Goal: Information Seeking & Learning: Learn about a topic

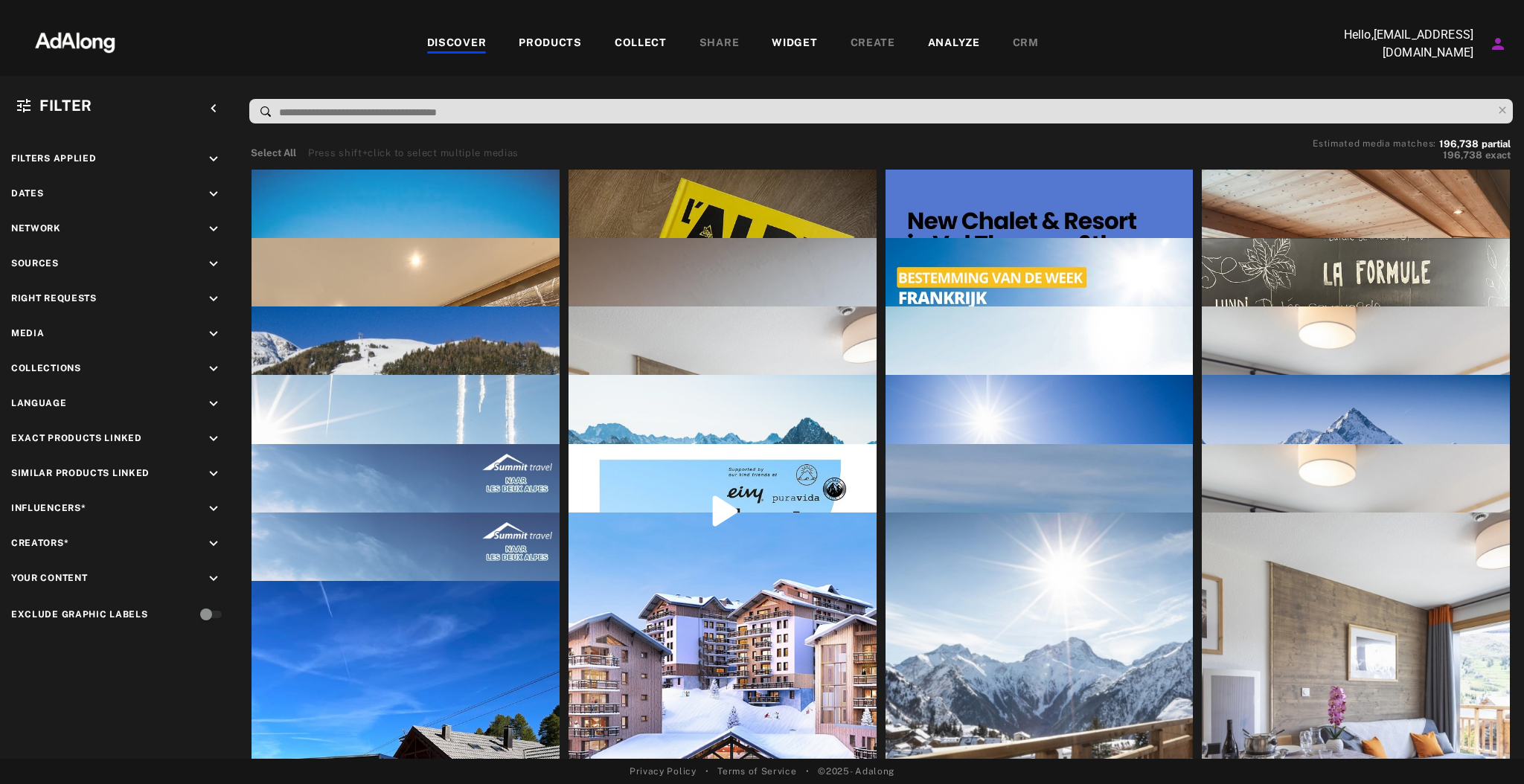
click at [661, 45] on div "COLLECT" at bounding box center [640, 44] width 52 height 18
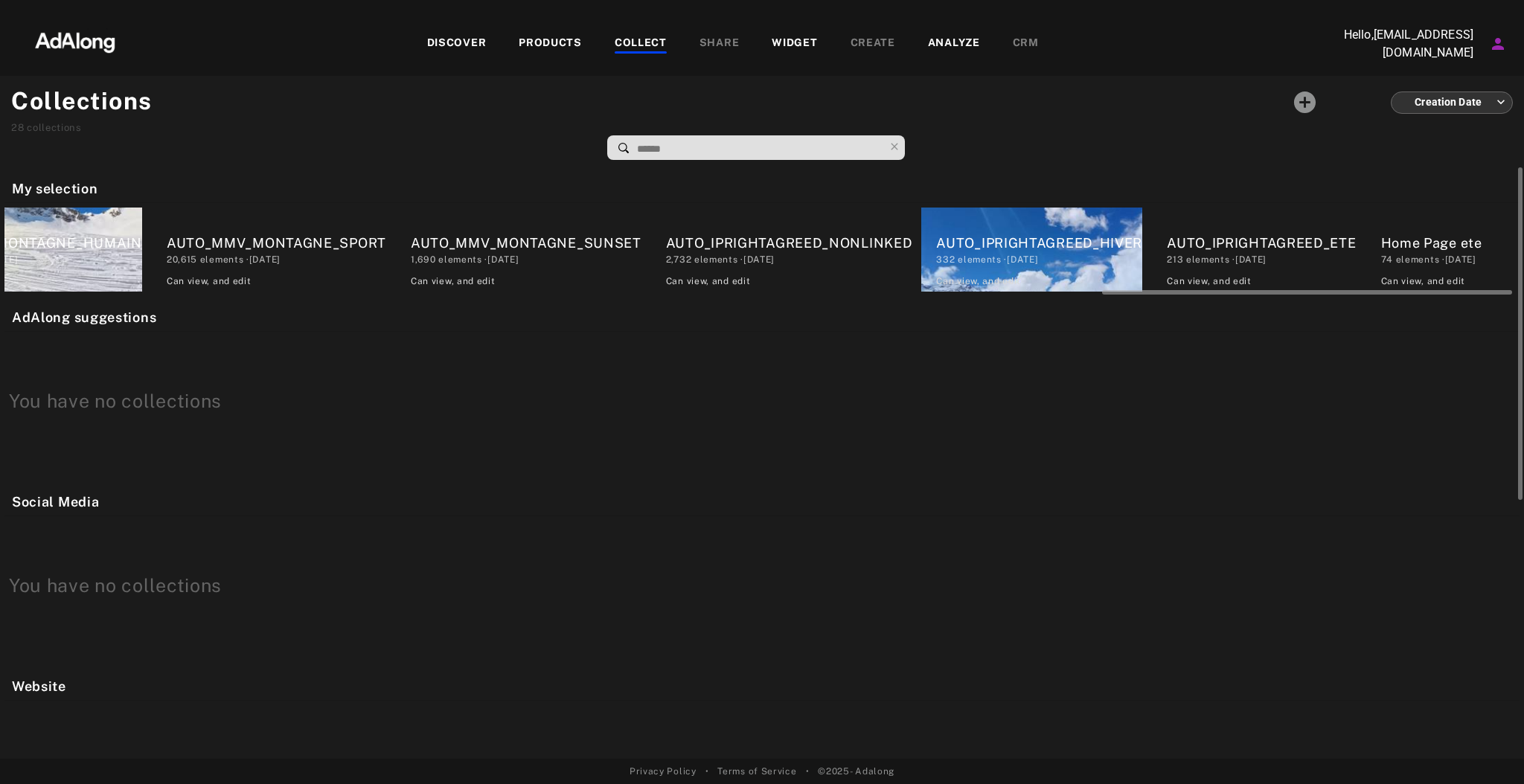
scroll to position [0, 4079]
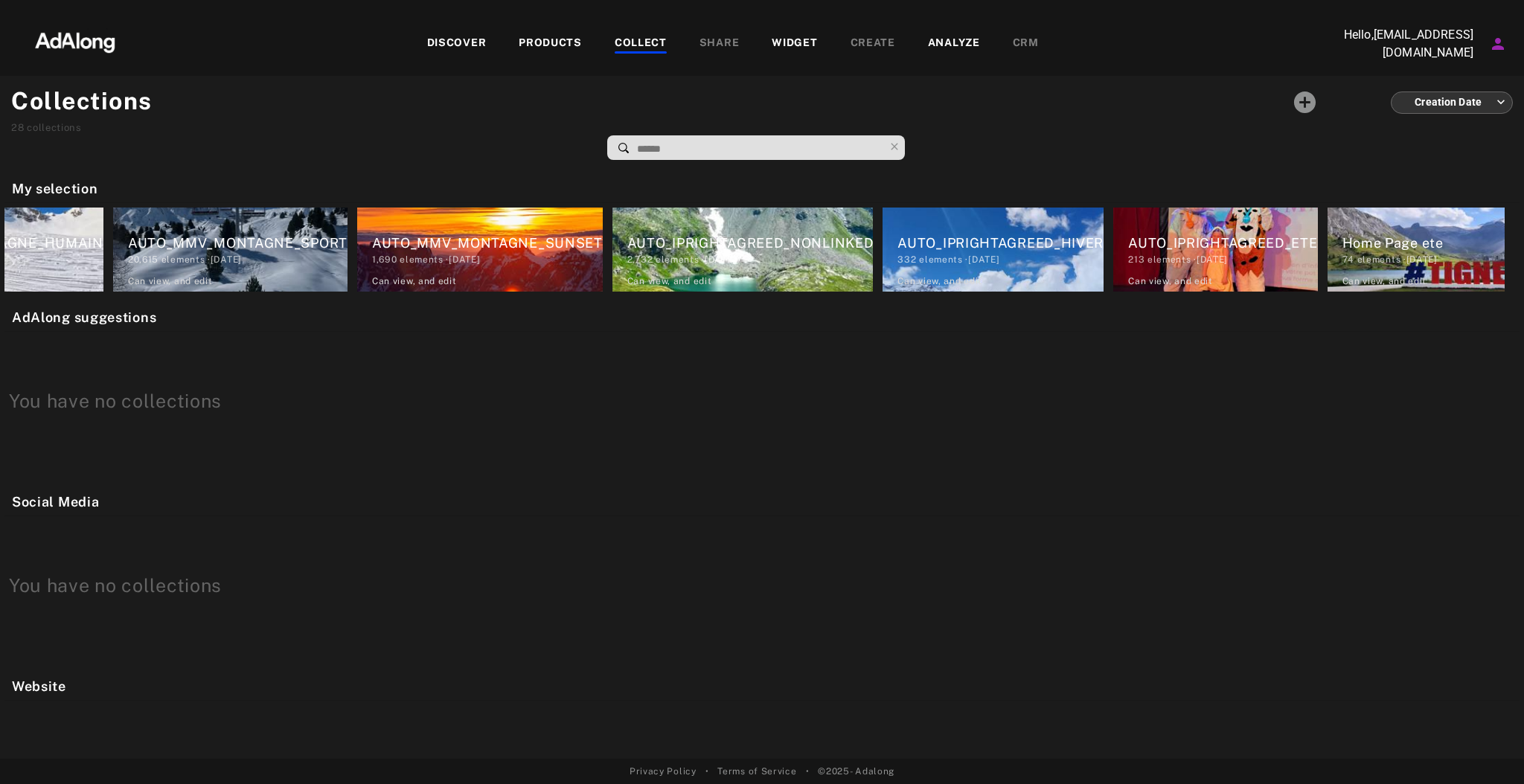
click at [791, 49] on div "WIDGET" at bounding box center [794, 44] width 46 height 18
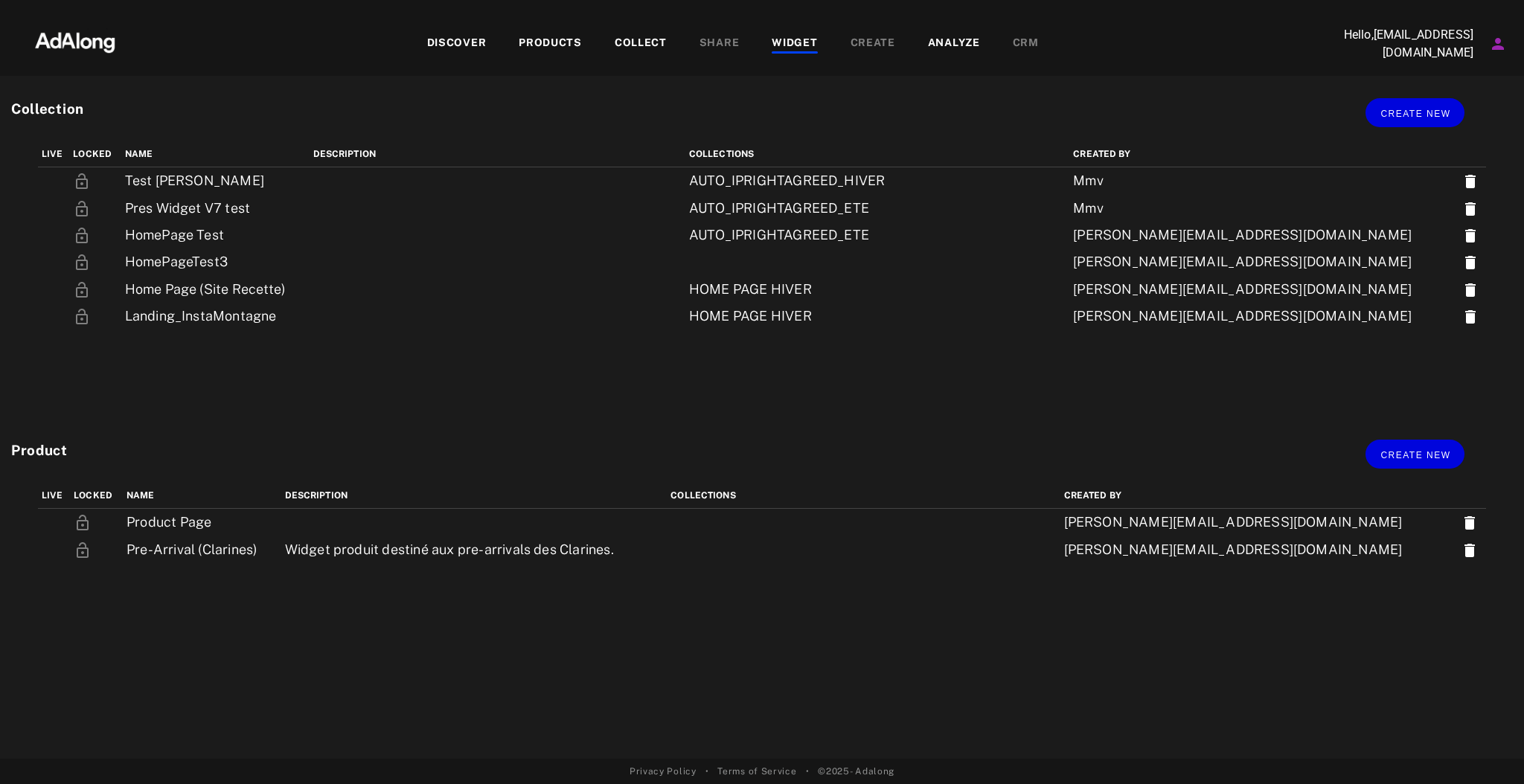
click at [647, 51] on div "COLLECT" at bounding box center [640, 44] width 52 height 18
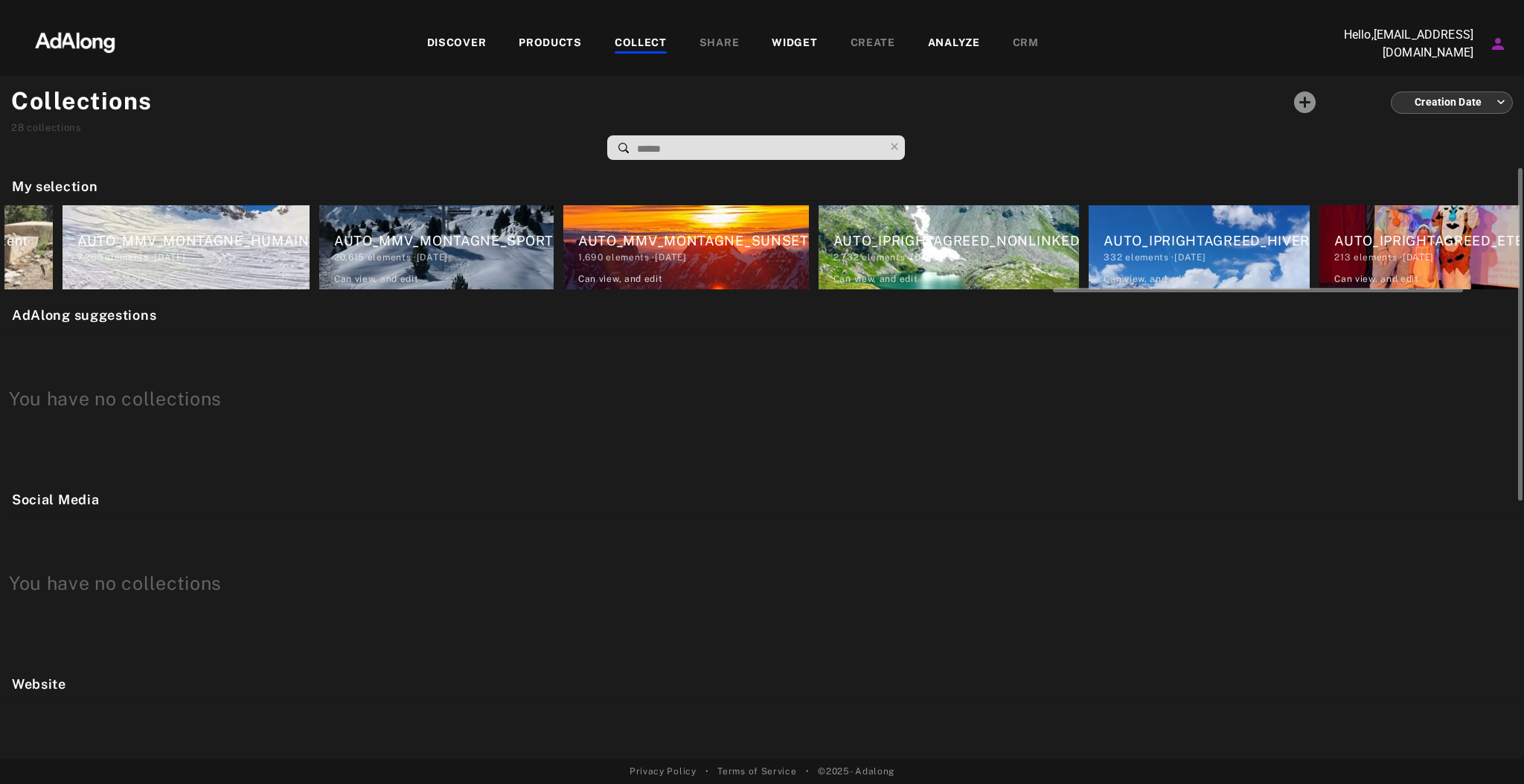
scroll to position [0, 4079]
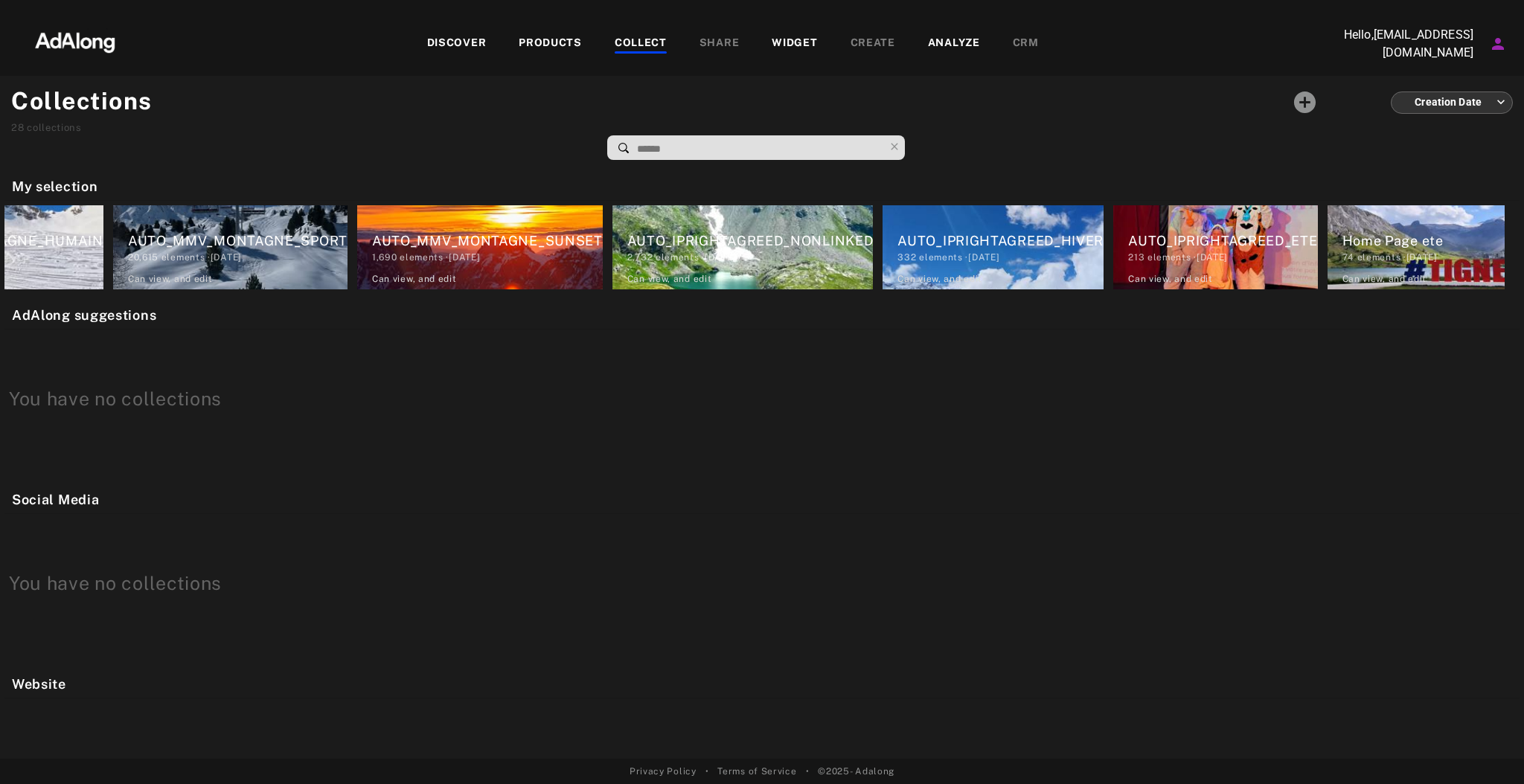
click at [789, 48] on div "WIDGET" at bounding box center [794, 44] width 46 height 18
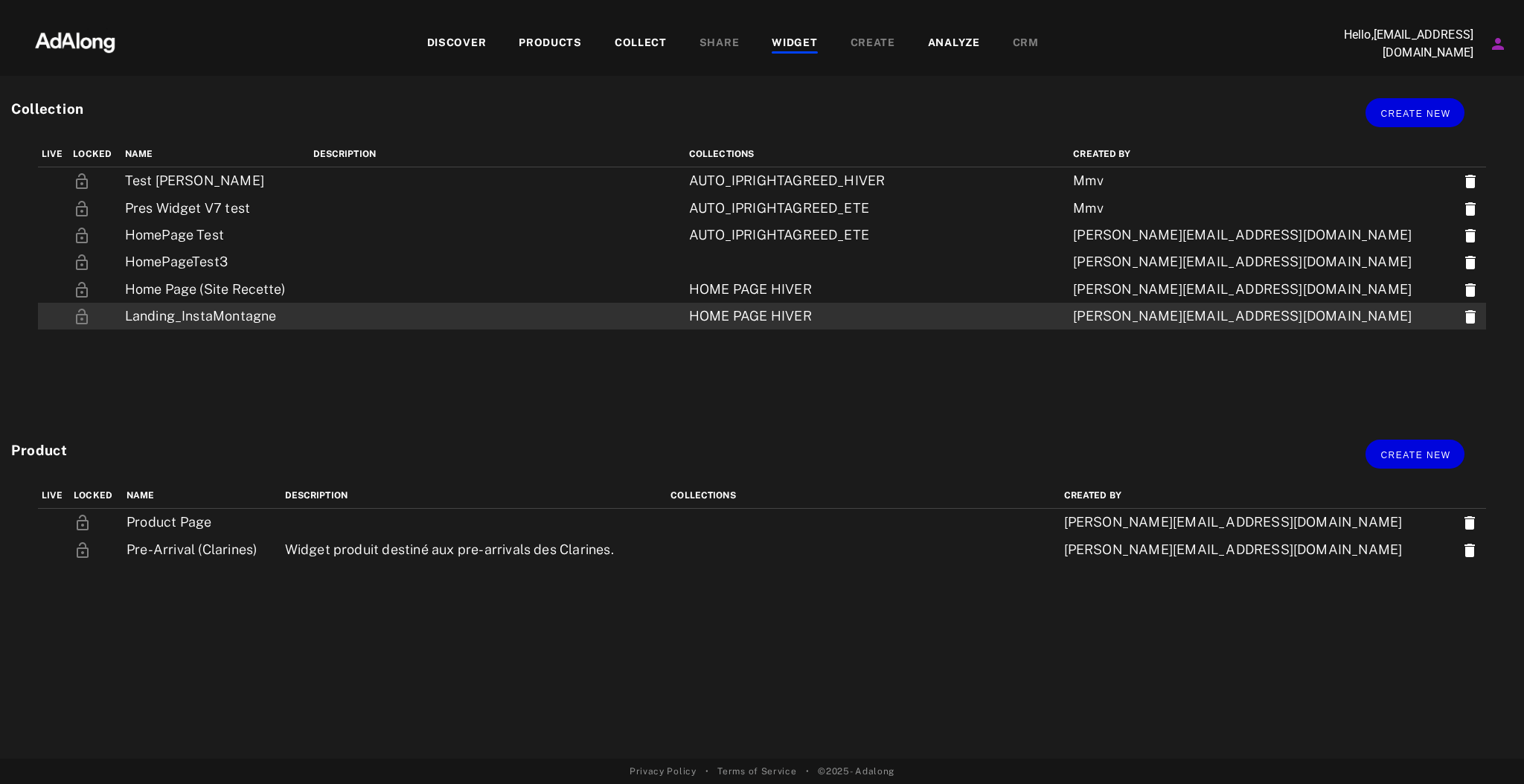
click at [901, 315] on div "HOME PAGE HIVER" at bounding box center [857, 316] width 336 height 20
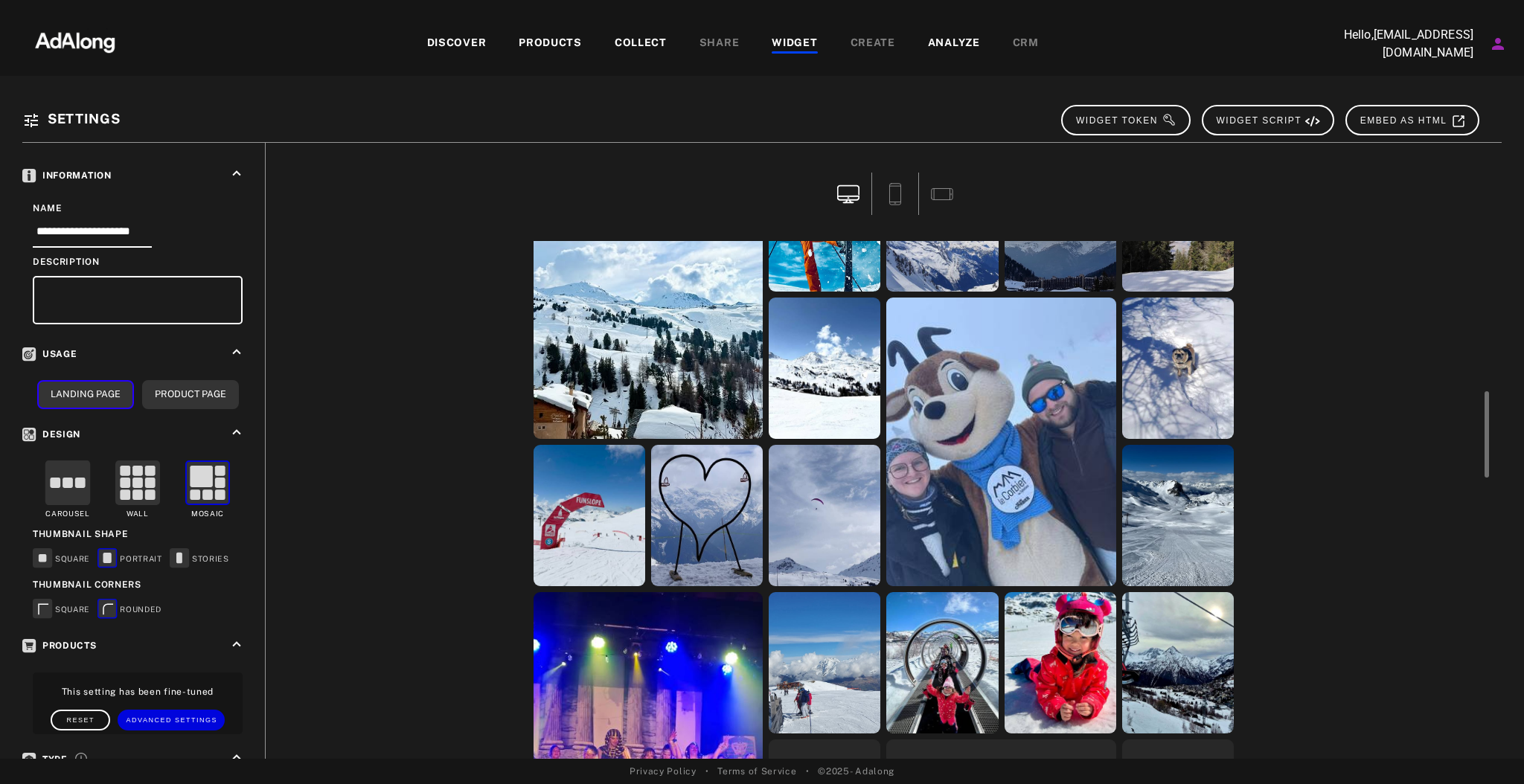
scroll to position [255, 0]
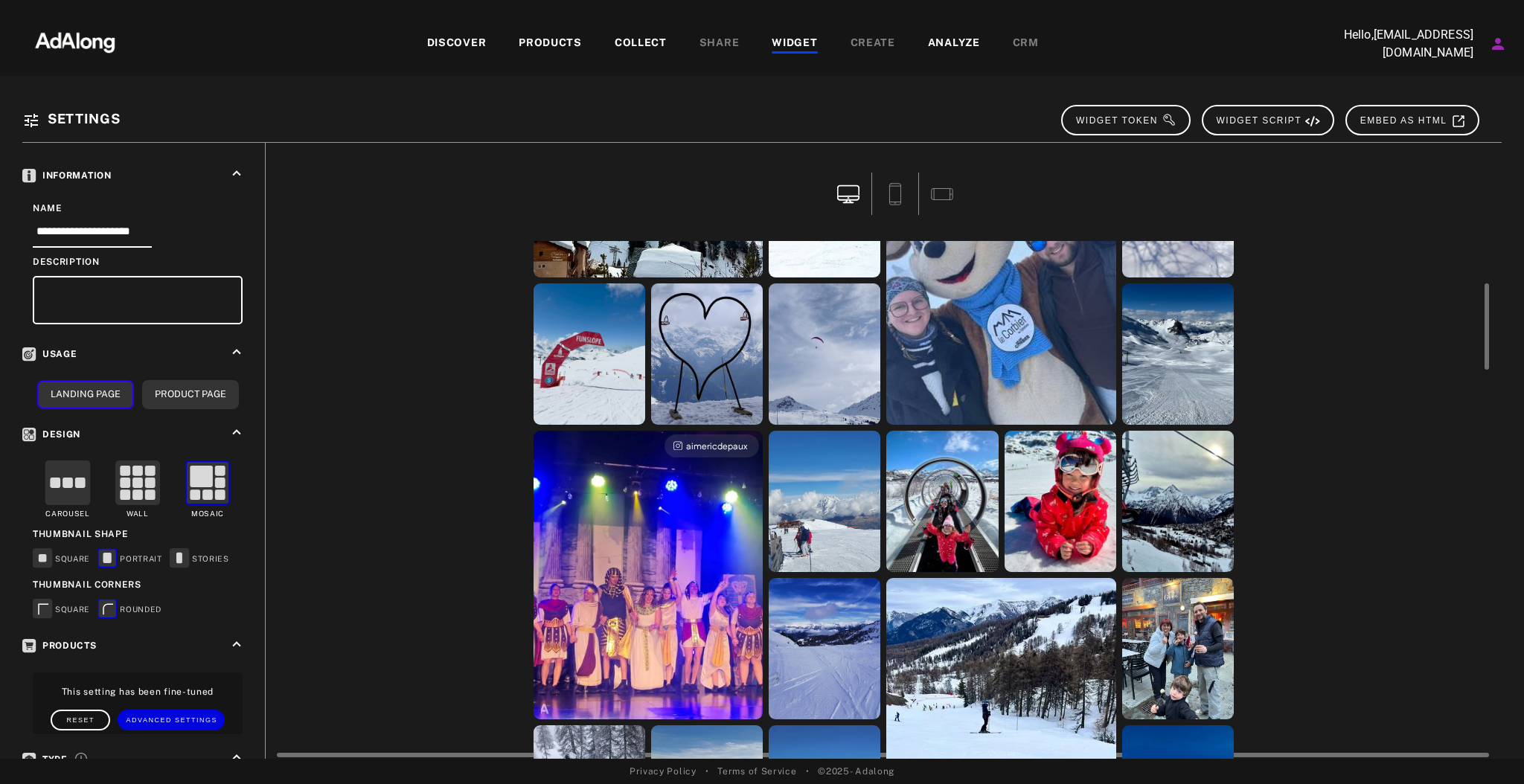
click at [680, 507] on div "aimericdepaux" at bounding box center [649, 575] width 230 height 289
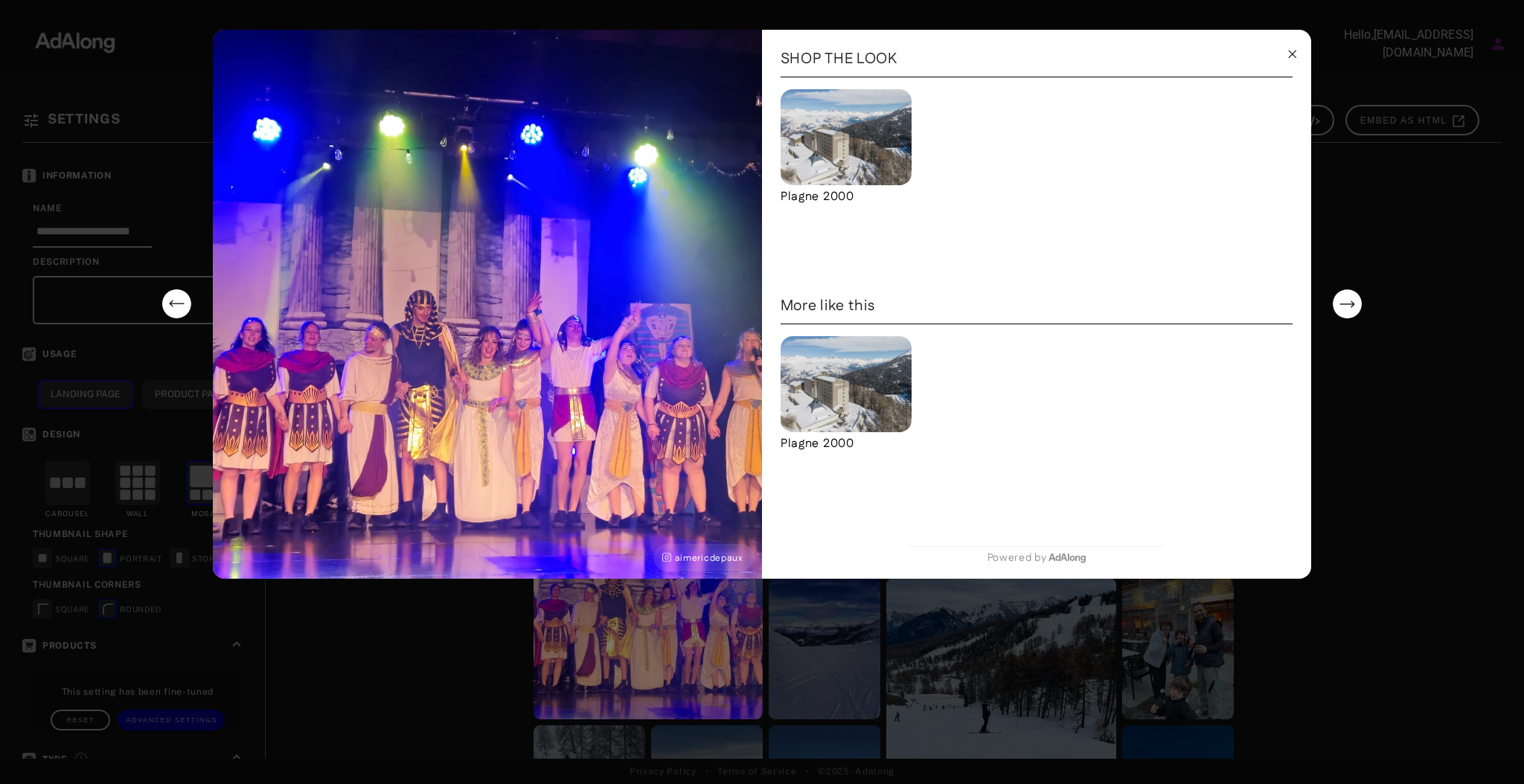
click at [1291, 55] on line at bounding box center [1292, 54] width 7 height 7
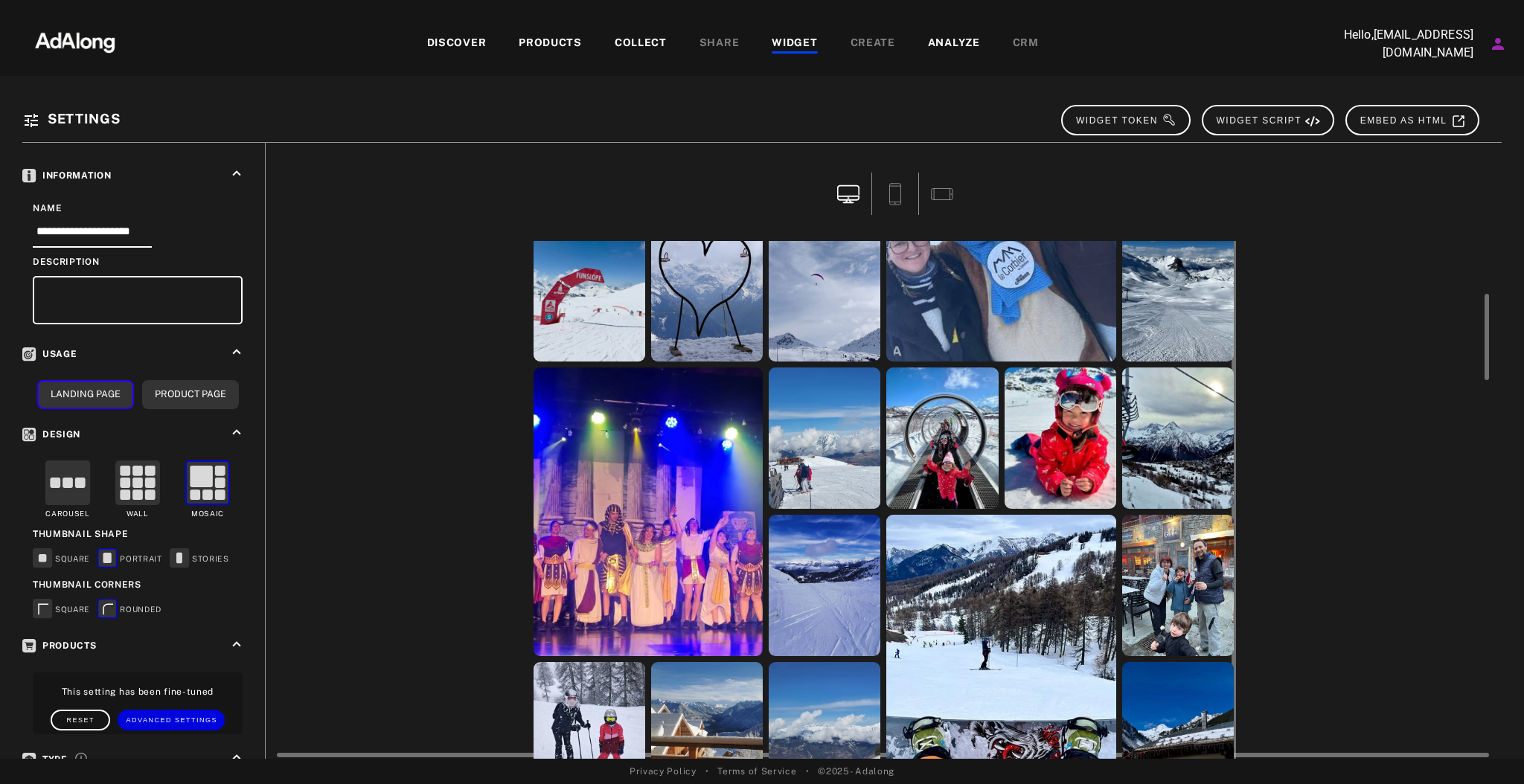
scroll to position [319, 0]
click at [614, 31] on div "DISCOVER PRODUCTS COLLECT SHARE WIDGET CREATE ANALYZE CRM" at bounding box center [732, 43] width 1183 height 50
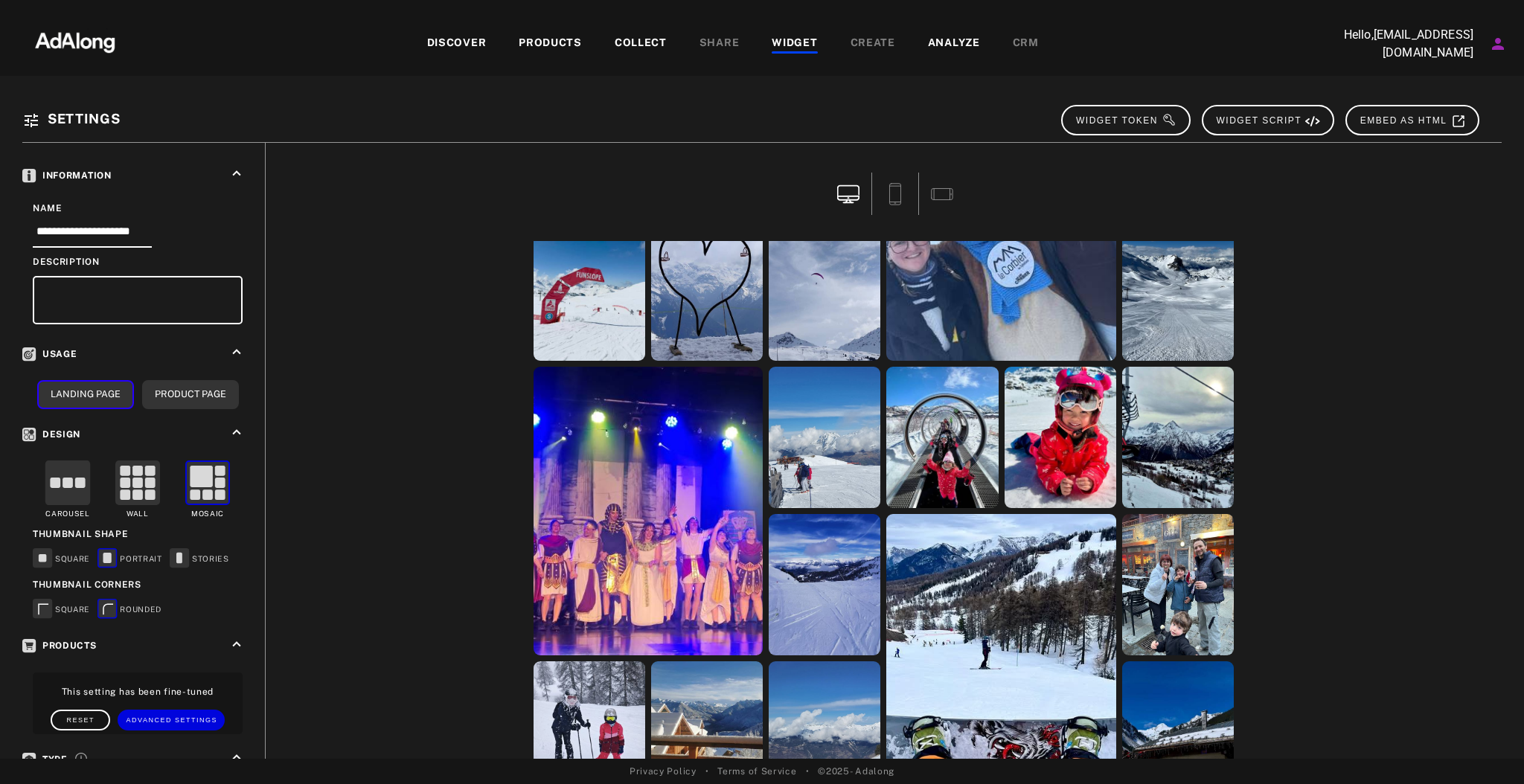
click at [620, 37] on div "COLLECT" at bounding box center [640, 44] width 52 height 18
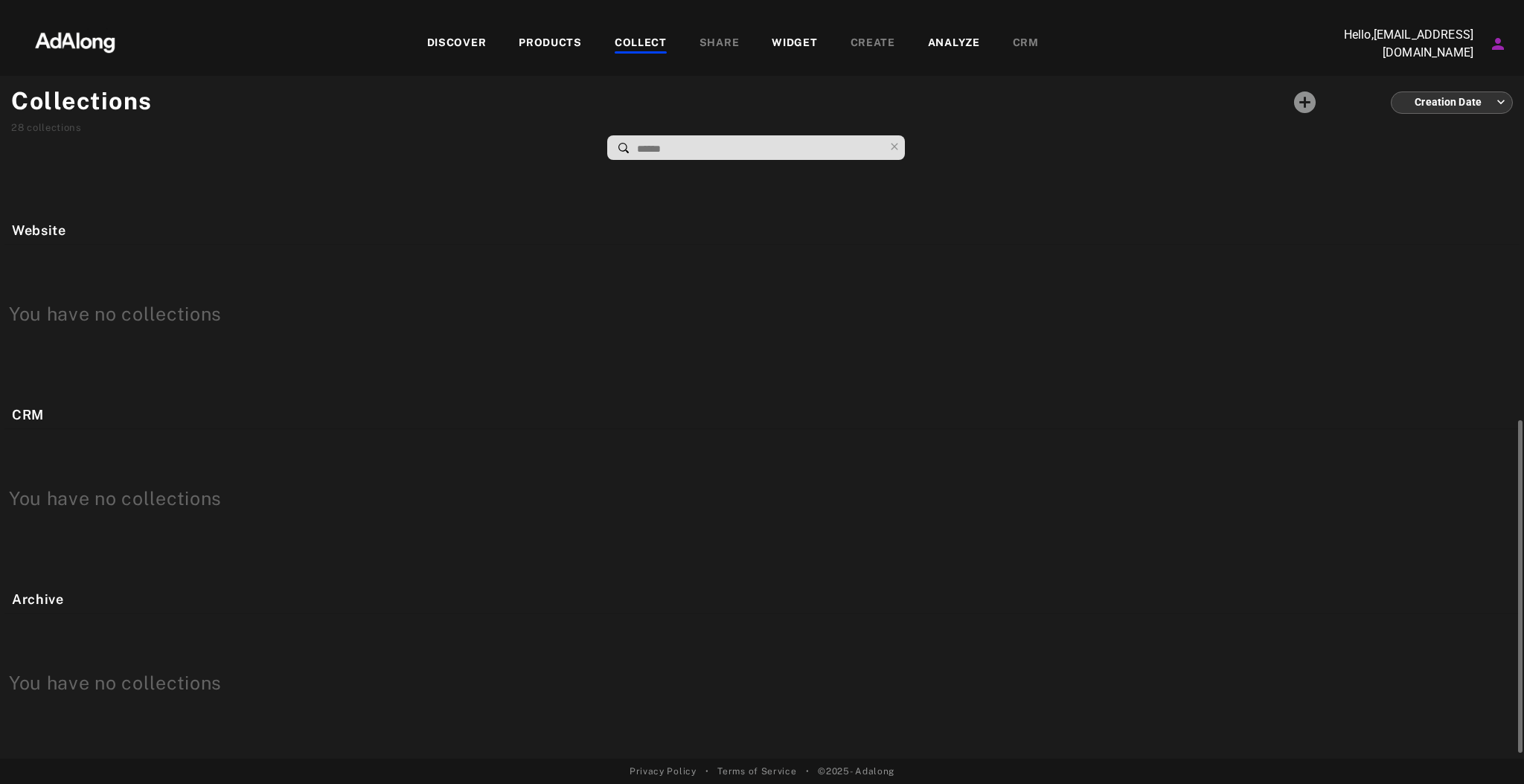
scroll to position [459, 0]
click at [788, 48] on div "WIDGET" at bounding box center [794, 44] width 46 height 18
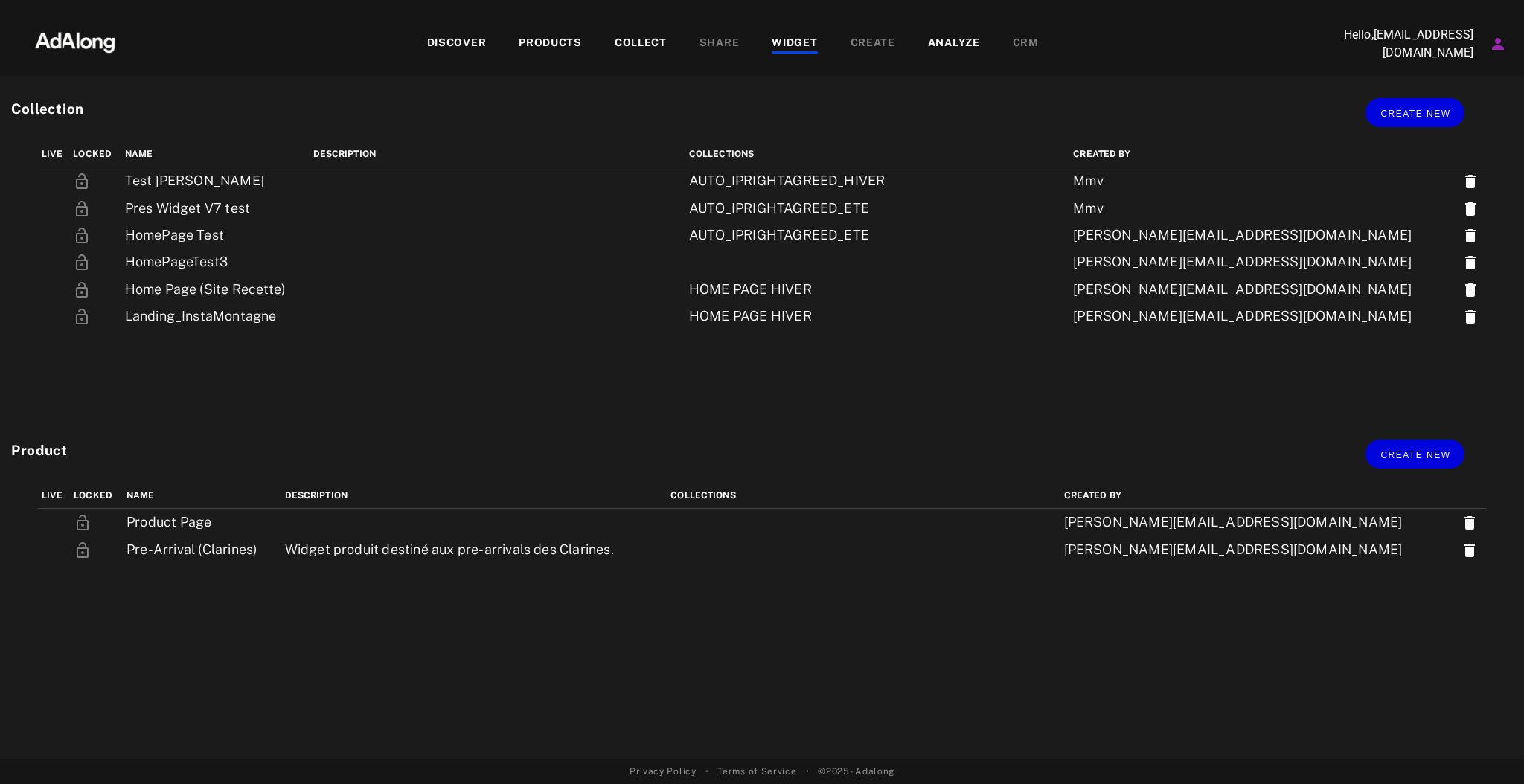
click at [719, 46] on div "SHARE" at bounding box center [719, 44] width 40 height 18
click at [780, 39] on div "WIDGET" at bounding box center [794, 44] width 46 height 18
click at [651, 51] on div "COLLECT" at bounding box center [640, 44] width 52 height 18
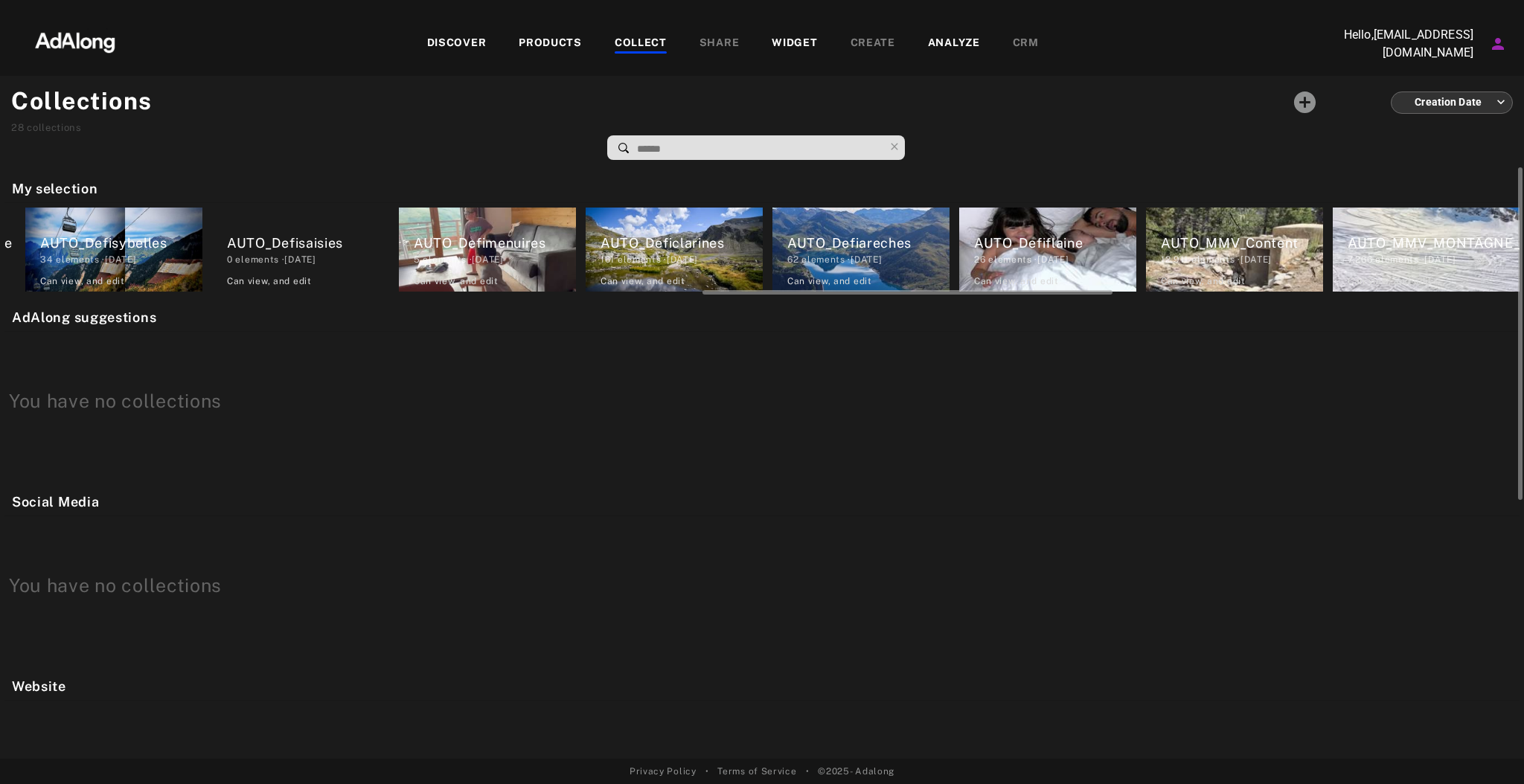
scroll to position [0, 2605]
click at [850, 256] on div "62 elements · 2025.08.20" at bounding box center [866, 259] width 162 height 14
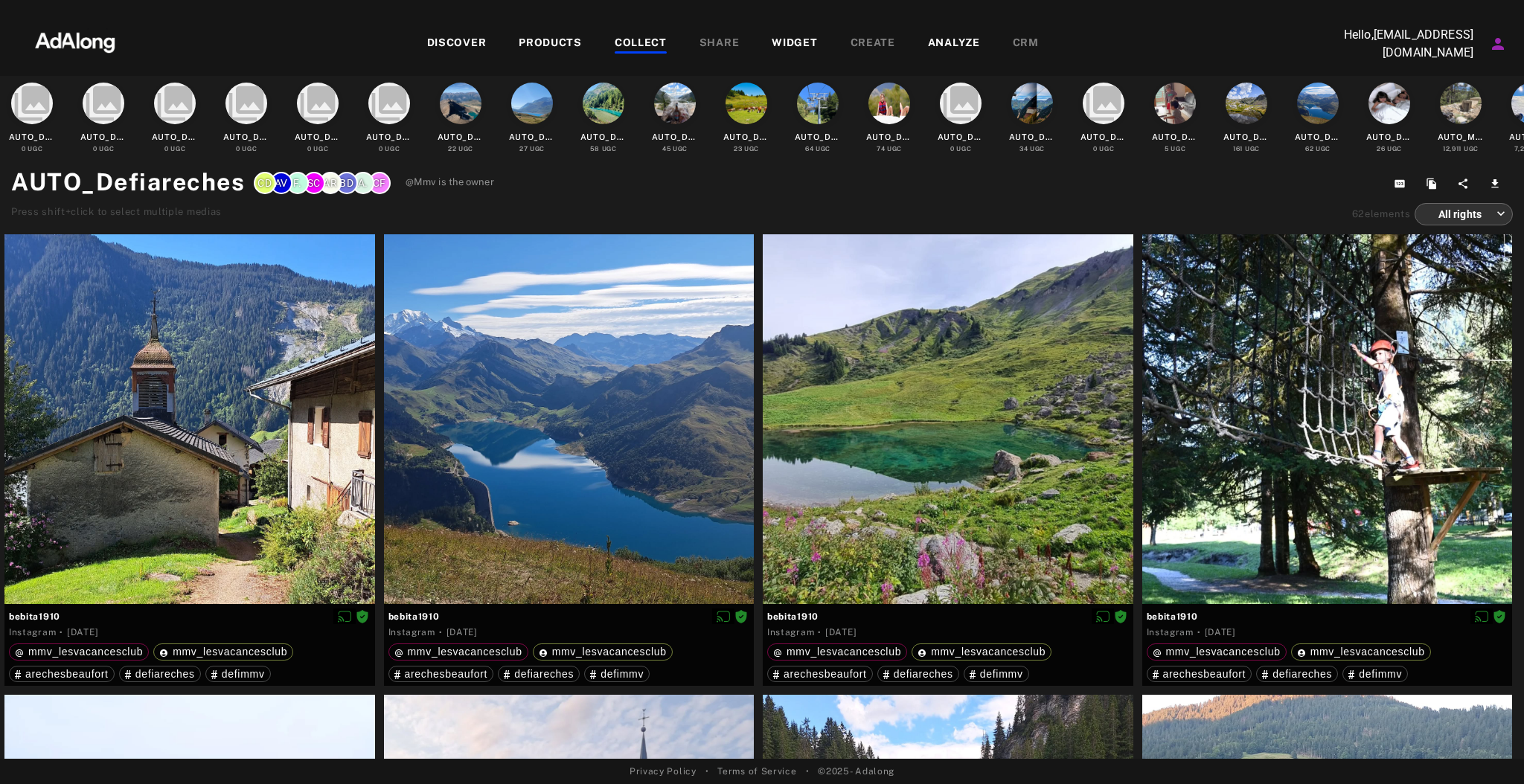
click at [801, 41] on div "WIDGET" at bounding box center [794, 44] width 46 height 18
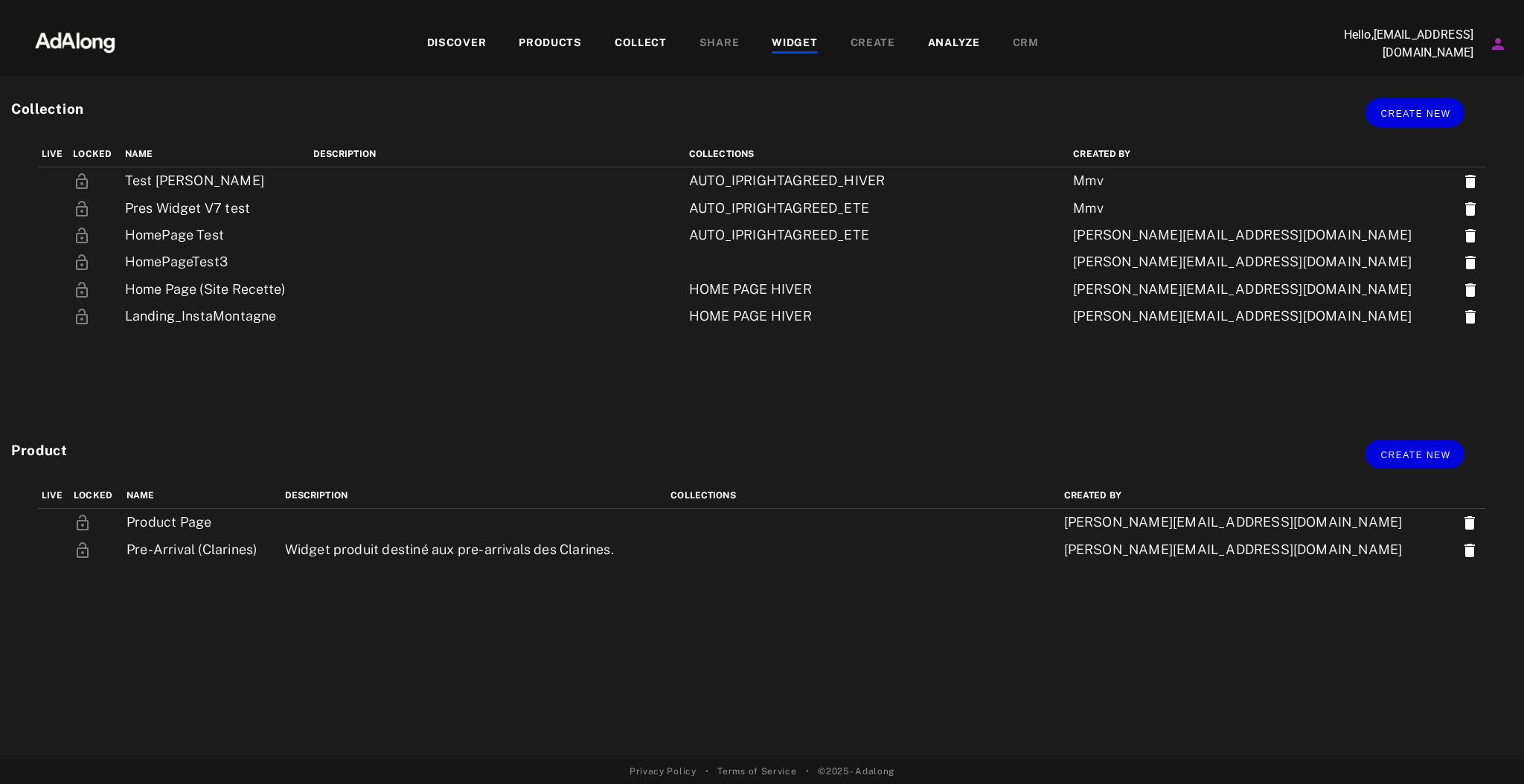
click at [654, 41] on div "COLLECT" at bounding box center [640, 44] width 52 height 18
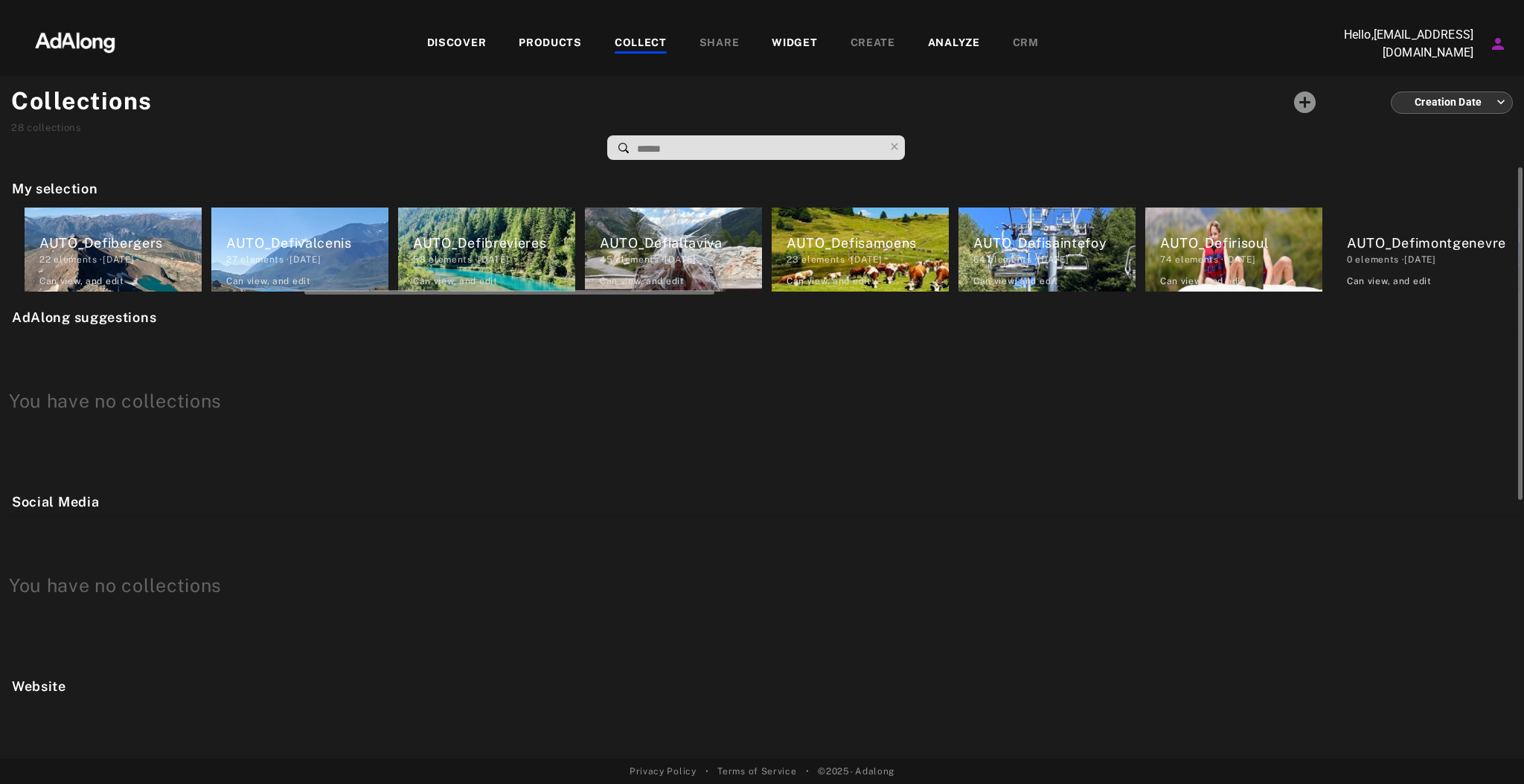
scroll to position [0, 1110]
click at [296, 248] on div "AUTO_Defivalcenis" at bounding box center [306, 243] width 162 height 20
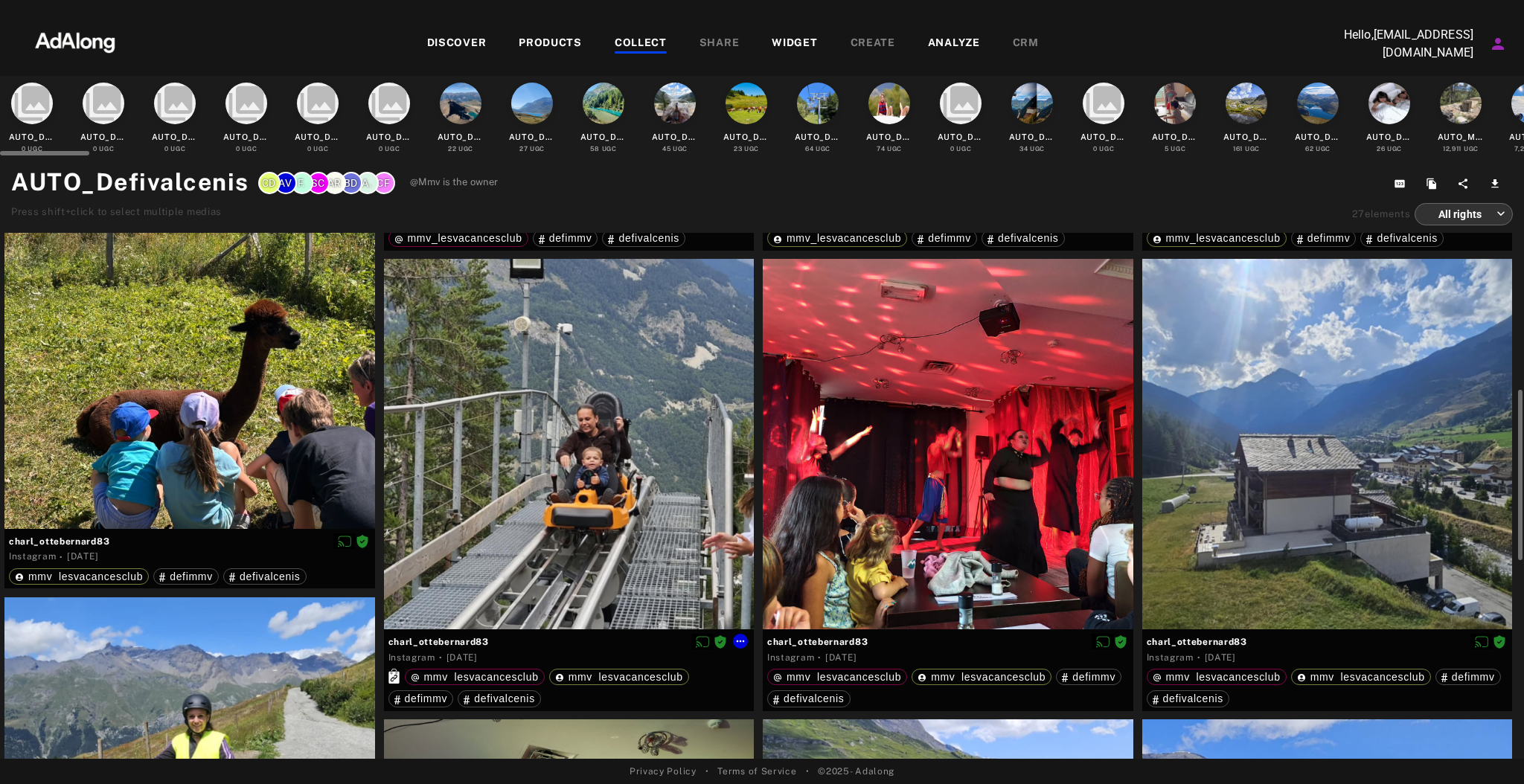
scroll to position [199, 0]
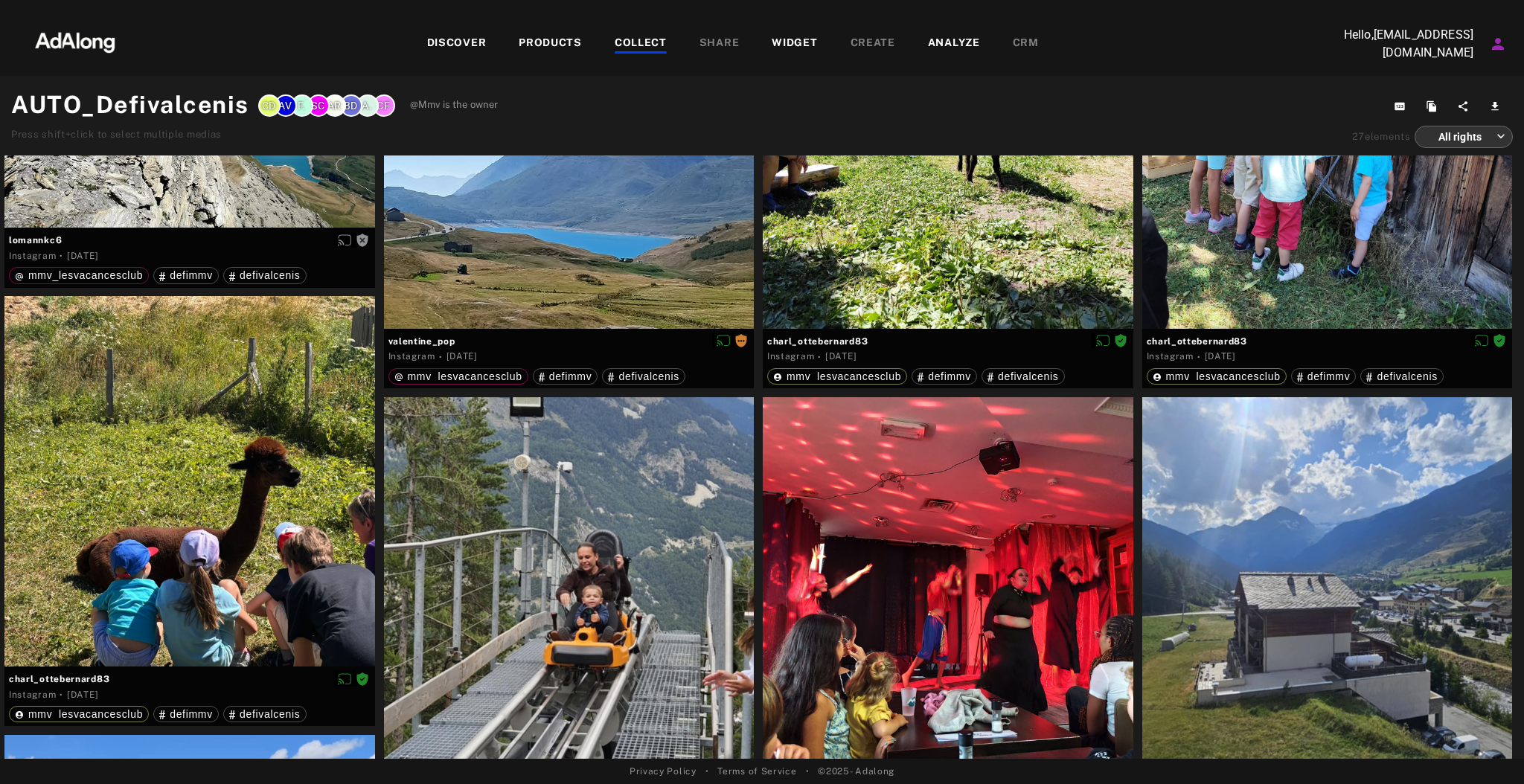
click at [60, 33] on img at bounding box center [75, 41] width 131 height 45
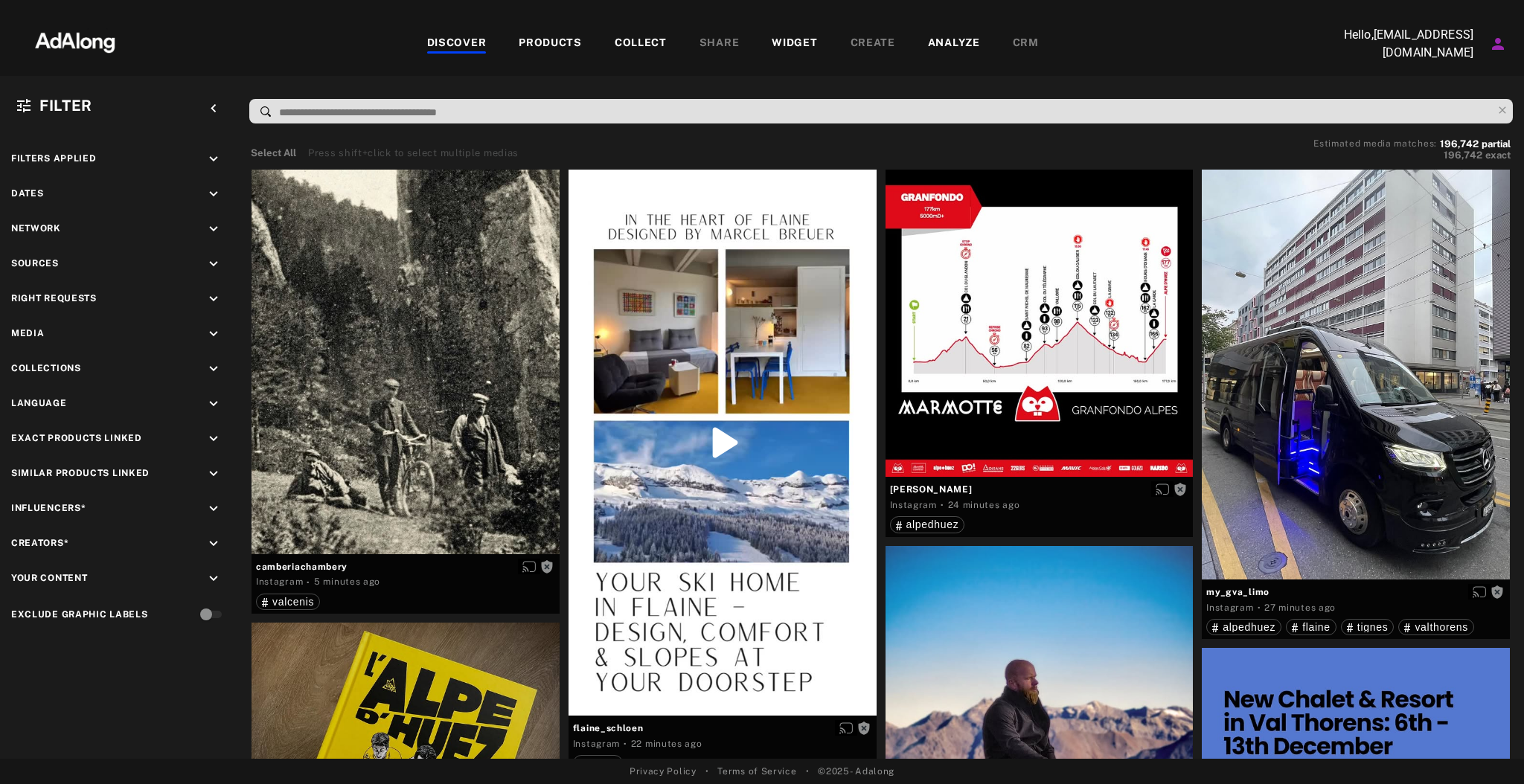
click at [800, 44] on div "WIDGET" at bounding box center [794, 44] width 46 height 18
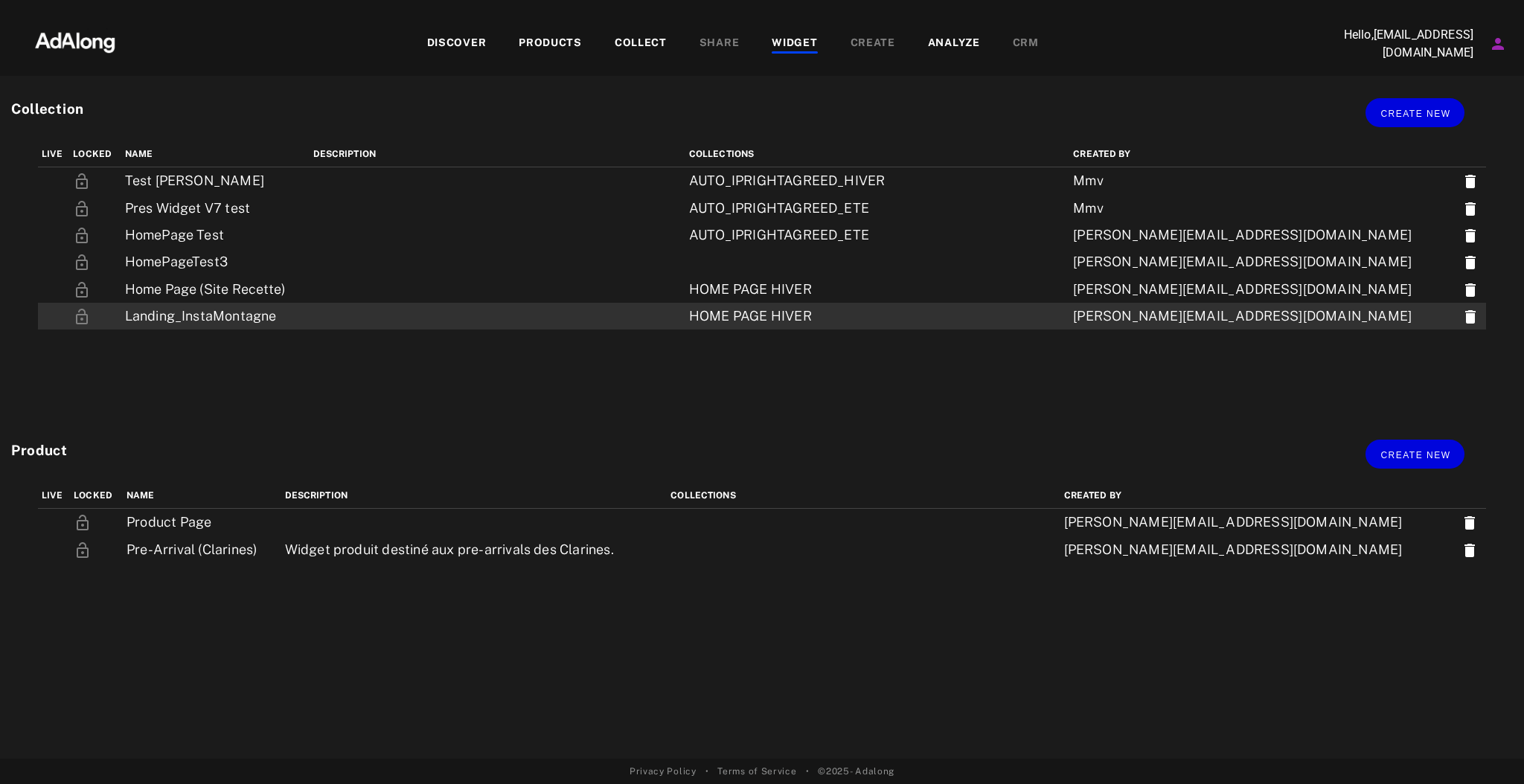
click at [876, 318] on div "HOME PAGE HIVER" at bounding box center [857, 316] width 336 height 20
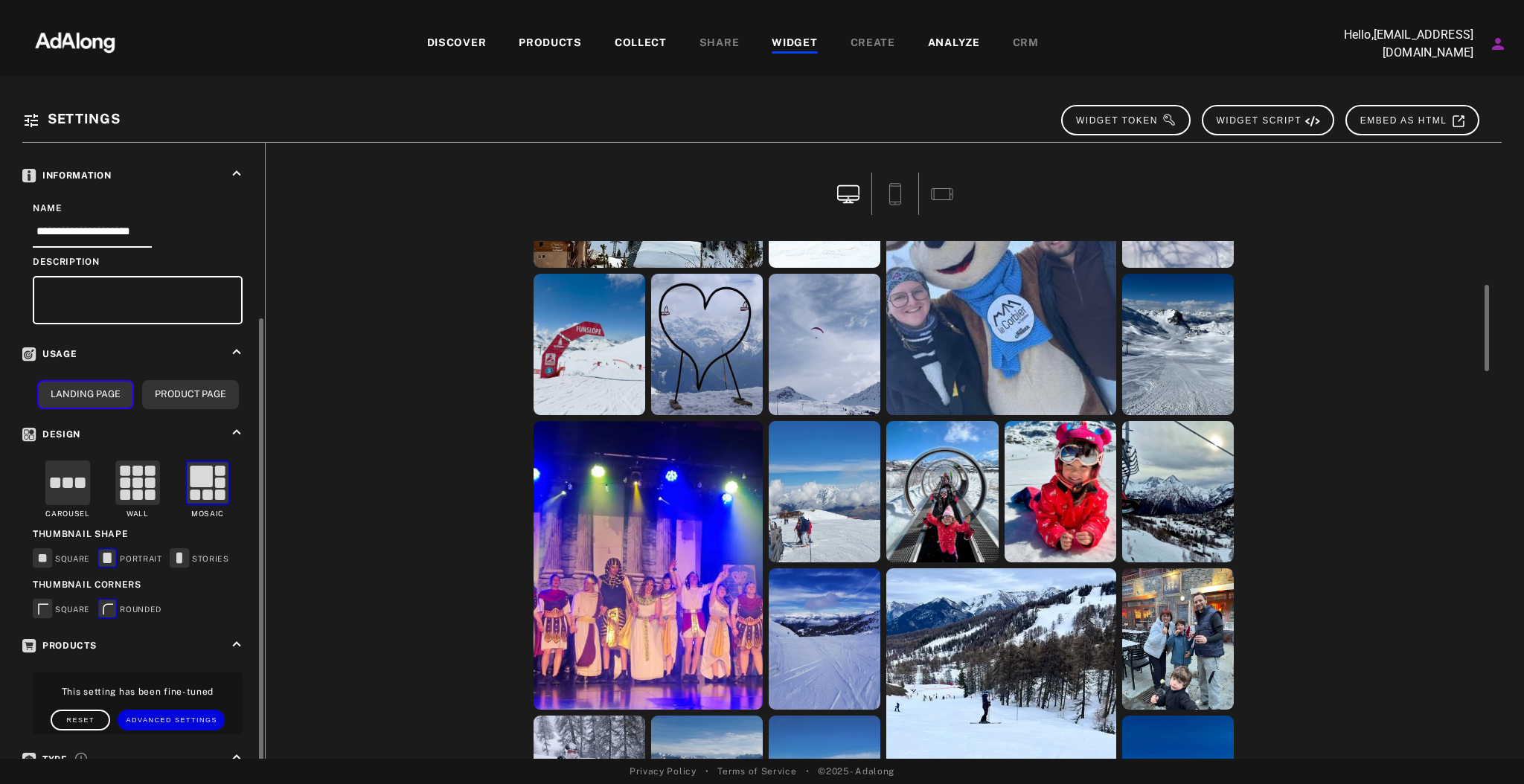
scroll to position [218, 0]
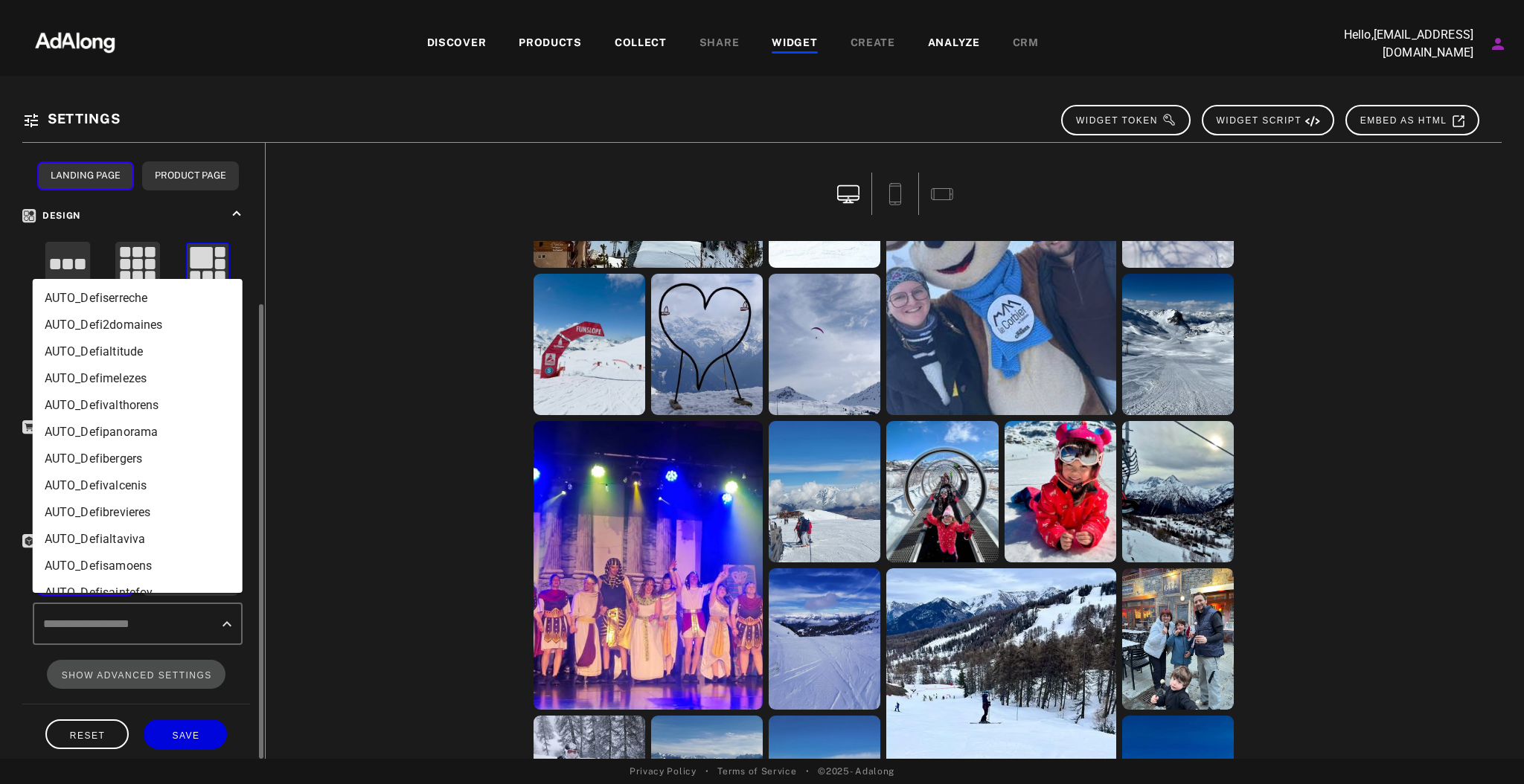
click at [199, 609] on input "text" at bounding box center [126, 623] width 174 height 28
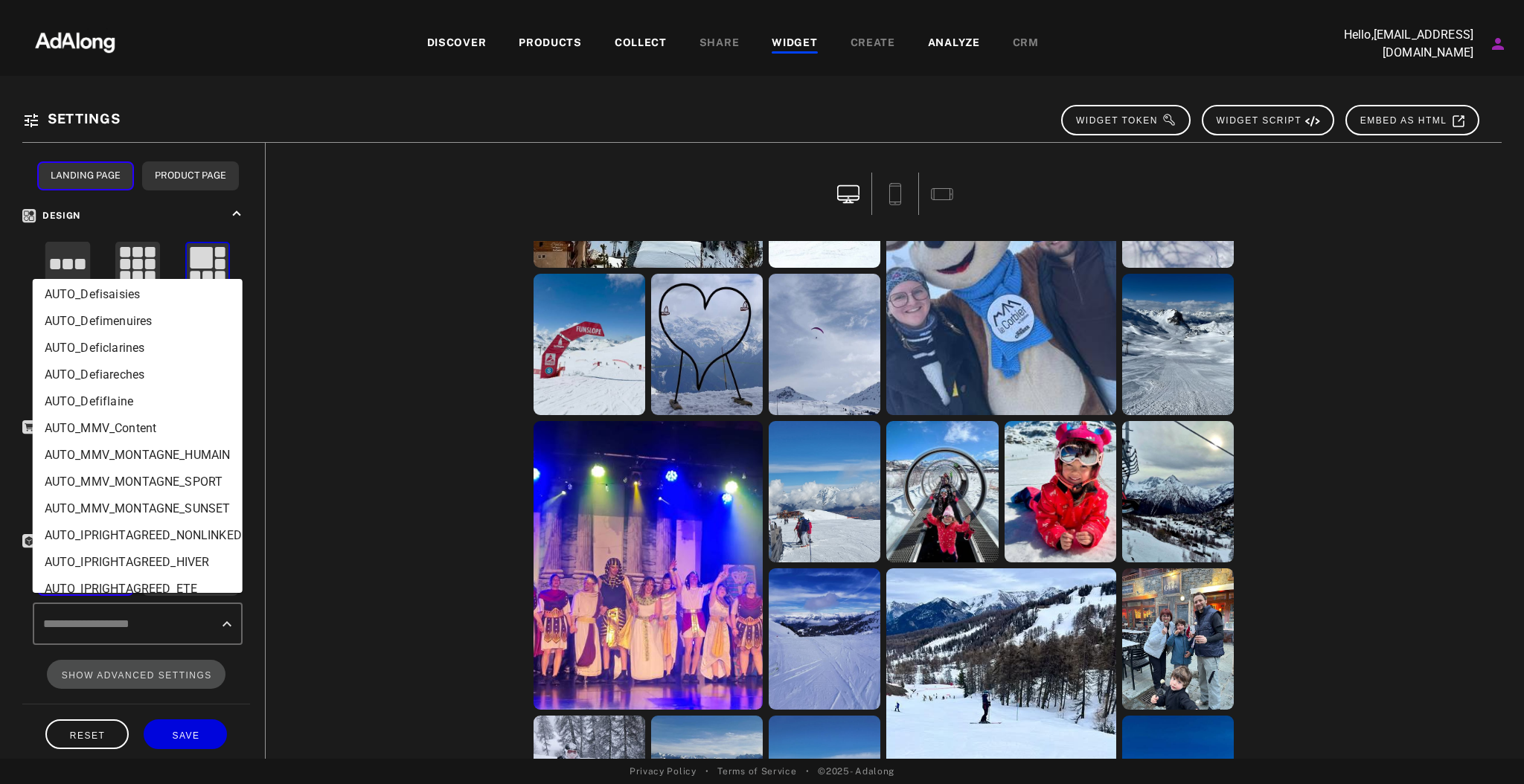
scroll to position [447, 0]
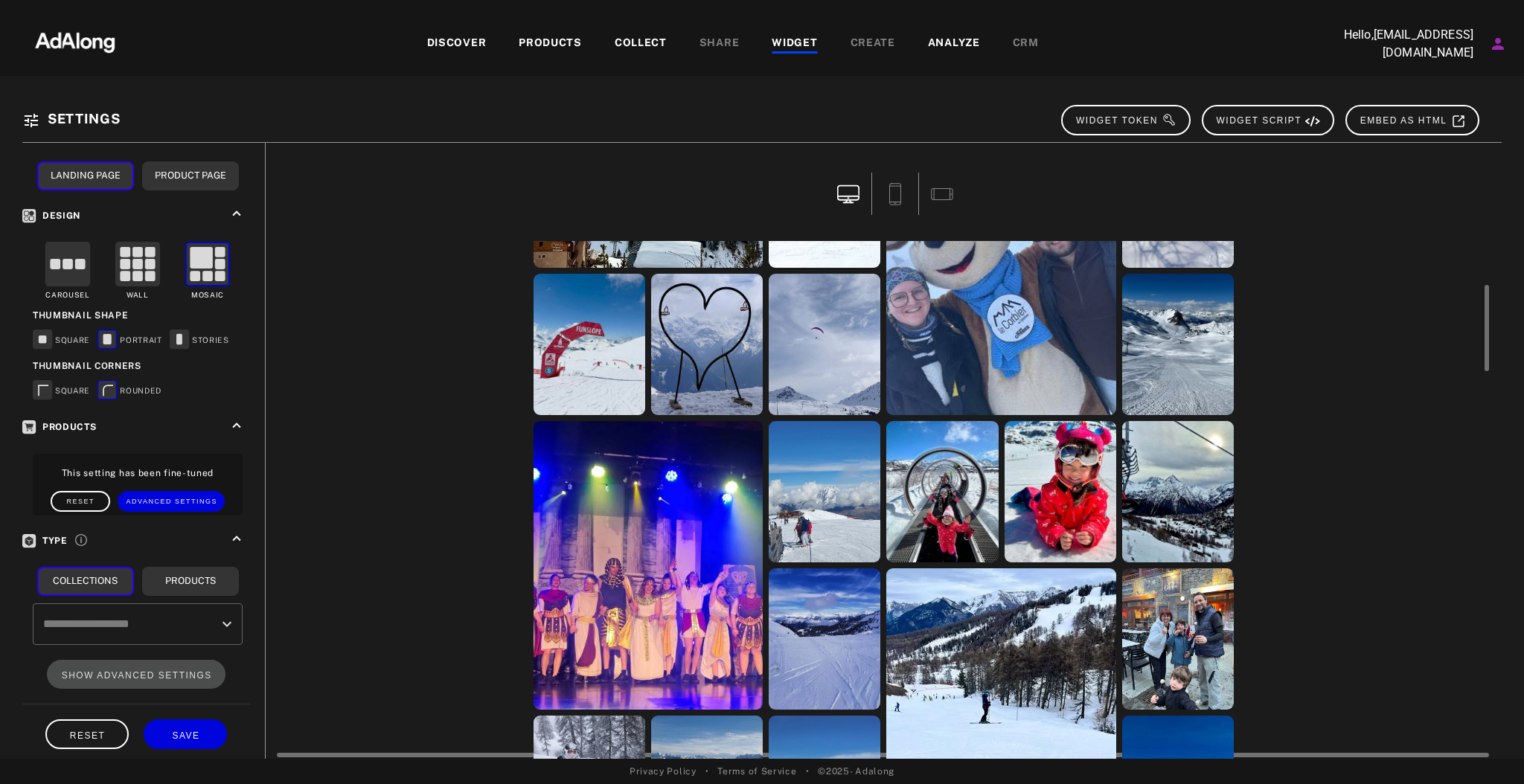
click at [362, 447] on div "jepeuxpasjairandonnette sebvech1 jepeuxpasjairandonnette jepeuxpasjairandonnett…" at bounding box center [884, 499] width 1214 height 518
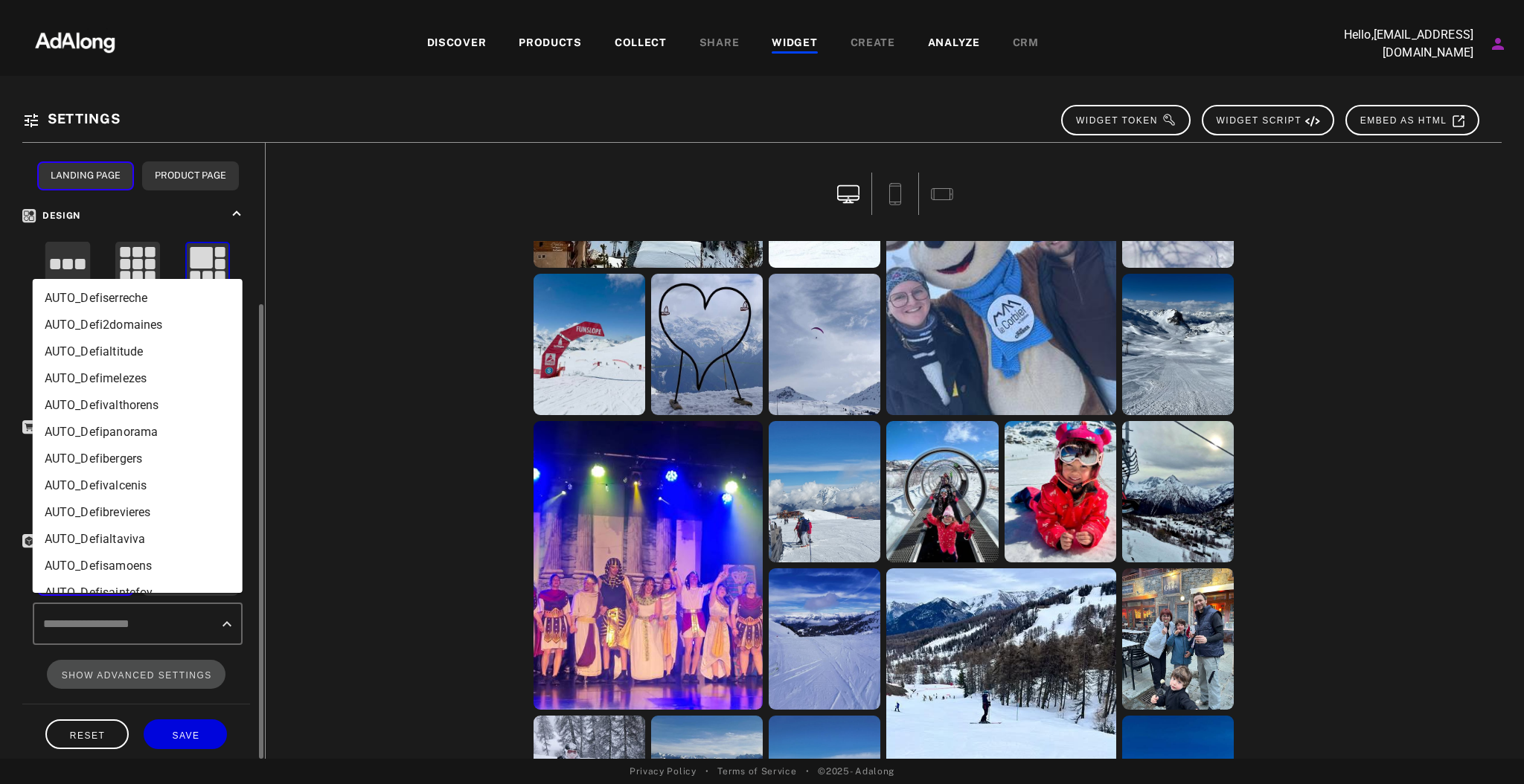
click at [212, 609] on input "text" at bounding box center [126, 623] width 174 height 28
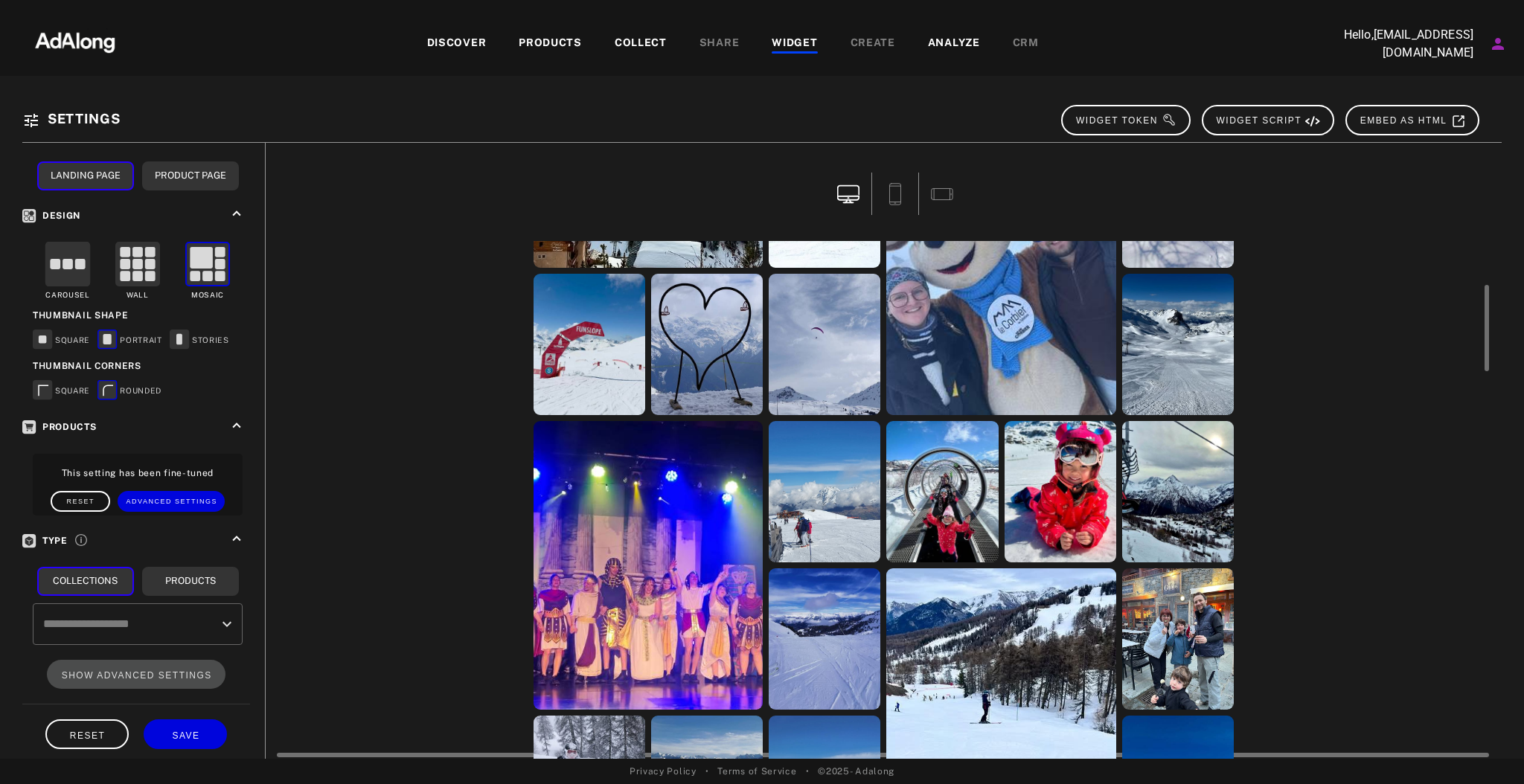
click at [418, 268] on div "jepeuxpasjairandonnette sebvech1 jepeuxpasjairandonnette jepeuxpasjairandonnett…" at bounding box center [884, 499] width 1214 height 518
click at [726, 42] on div "SHARE" at bounding box center [719, 44] width 40 height 18
click at [804, 42] on div "WIDGET" at bounding box center [794, 44] width 46 height 18
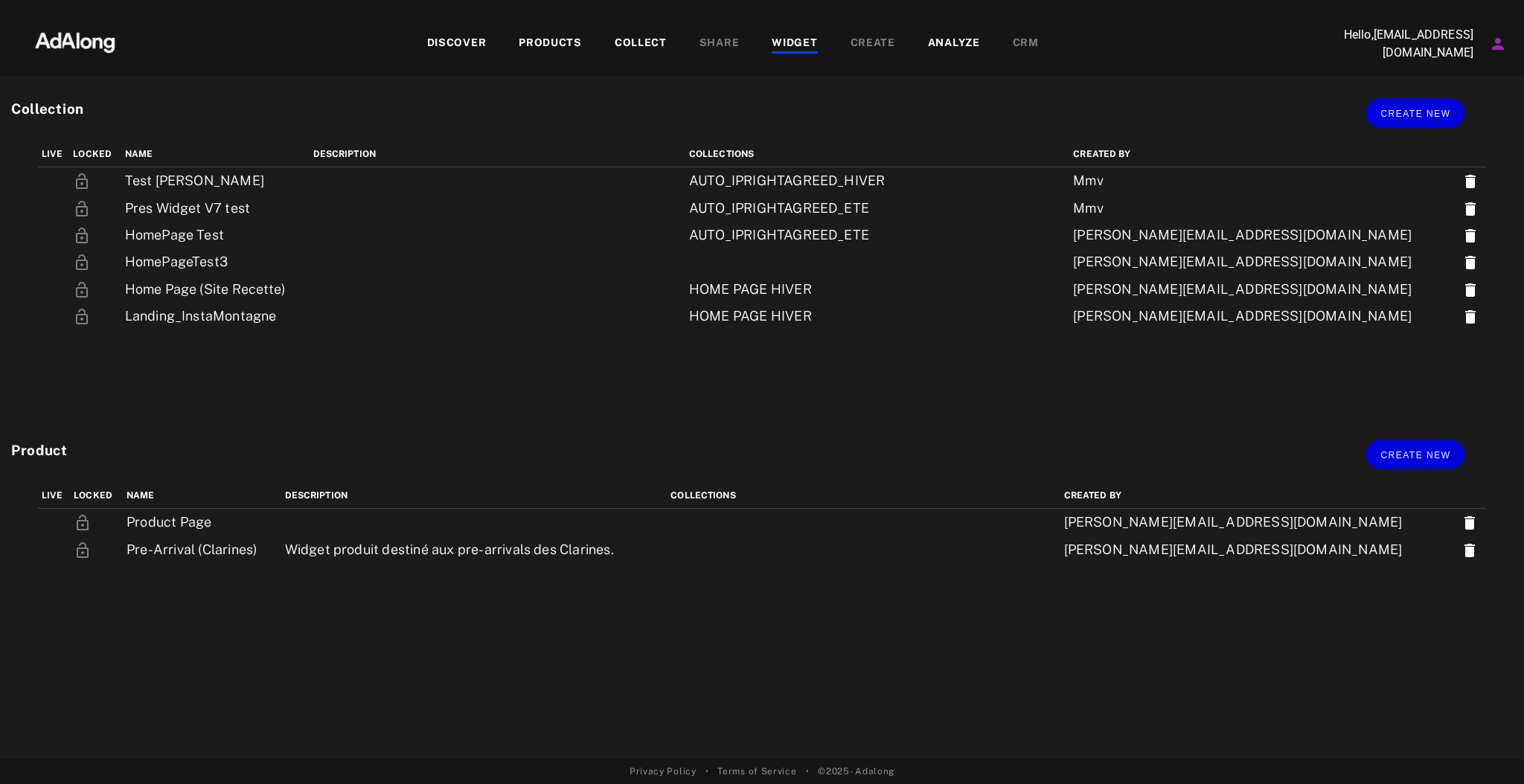
click at [804, 42] on div "WIDGET" at bounding box center [794, 44] width 46 height 18
click at [653, 45] on div "COLLECT" at bounding box center [640, 44] width 52 height 18
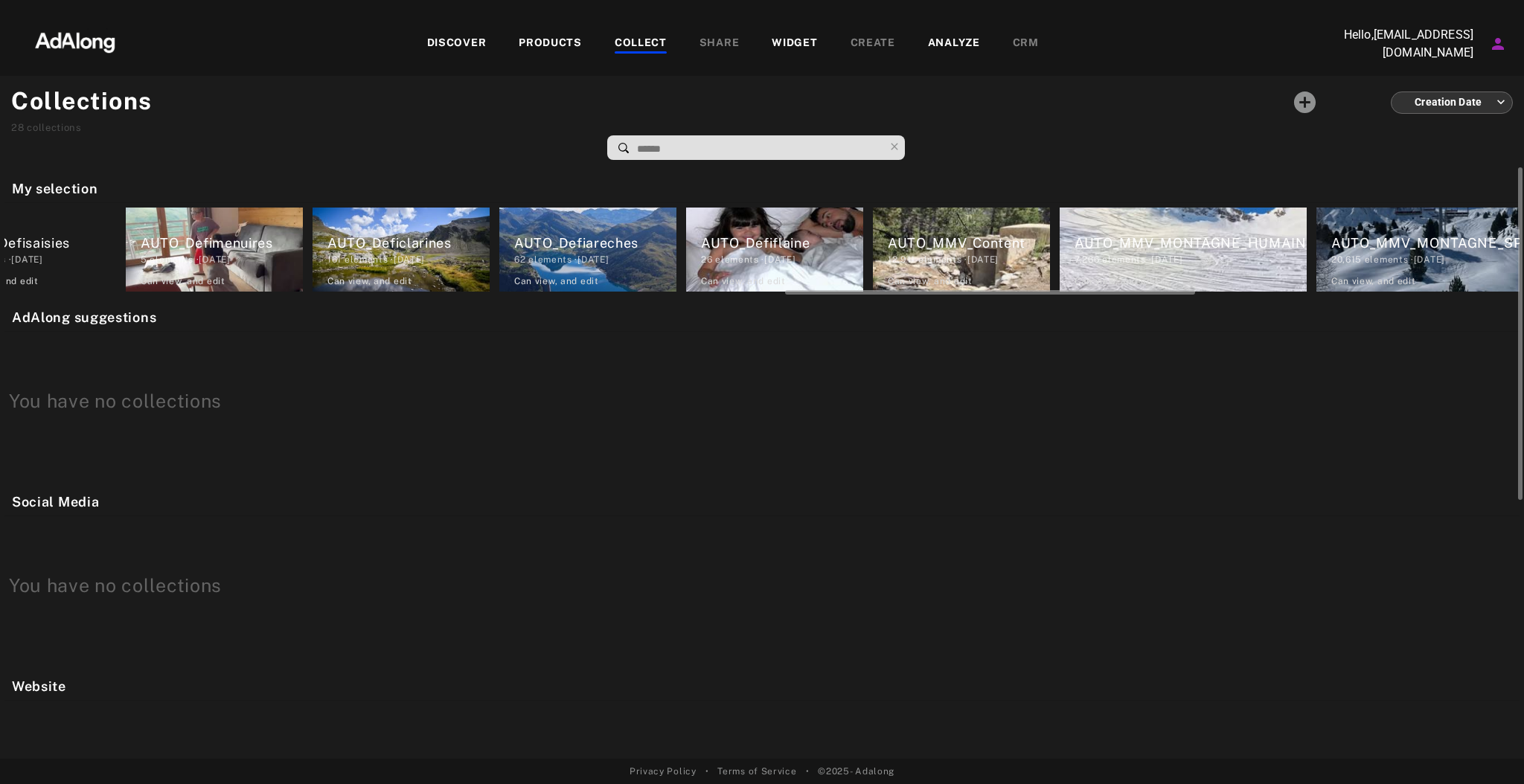
scroll to position [0, 2875]
click at [120, 33] on img at bounding box center [75, 41] width 131 height 45
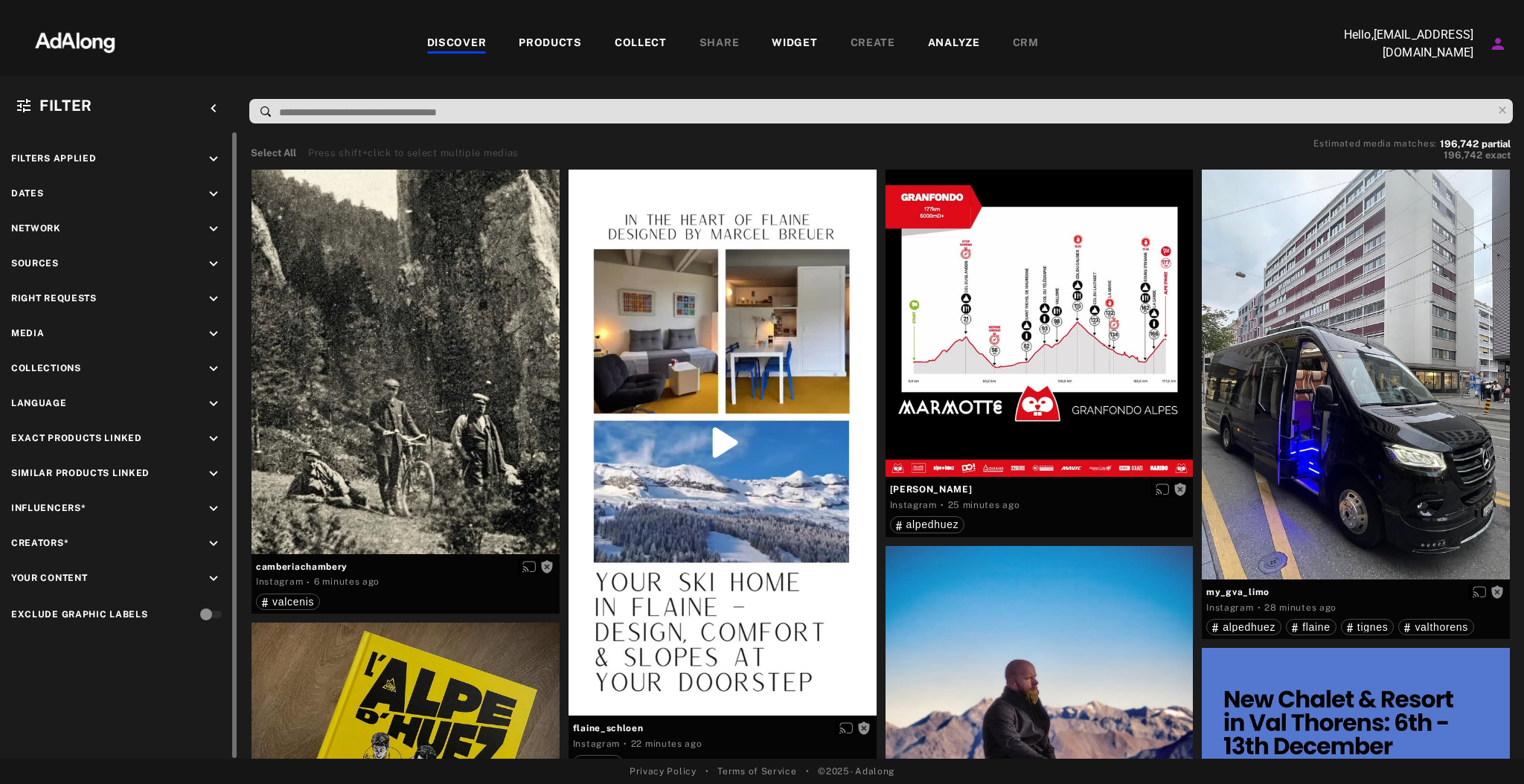
click at [215, 255] on icon "keyboard_arrow_down" at bounding box center [213, 263] width 17 height 17
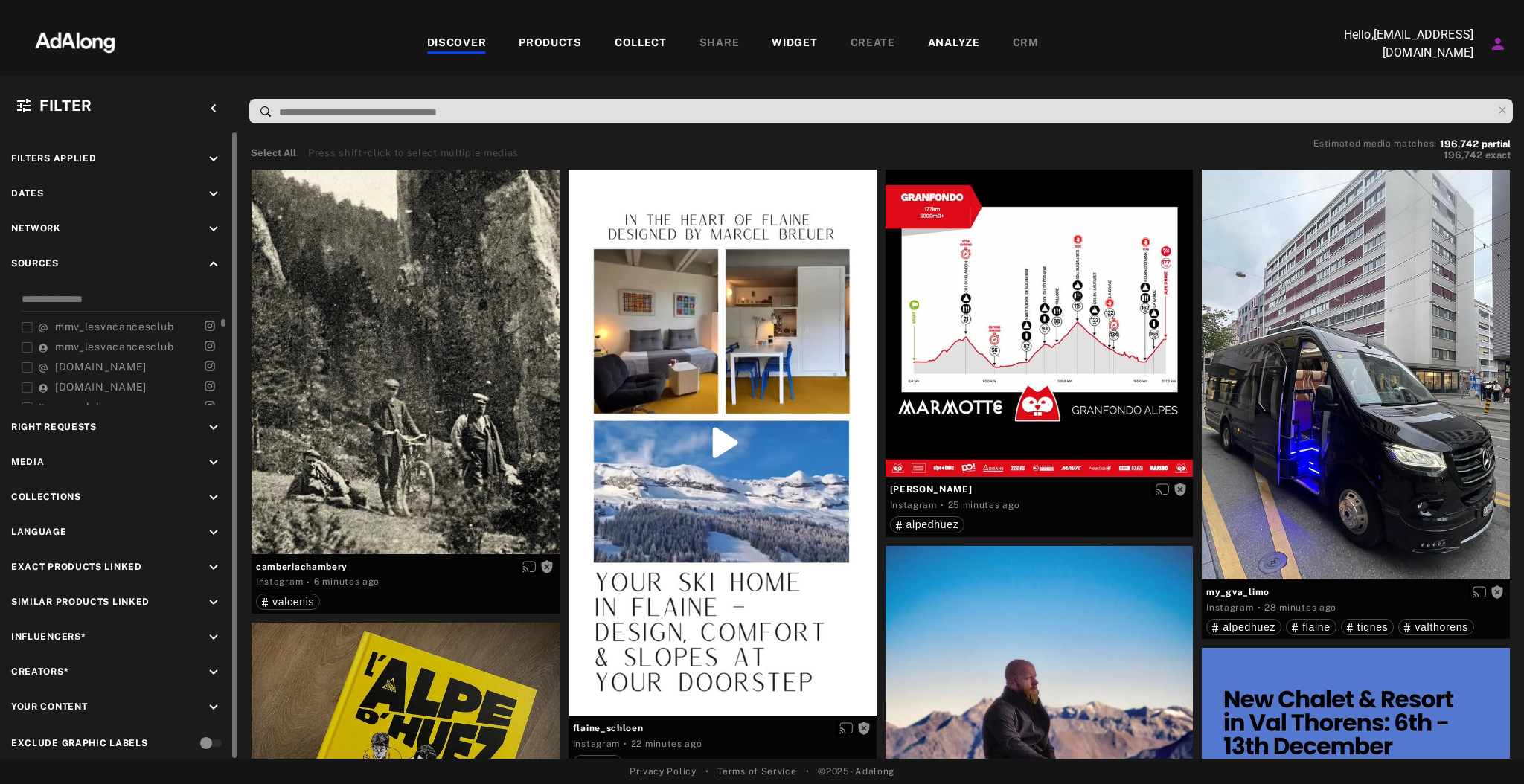
click at [124, 340] on span "mmv_lesvacancesclub" at bounding box center [113, 346] width 118 height 12
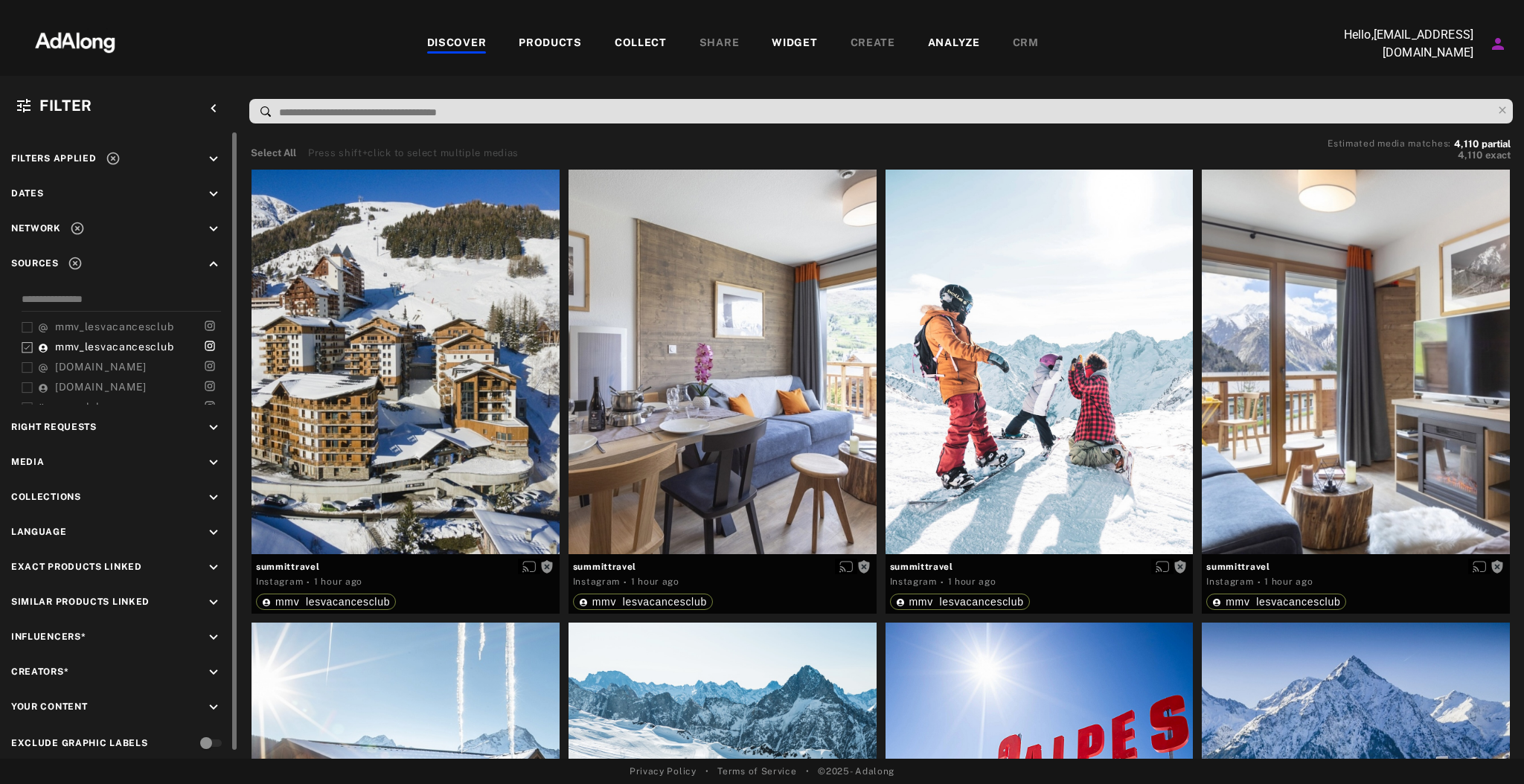
click at [217, 262] on icon "keyboard_arrow_up" at bounding box center [213, 263] width 17 height 17
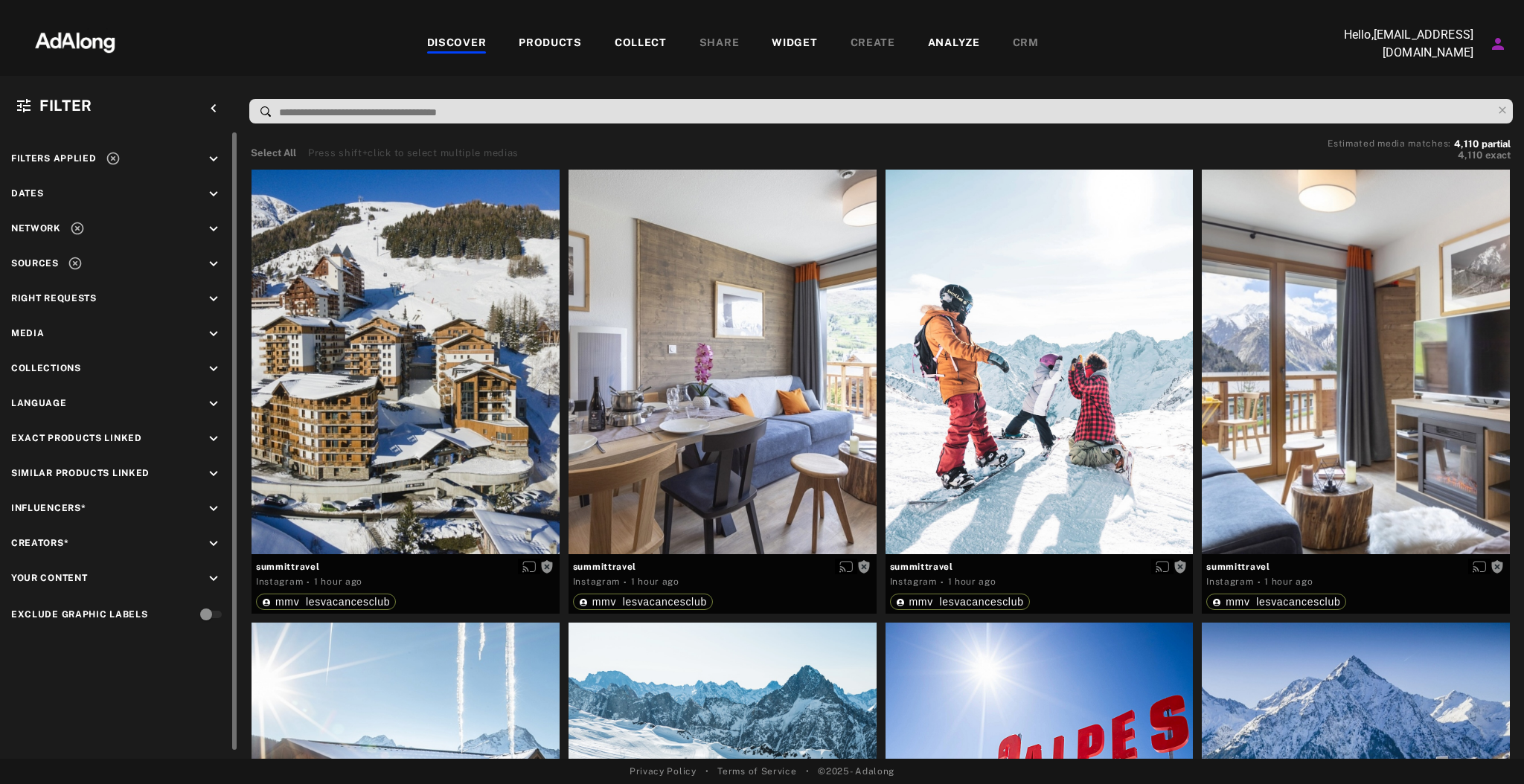
click at [217, 262] on icon "keyboard_arrow_down" at bounding box center [213, 263] width 17 height 17
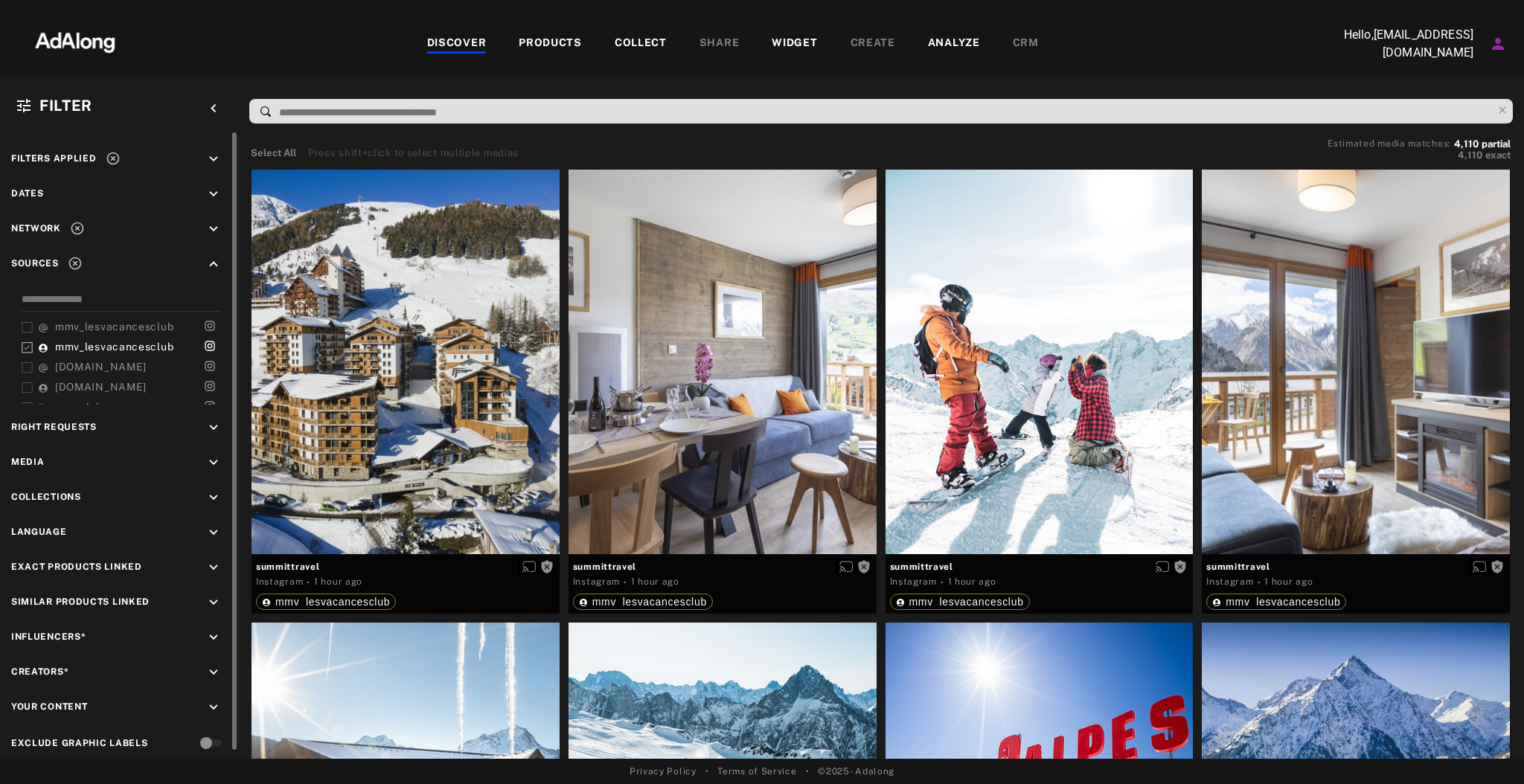
click at [209, 221] on icon "keyboard_arrow_down" at bounding box center [213, 229] width 17 height 17
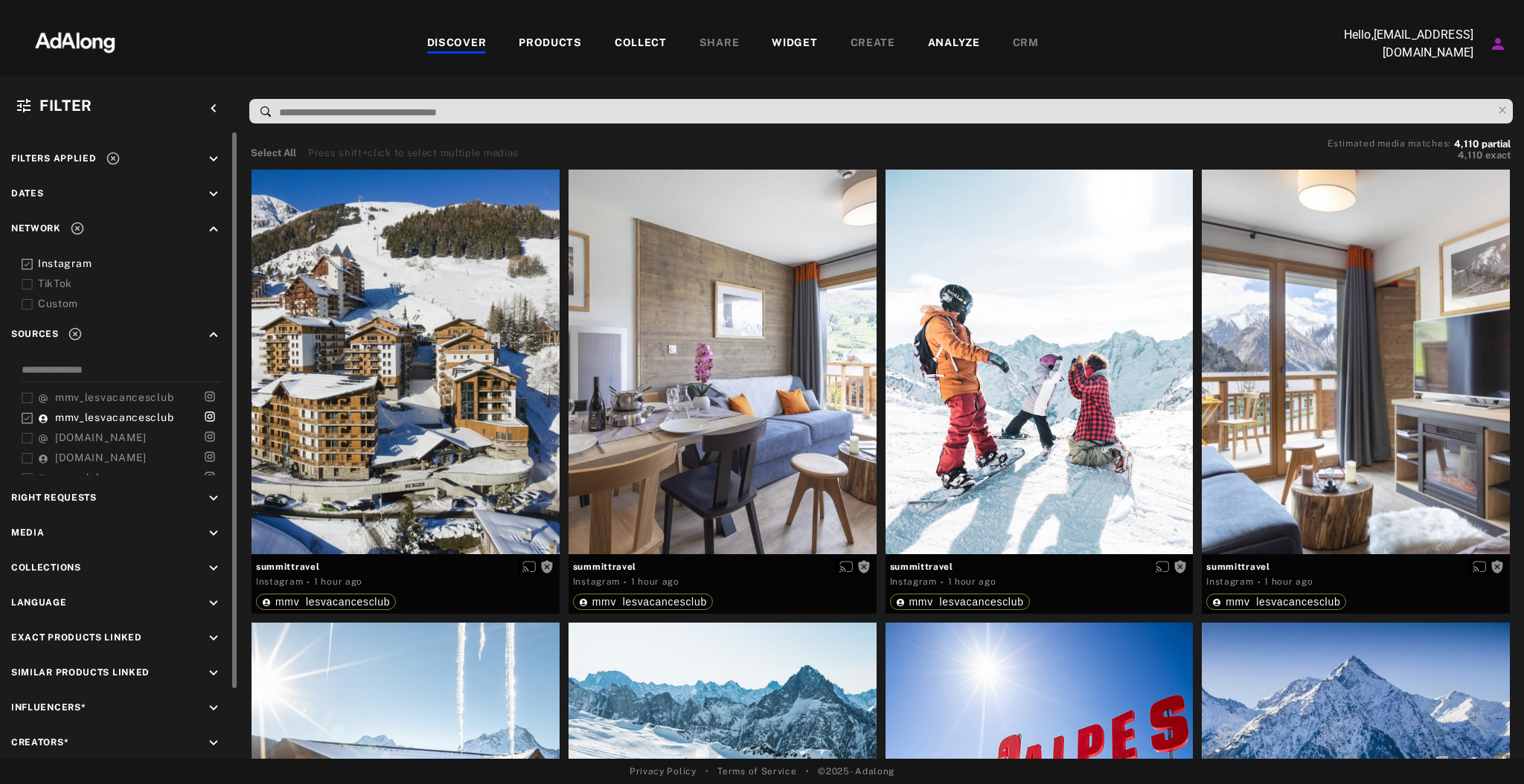
click at [218, 555] on div "Filters applied keyboard_arrow_down Dates keyboard_arrow_down Network keyboard_…" at bounding box center [119, 488] width 238 height 711
click at [212, 565] on icon "keyboard_arrow_down" at bounding box center [213, 568] width 17 height 17
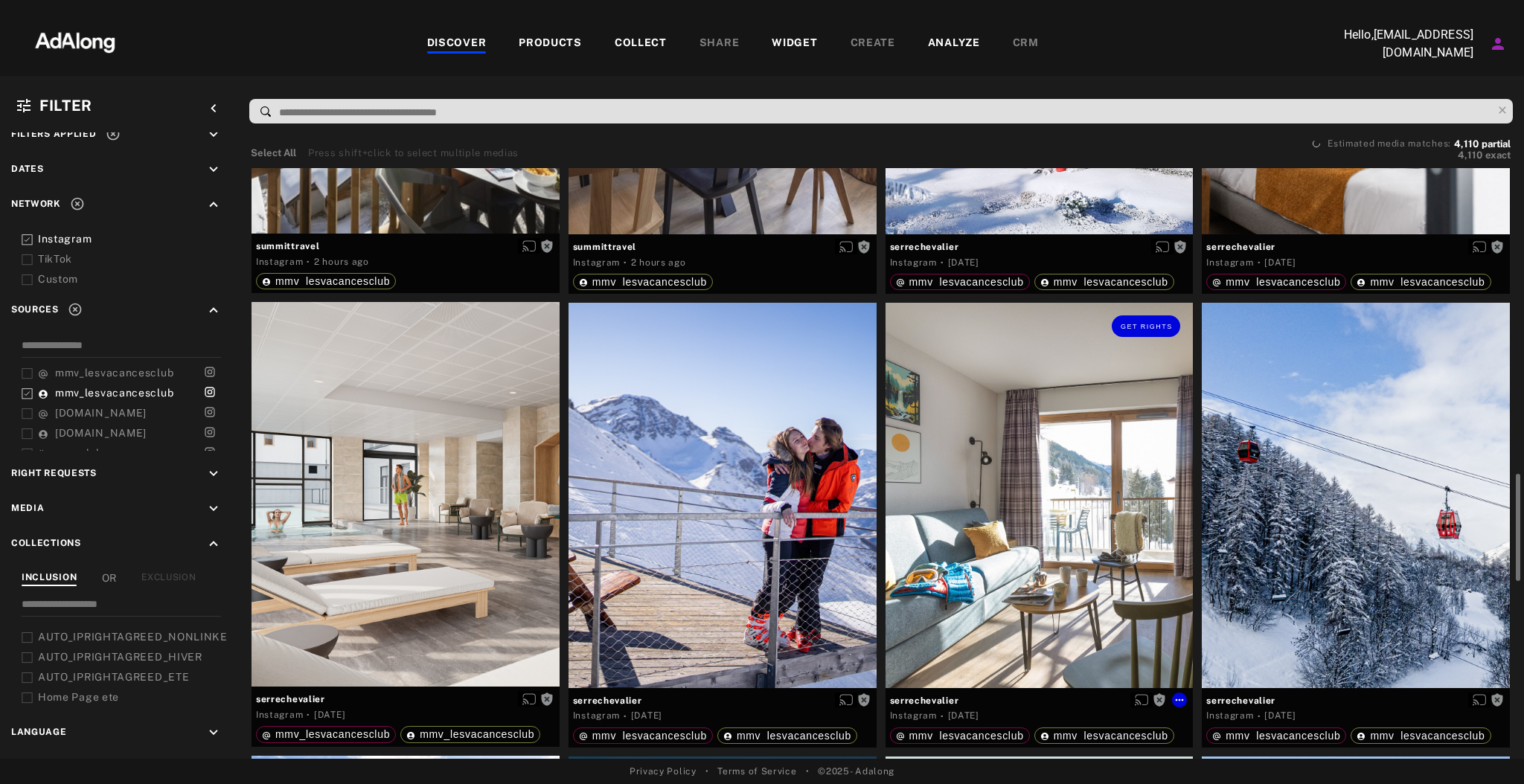
scroll to position [1681, 0]
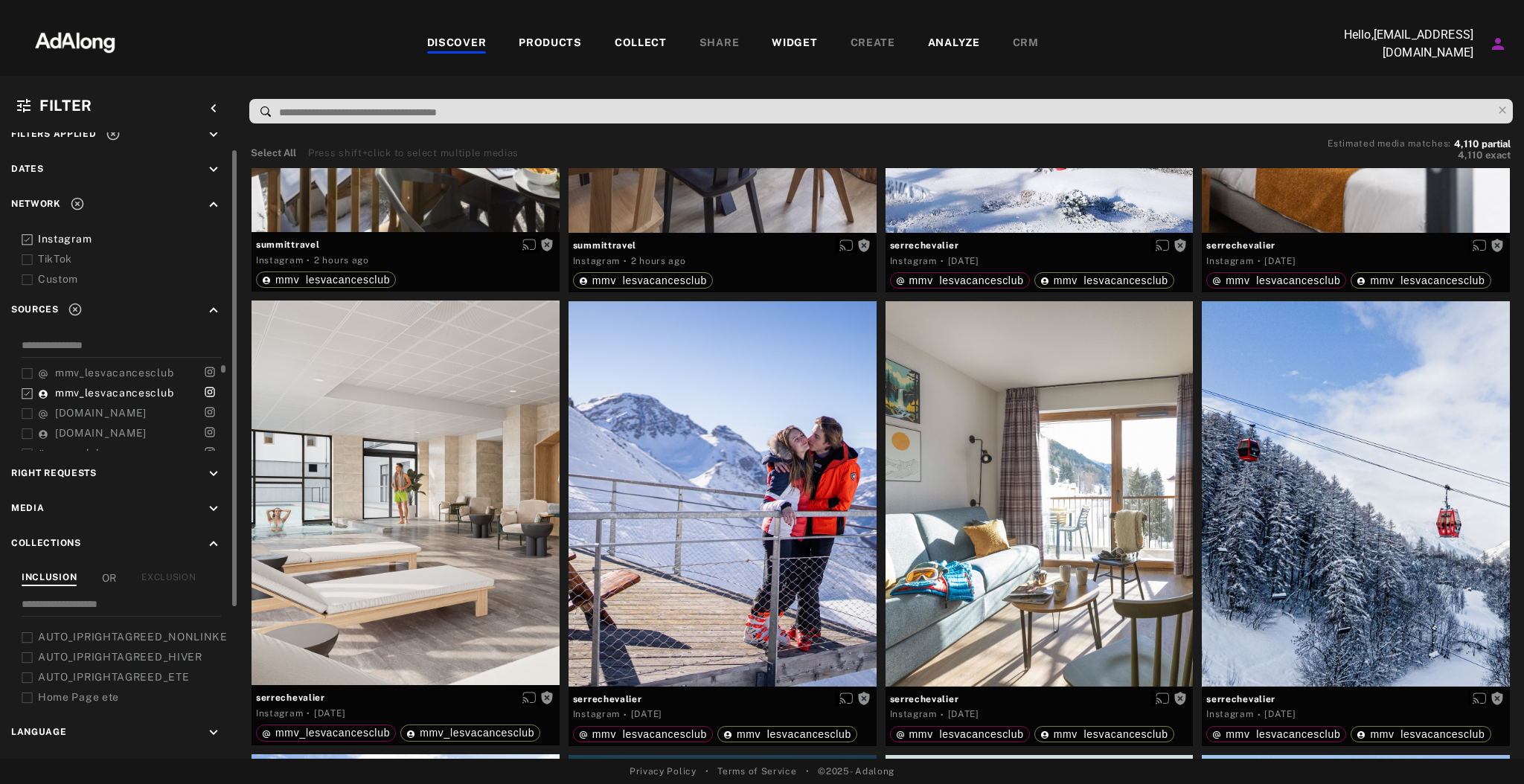
click at [157, 387] on span "mmv_lesvacancesclub" at bounding box center [113, 393] width 118 height 12
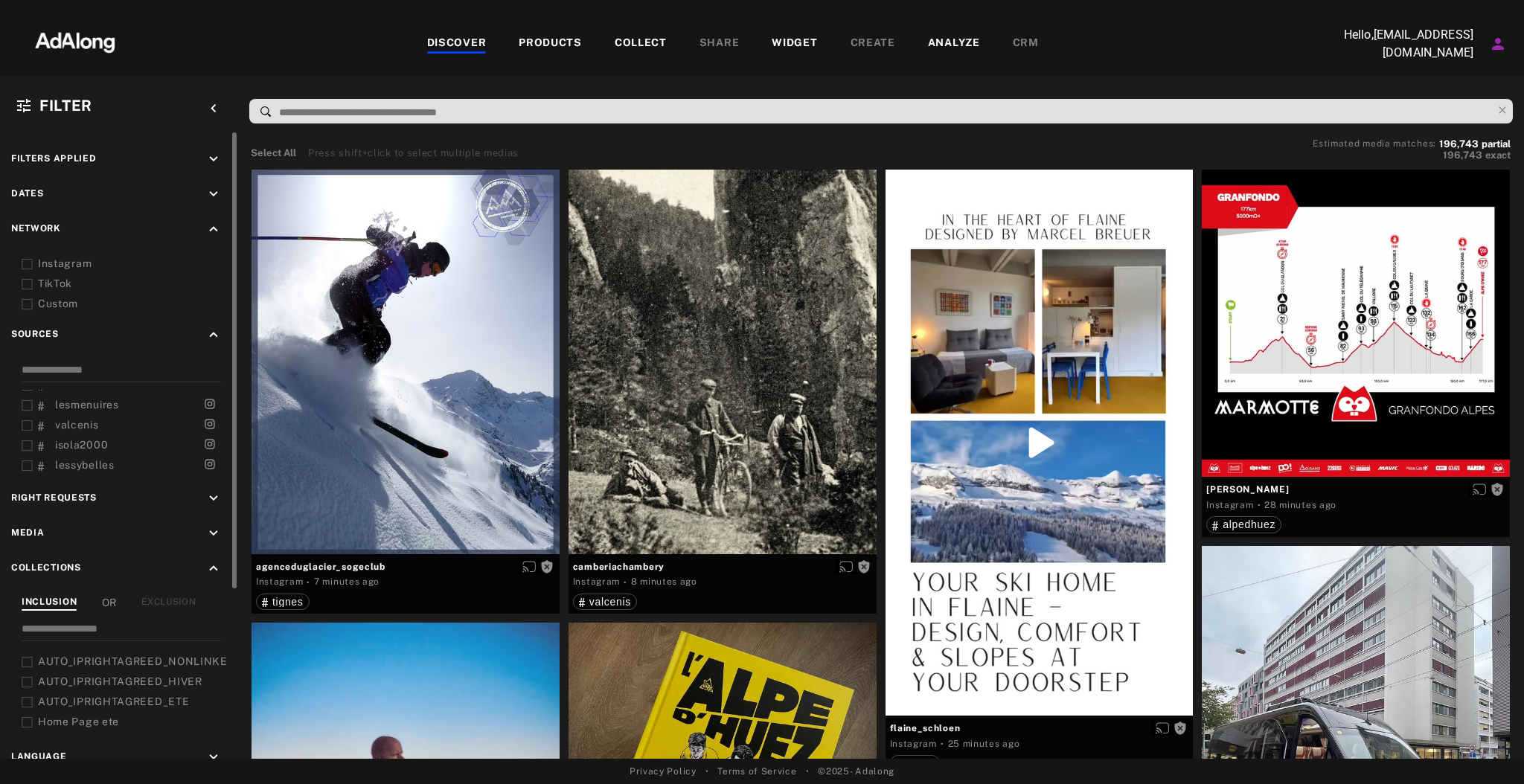
click at [205, 192] on icon "keyboard_arrow_down" at bounding box center [213, 194] width 17 height 17
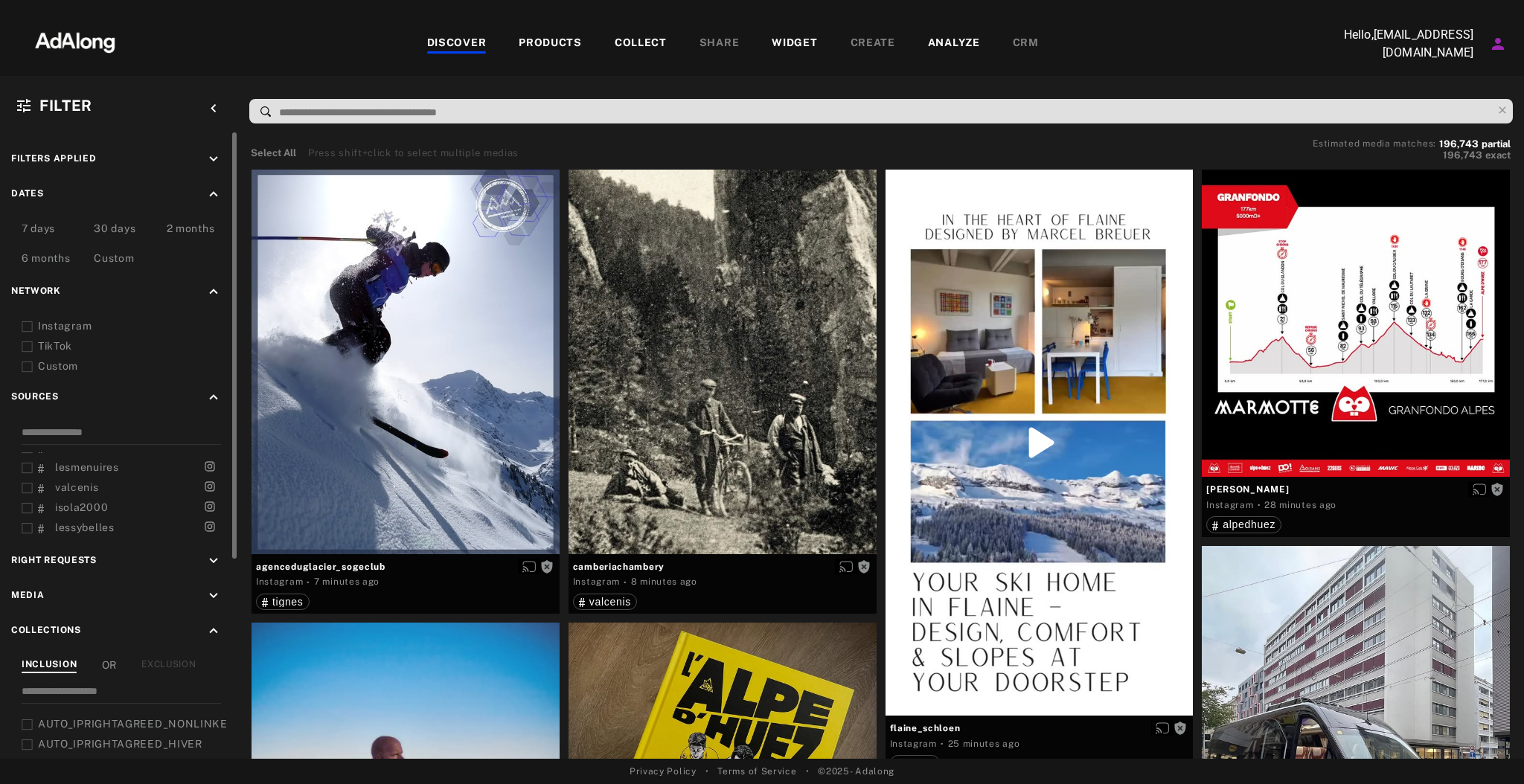
drag, startPoint x: 103, startPoint y: 271, endPoint x: 109, endPoint y: 261, distance: 11.7
click at [109, 261] on div "Custom" at bounding box center [113, 259] width 40 height 18
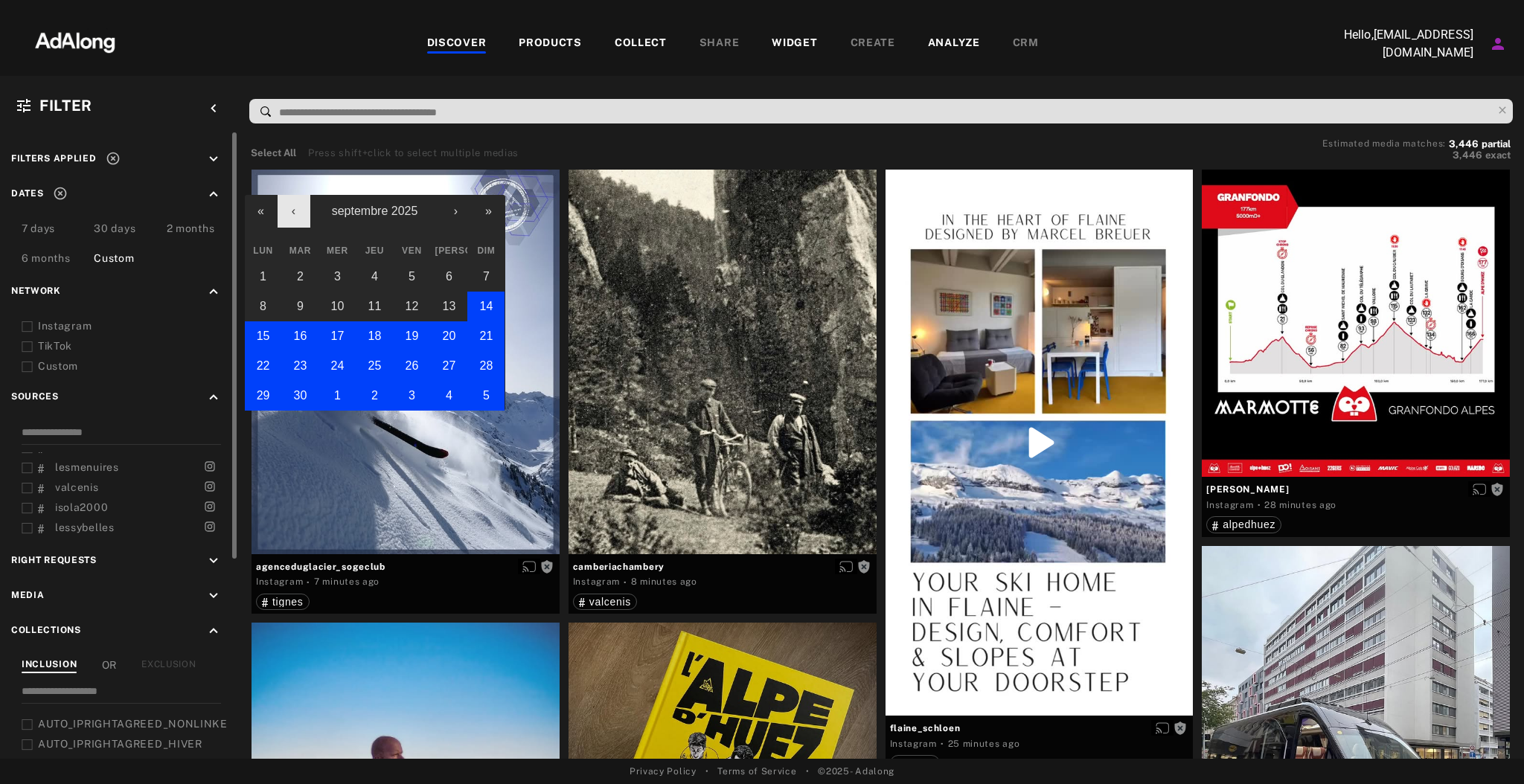
click at [286, 207] on button "‹" at bounding box center [294, 212] width 33 height 33
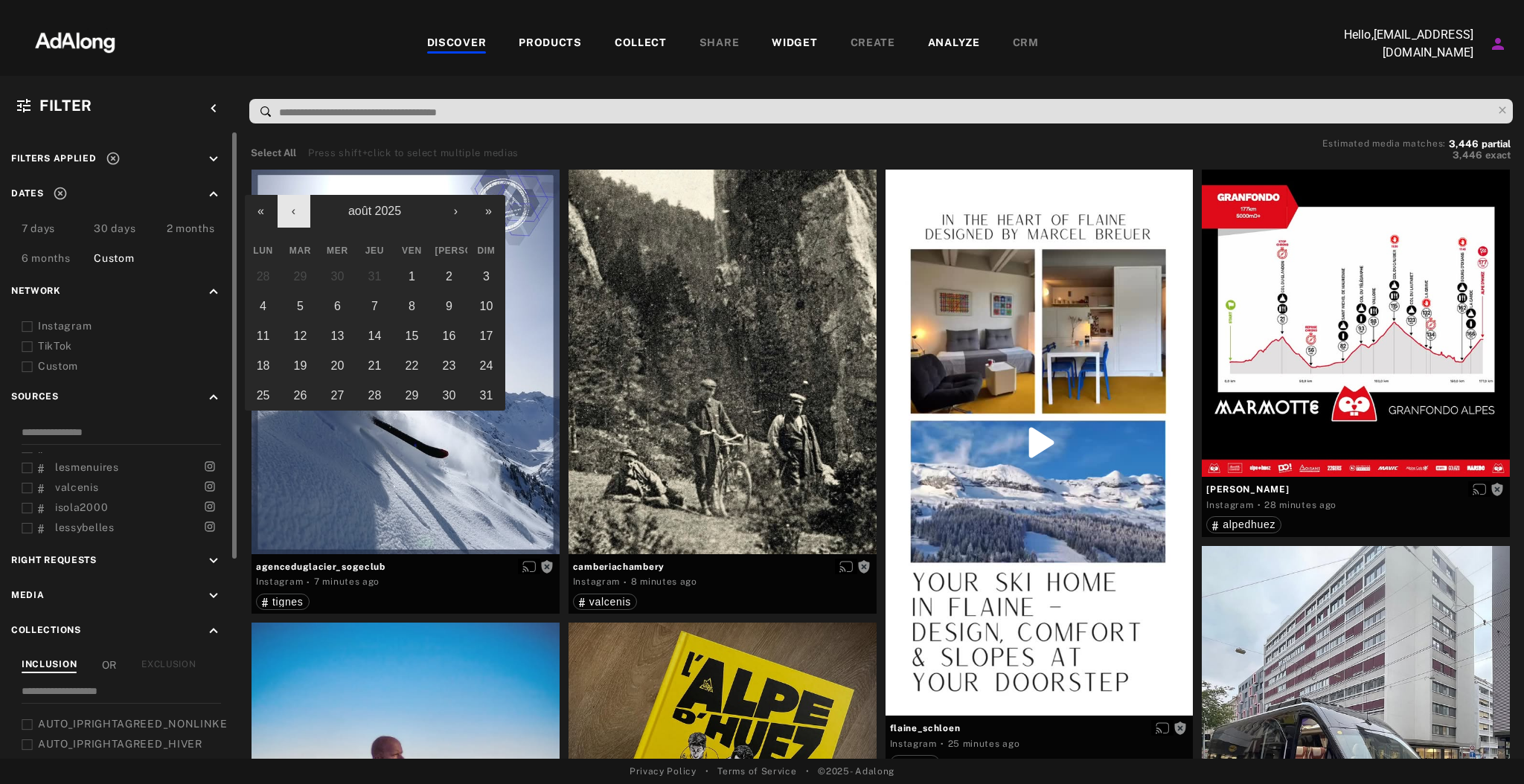
click at [286, 207] on button "‹" at bounding box center [294, 212] width 33 height 33
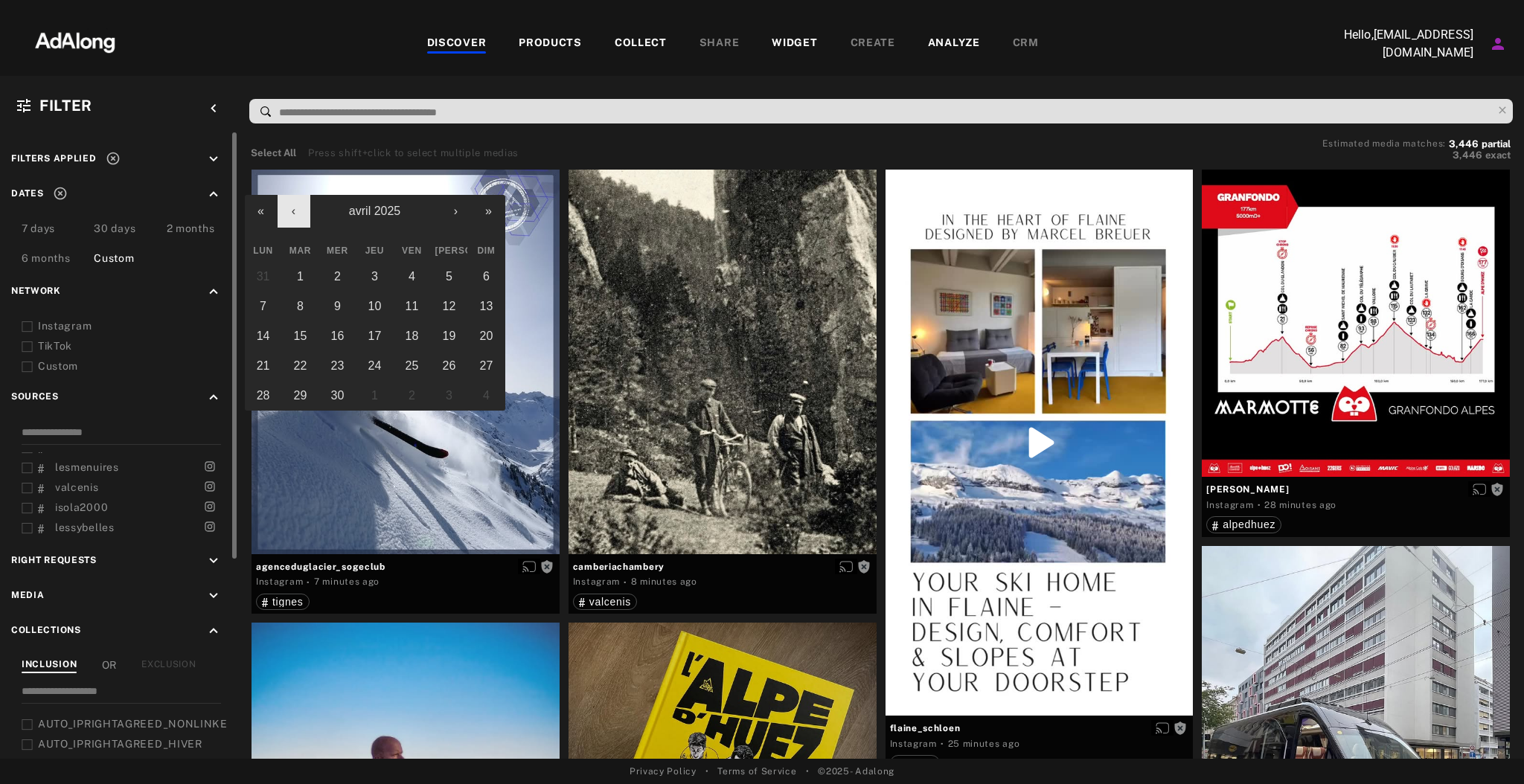
click at [286, 207] on button "‹" at bounding box center [294, 212] width 33 height 33
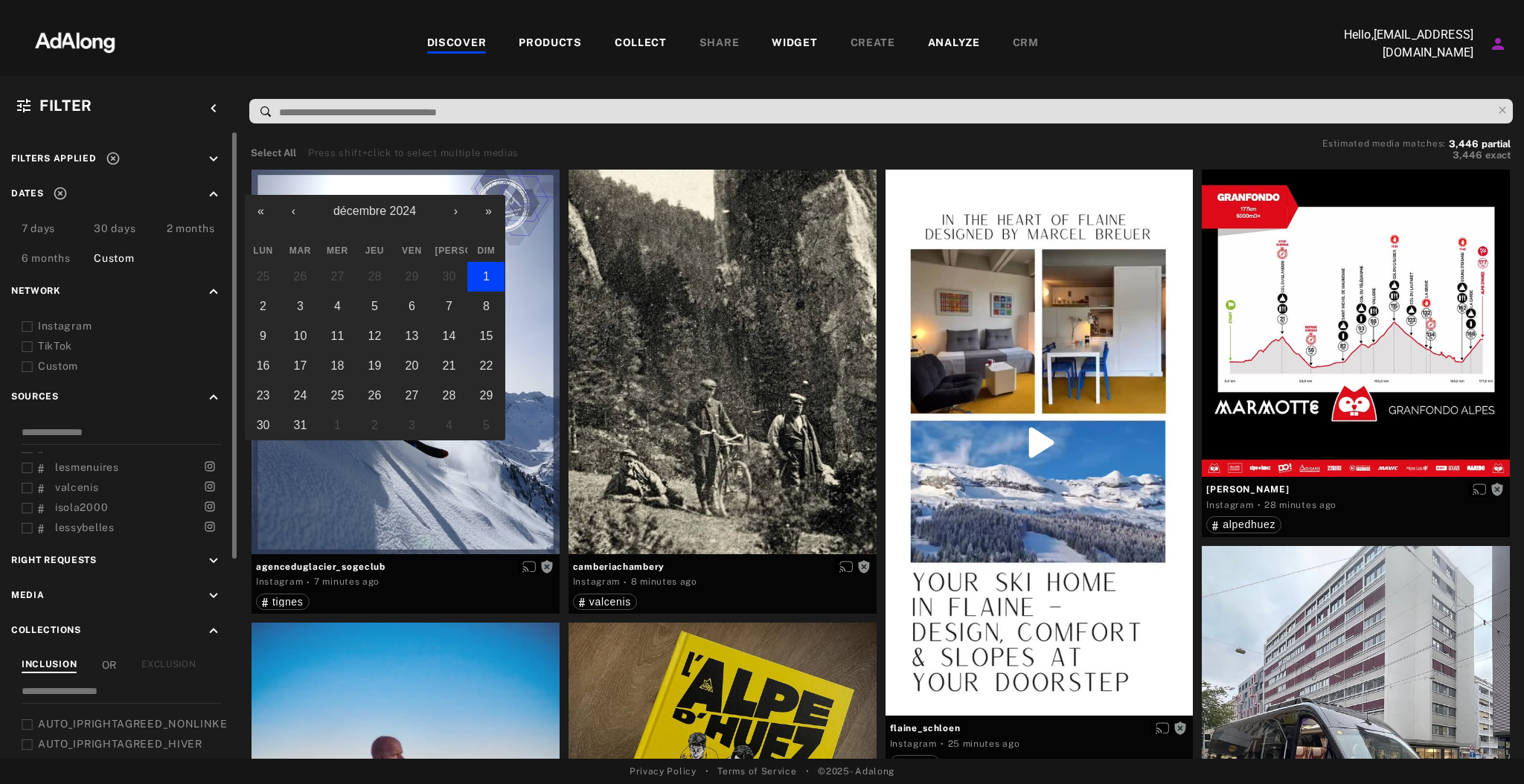
click at [486, 268] on button "1" at bounding box center [486, 276] width 37 height 30
click at [464, 213] on button "›" at bounding box center [457, 212] width 33 height 33
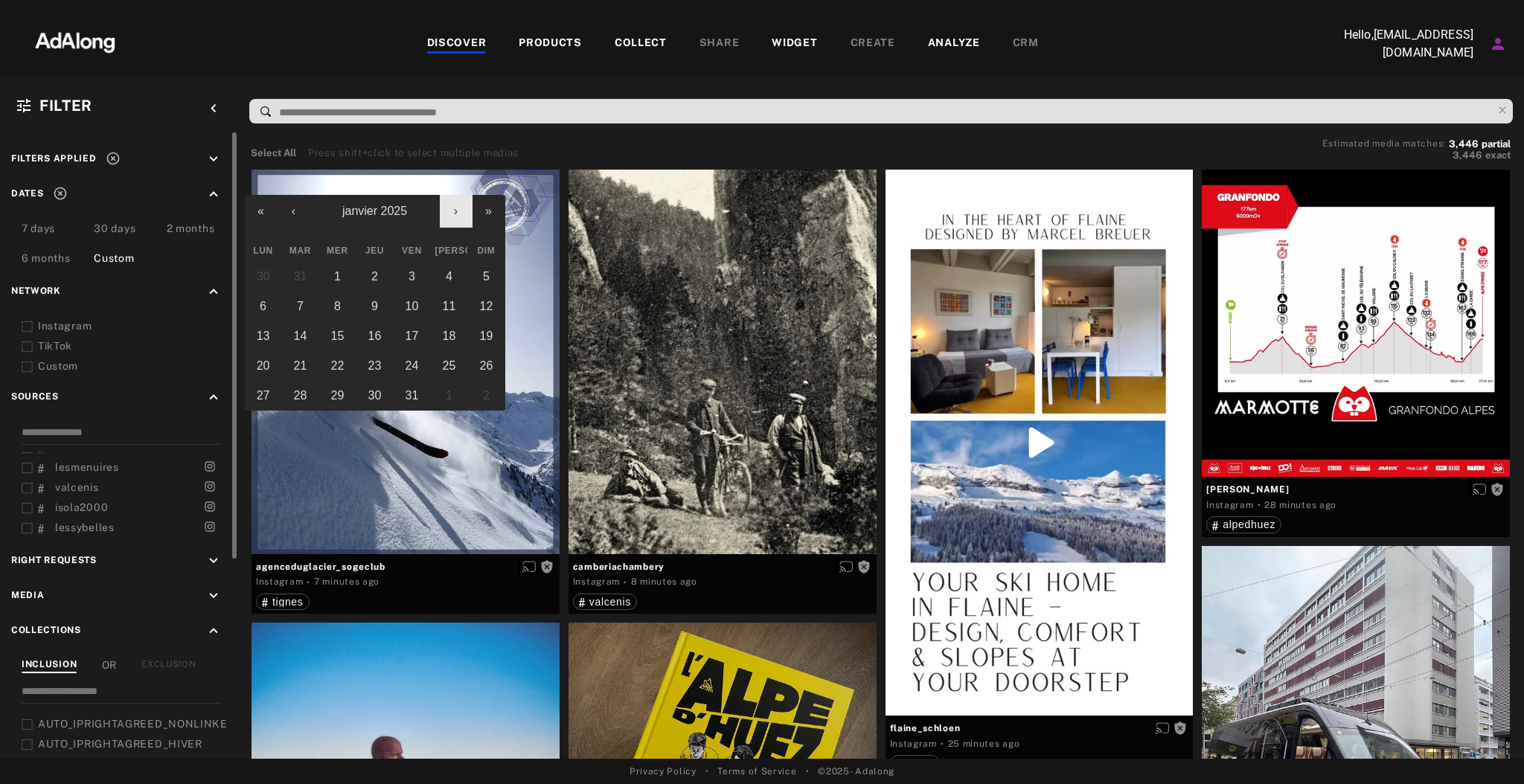
click at [464, 213] on button "›" at bounding box center [457, 212] width 33 height 33
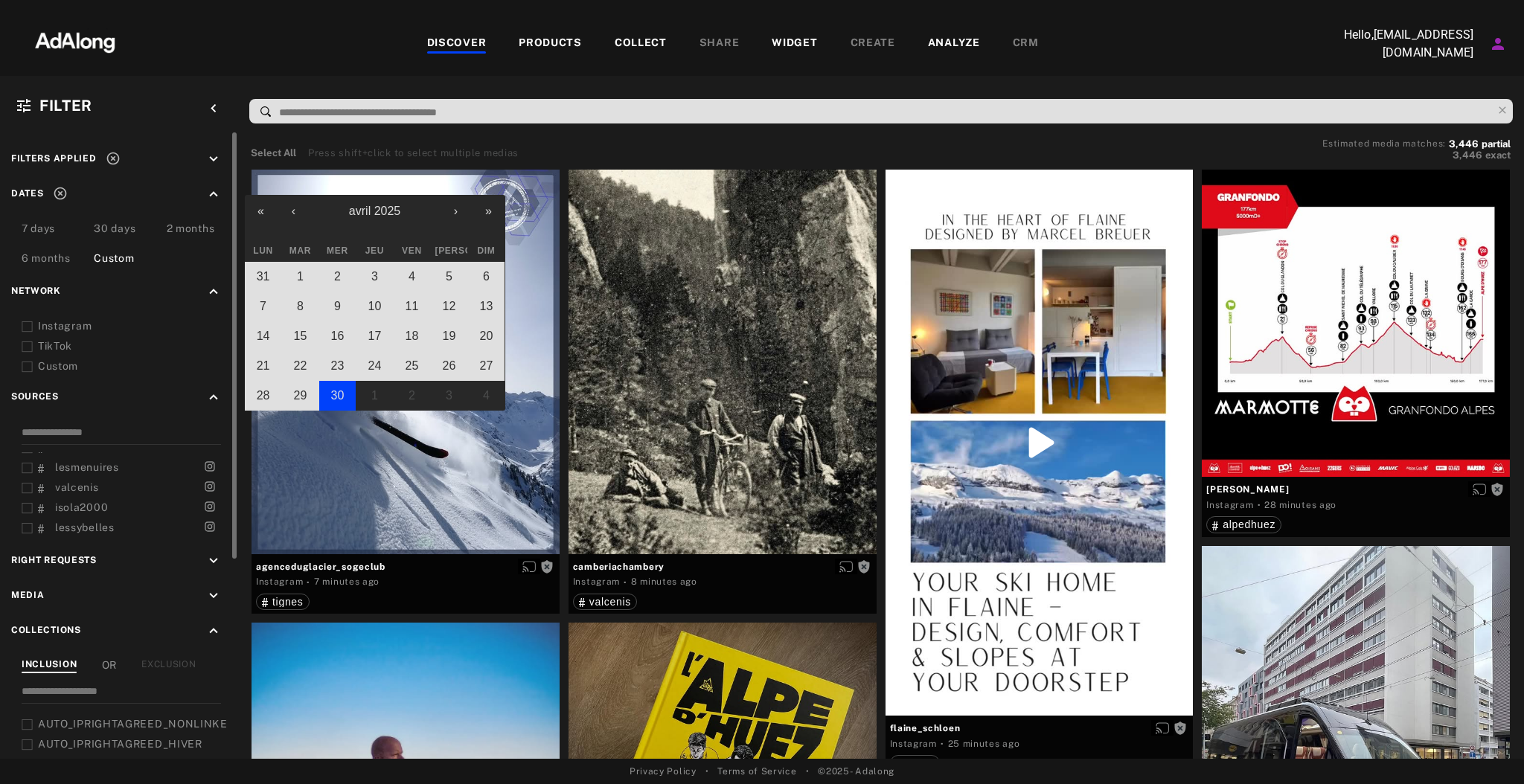
click at [341, 396] on abbr "30" at bounding box center [338, 395] width 14 height 13
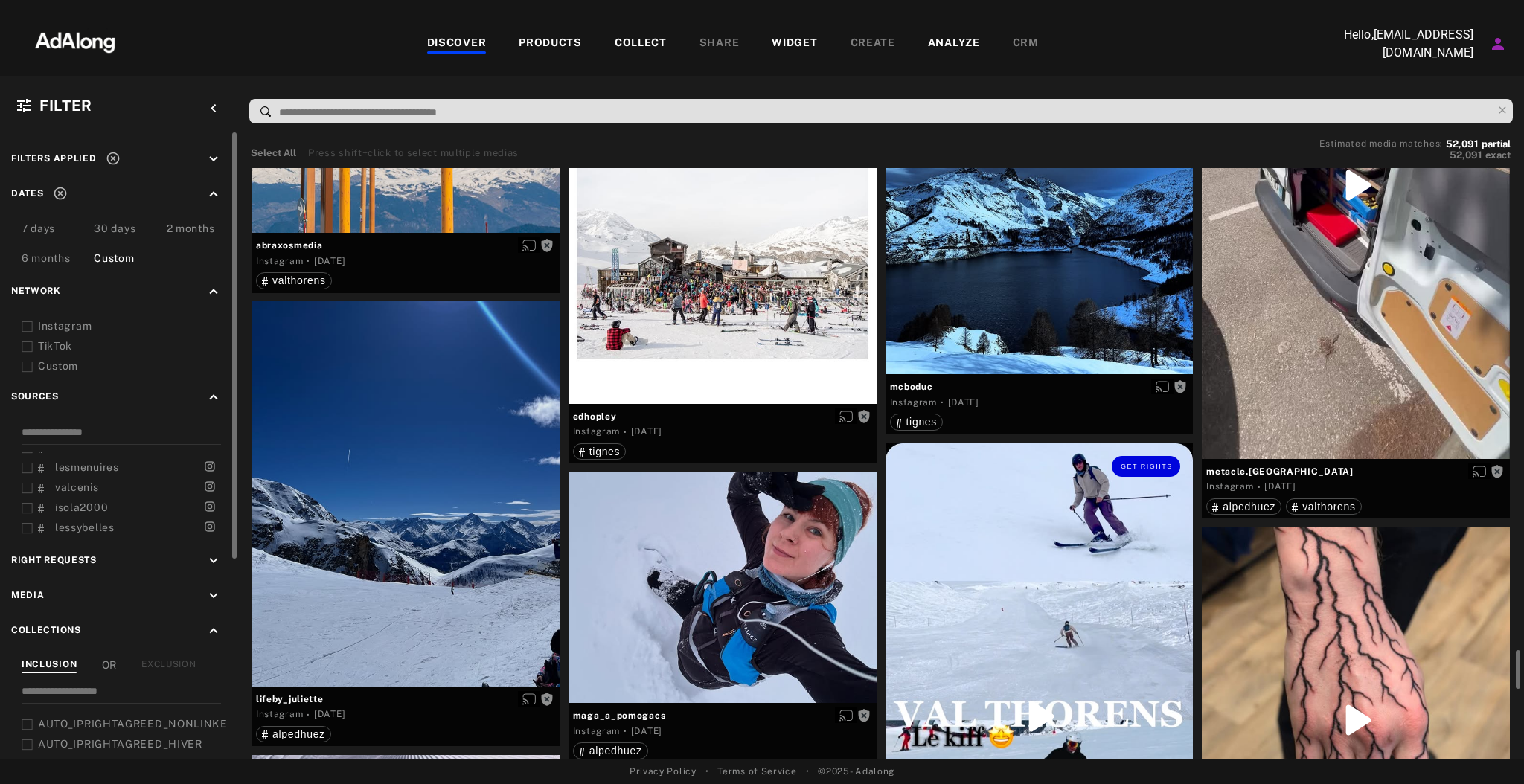
scroll to position [7152, 0]
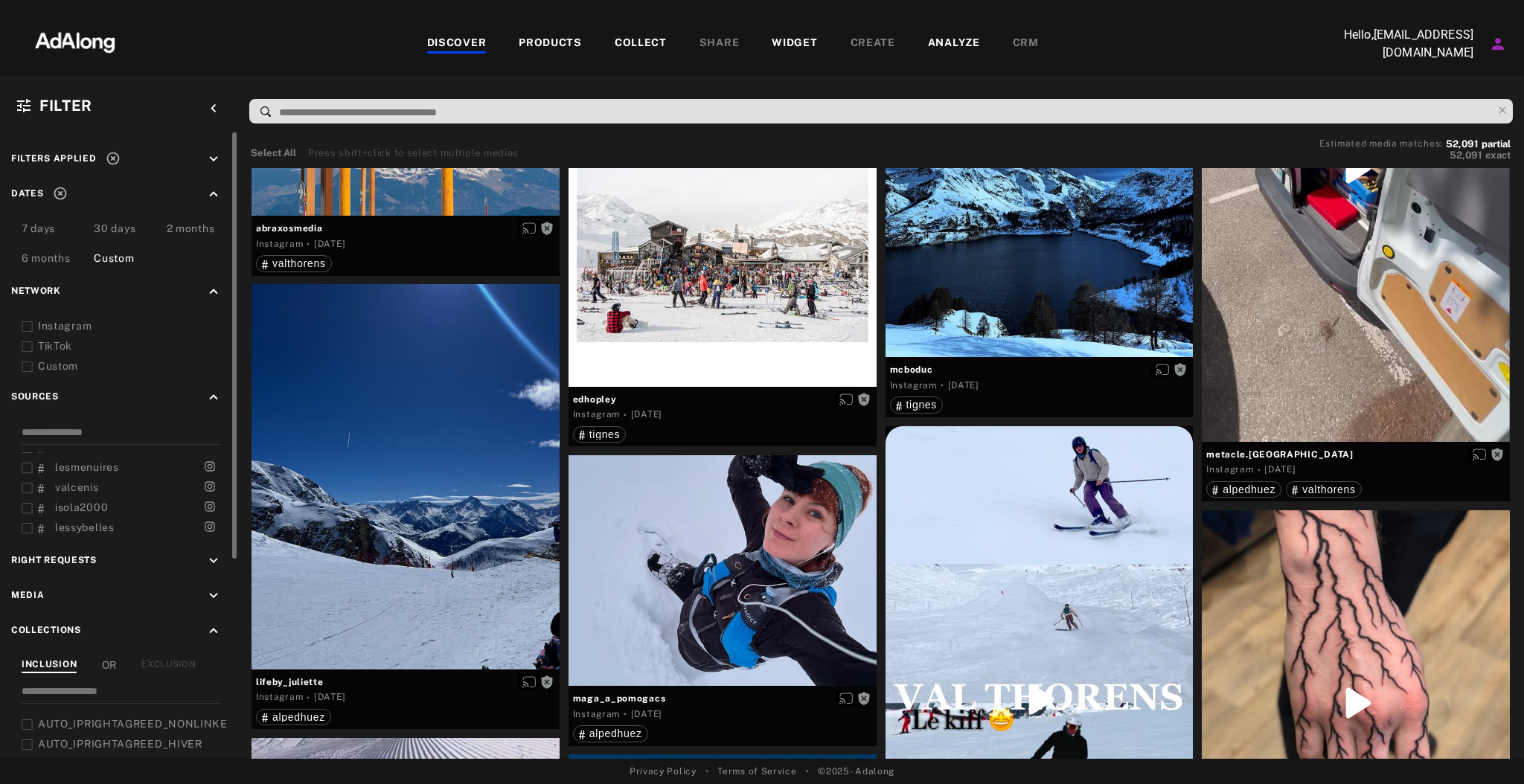
click at [206, 587] on icon "keyboard_arrow_down" at bounding box center [213, 595] width 17 height 17
click at [58, 646] on div "Photography" at bounding box center [133, 650] width 189 height 16
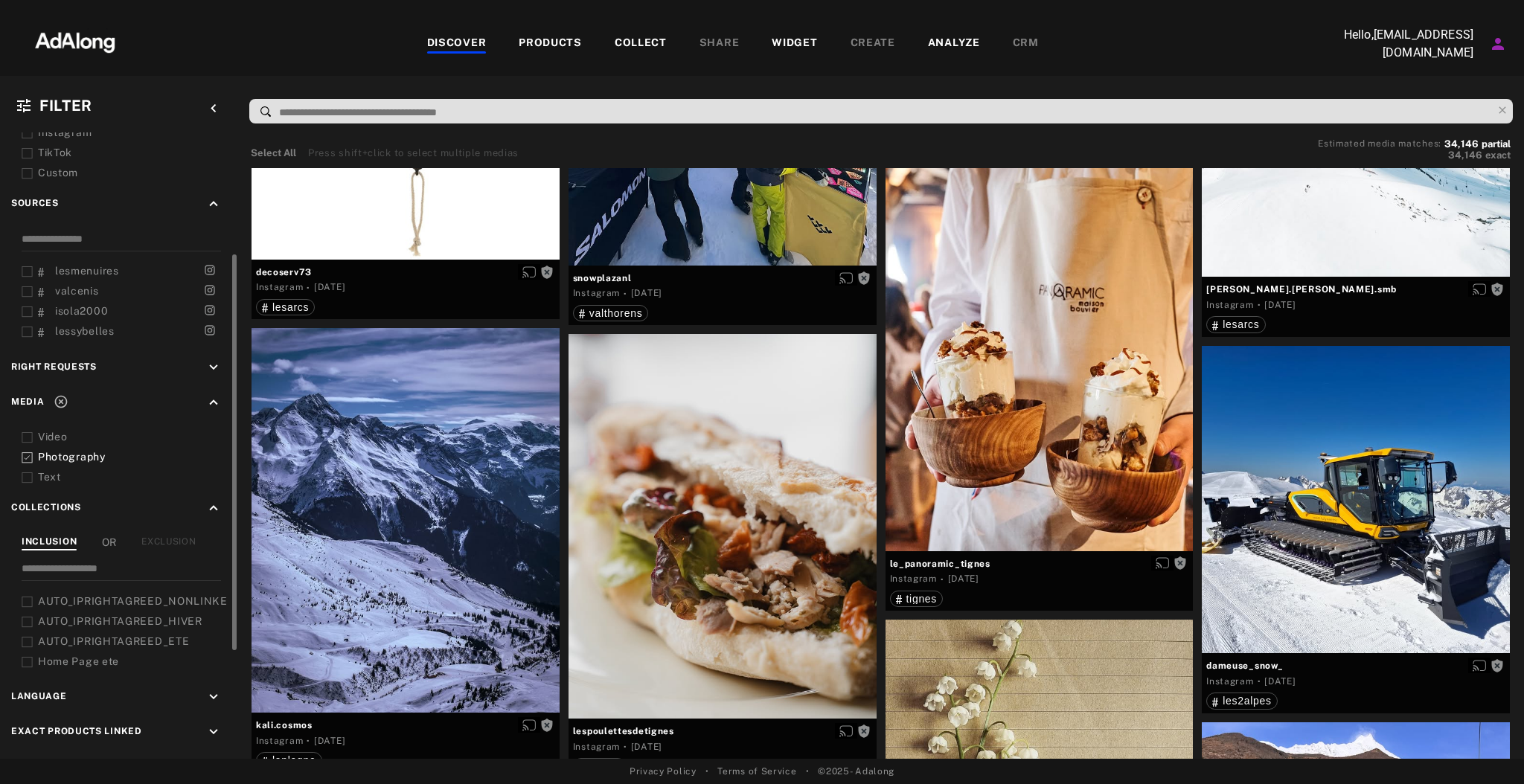
scroll to position [182, 0]
drag, startPoint x: 189, startPoint y: 364, endPoint x: 220, endPoint y: 359, distance: 31.4
click at [220, 359] on div "Right Requests keyboard_arrow_down" at bounding box center [118, 369] width 216 height 20
click at [220, 359] on icon "keyboard_arrow_down" at bounding box center [213, 367] width 17 height 17
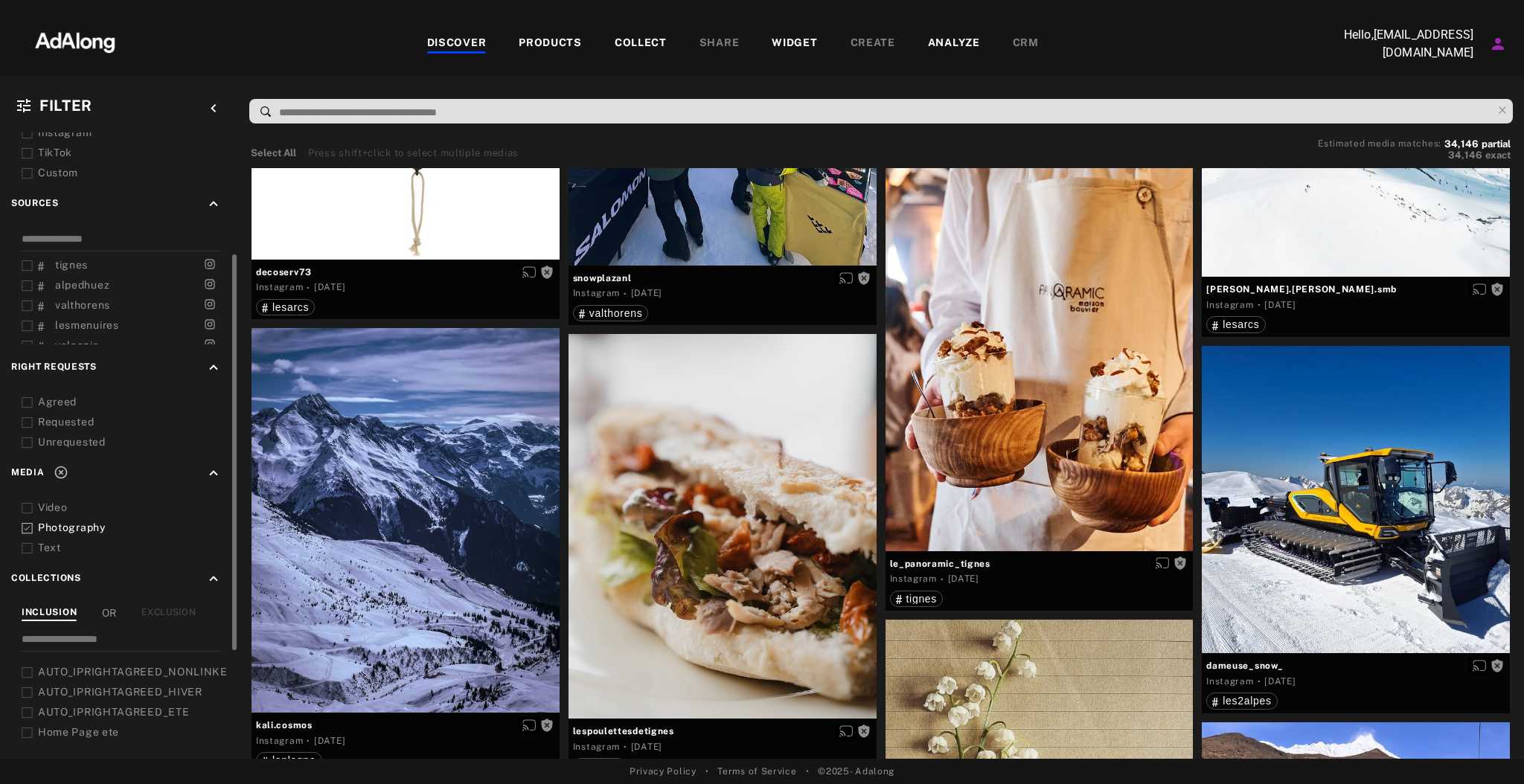
click at [48, 394] on div "Agreed" at bounding box center [133, 402] width 189 height 16
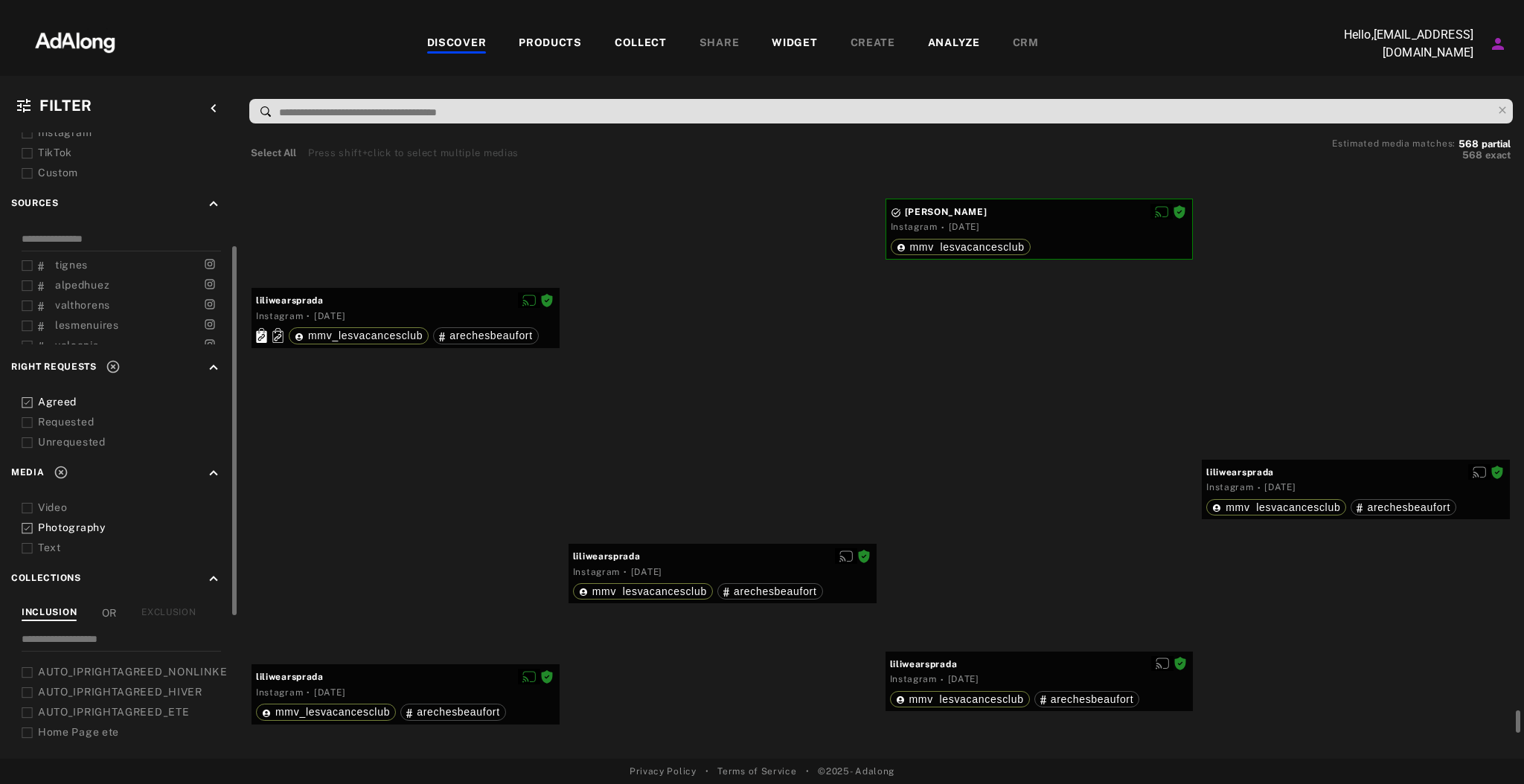
scroll to position [19620, 0]
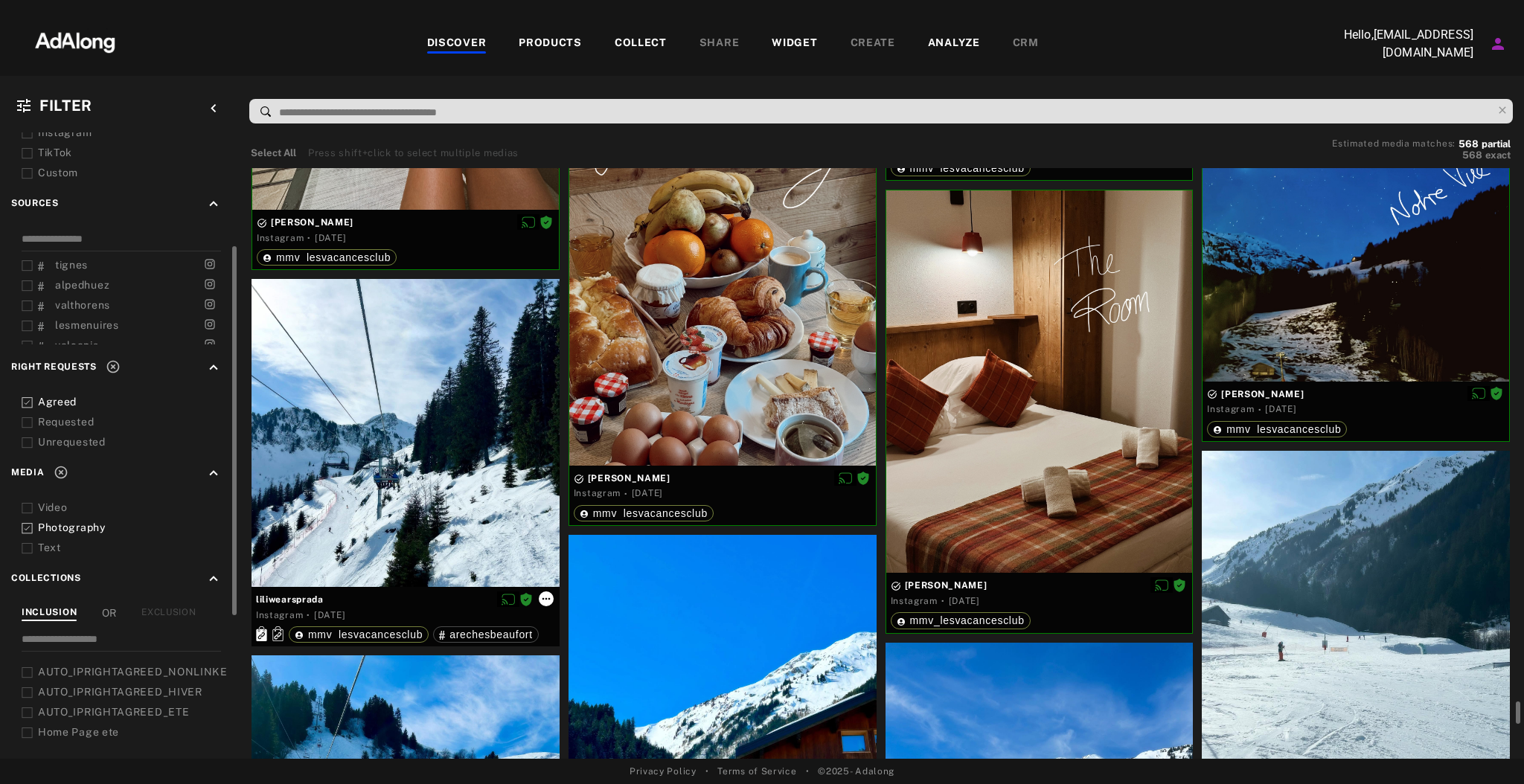
click at [546, 599] on icon at bounding box center [546, 599] width 12 height 12
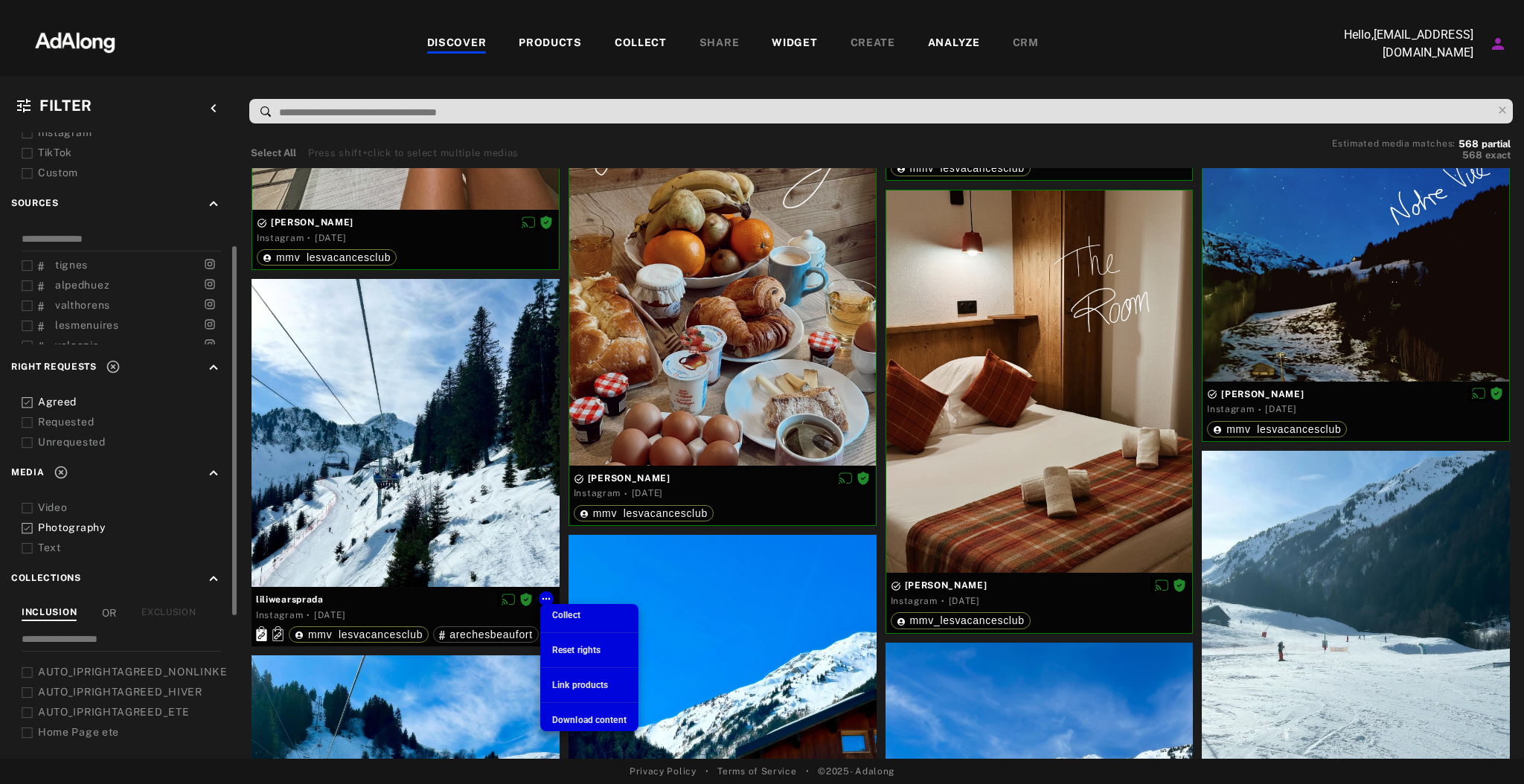
click at [481, 484] on div at bounding box center [762, 392] width 1524 height 784
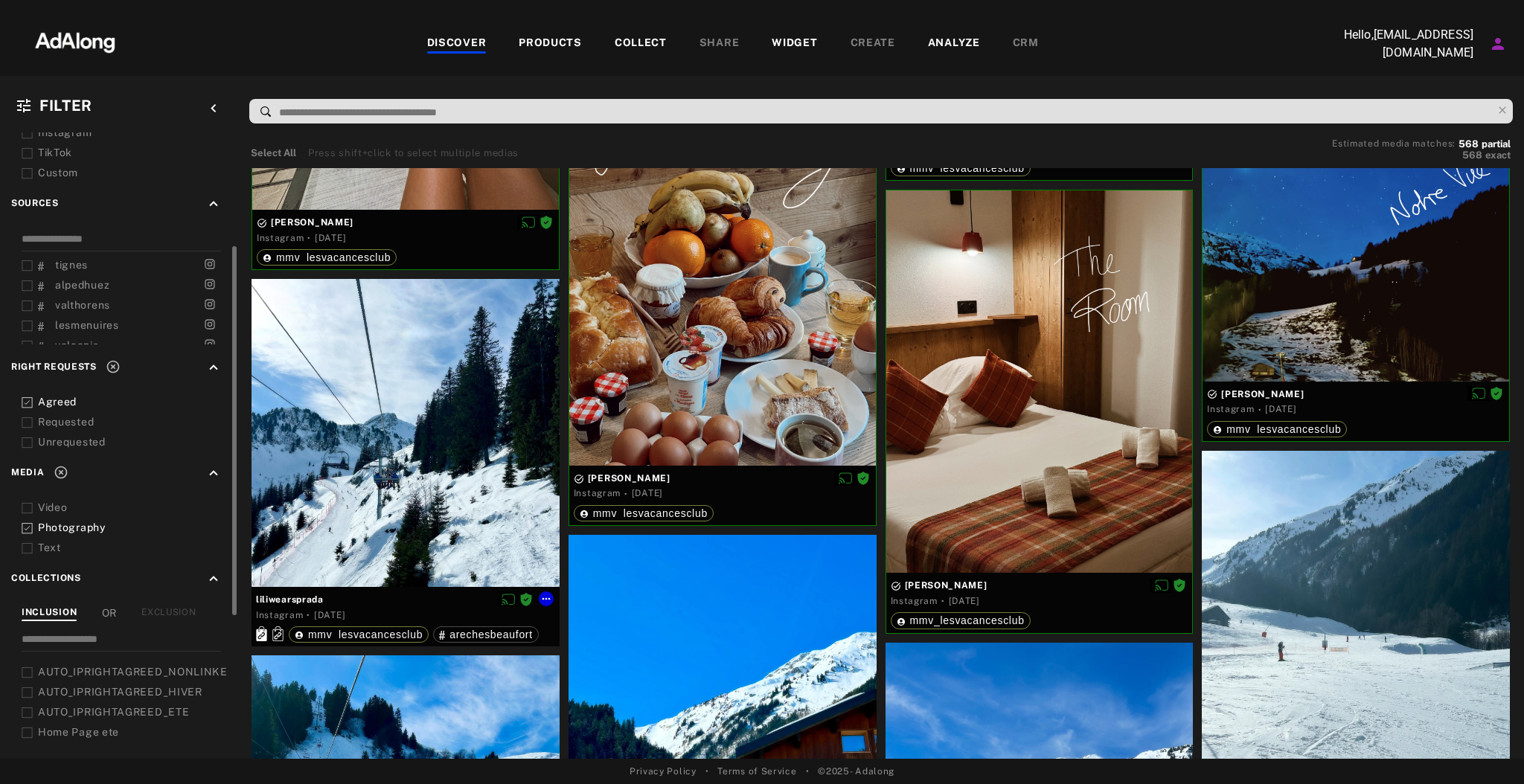
click at [481, 484] on div at bounding box center [406, 433] width 308 height 308
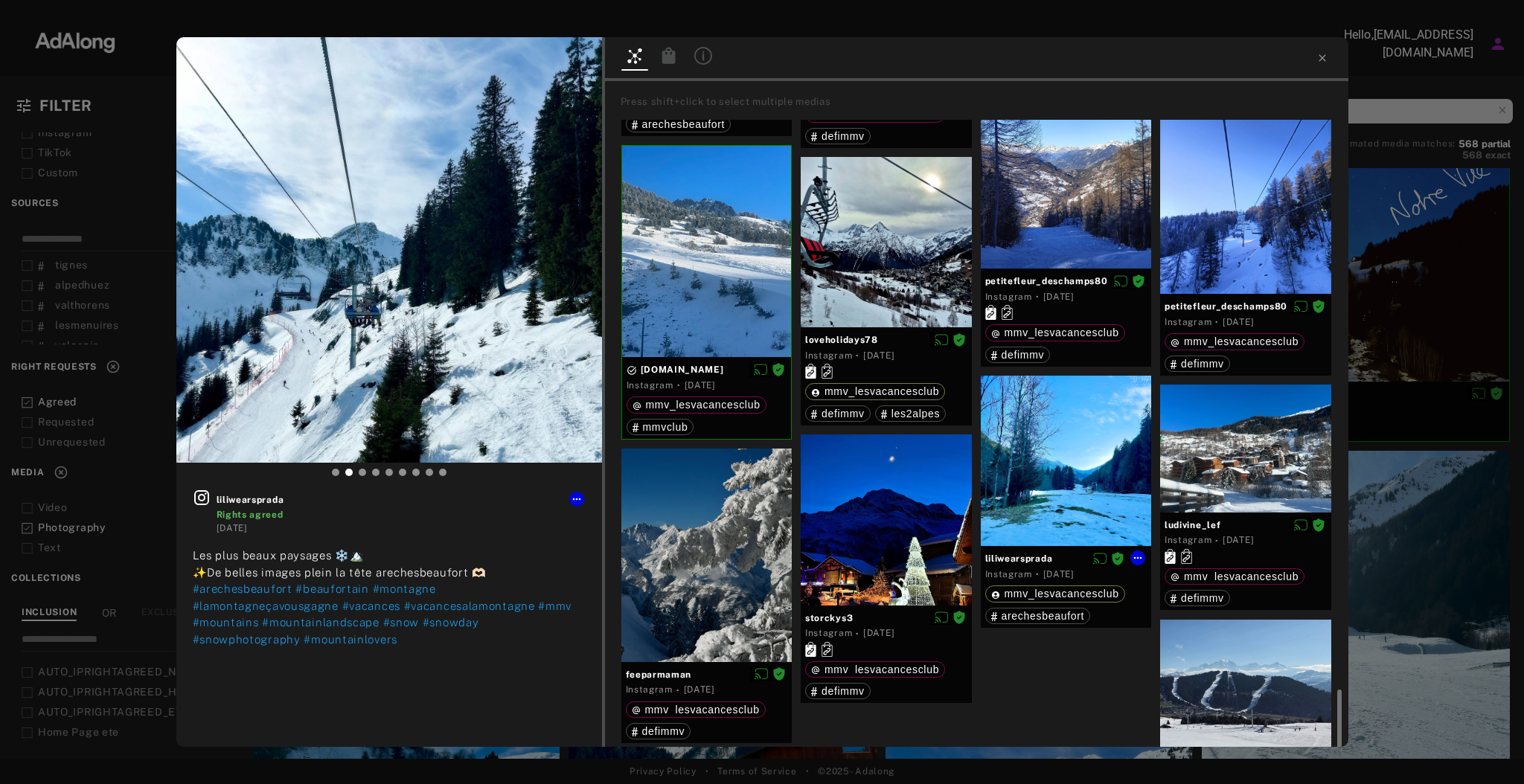
scroll to position [1453, 0]
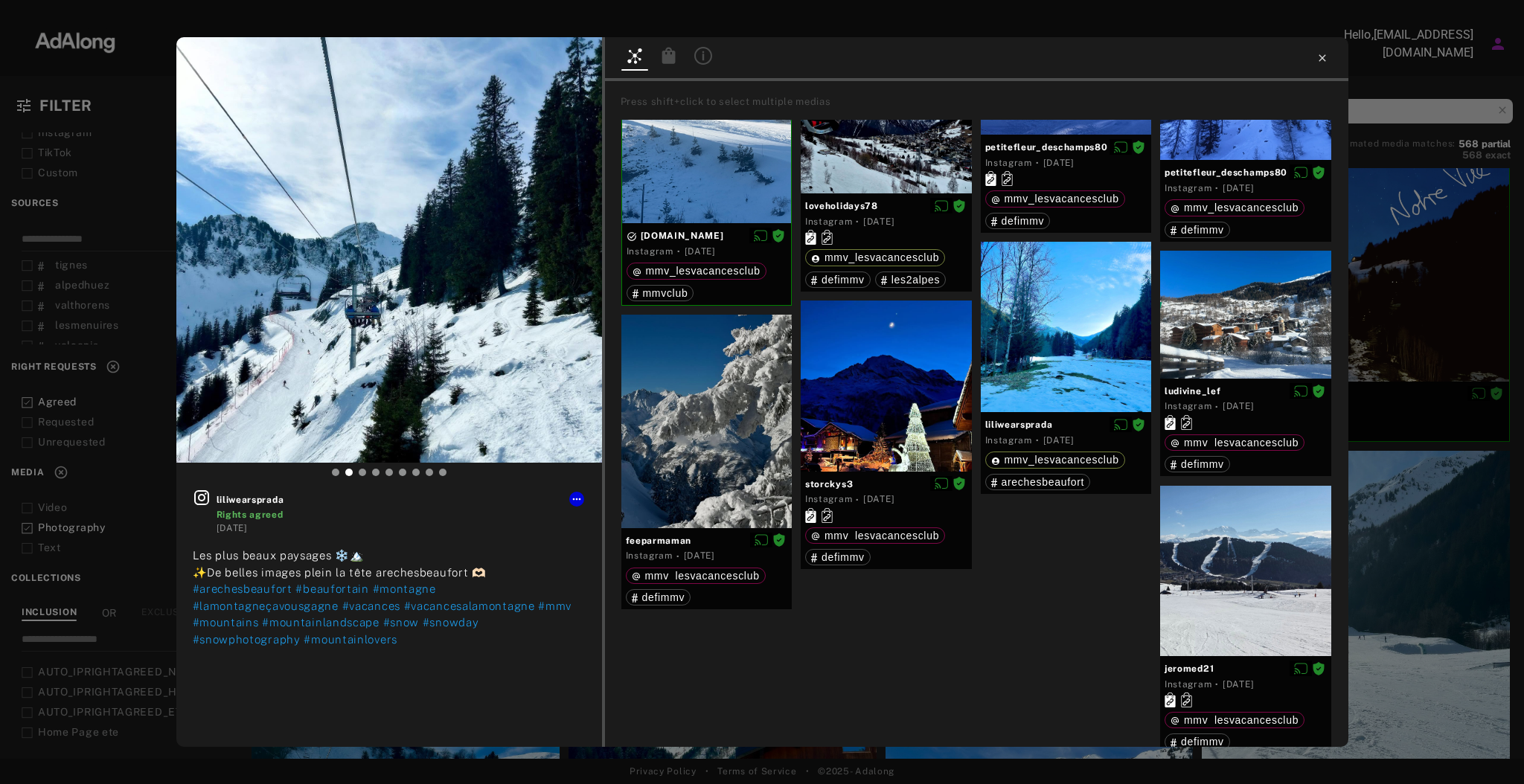
click at [1322, 59] on icon at bounding box center [1321, 58] width 7 height 7
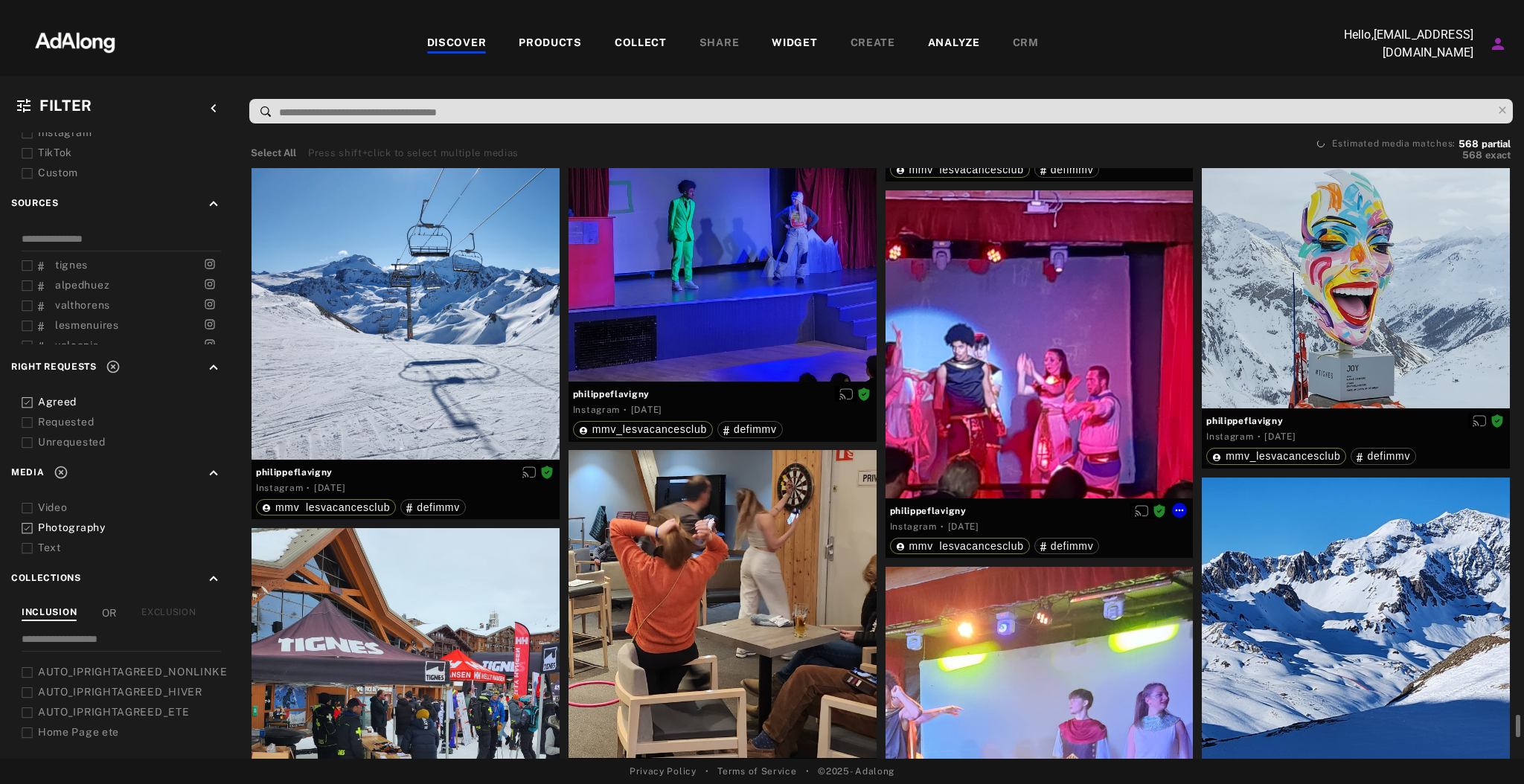
scroll to position [22011, 0]
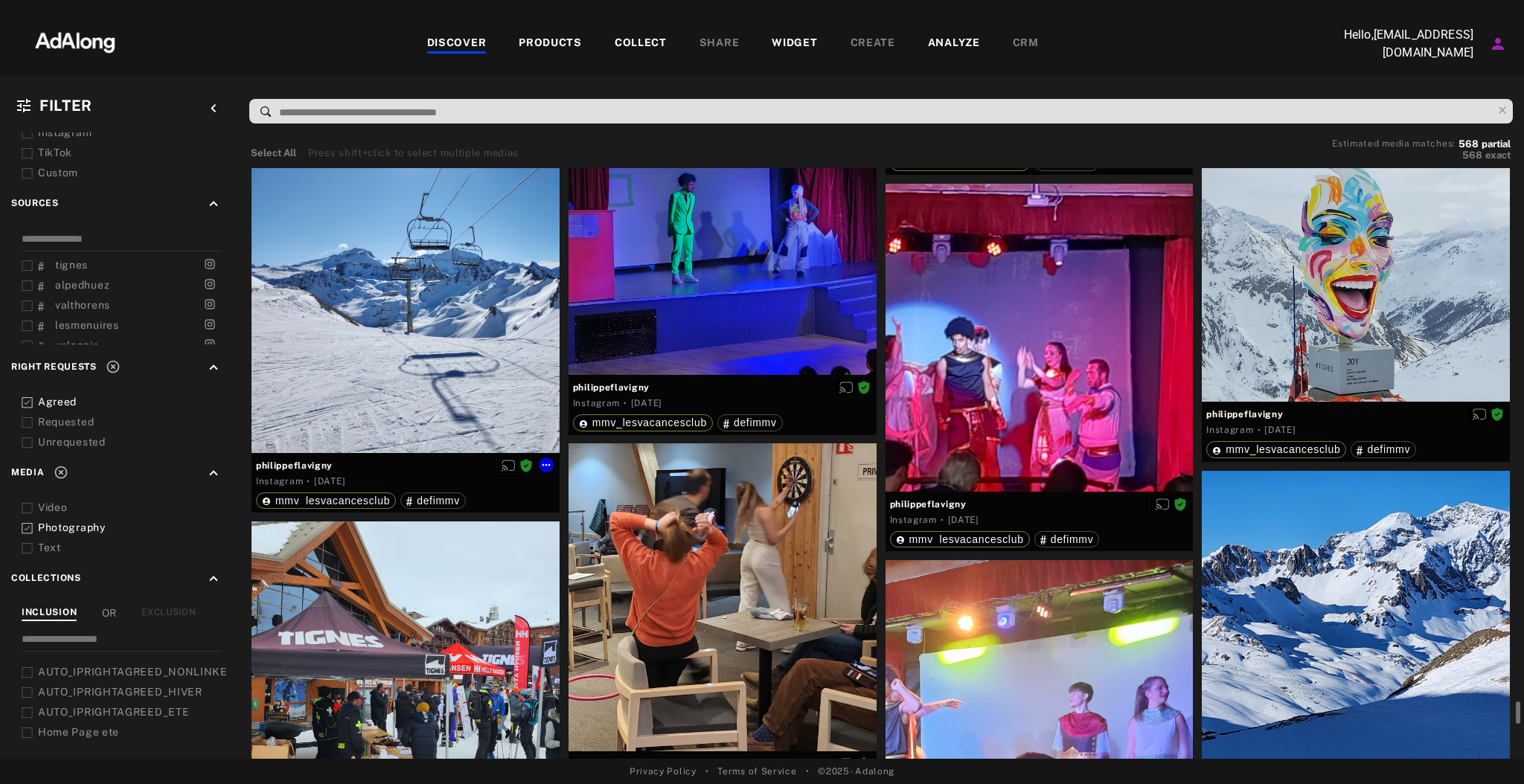
click at [306, 355] on div at bounding box center [406, 299] width 308 height 308
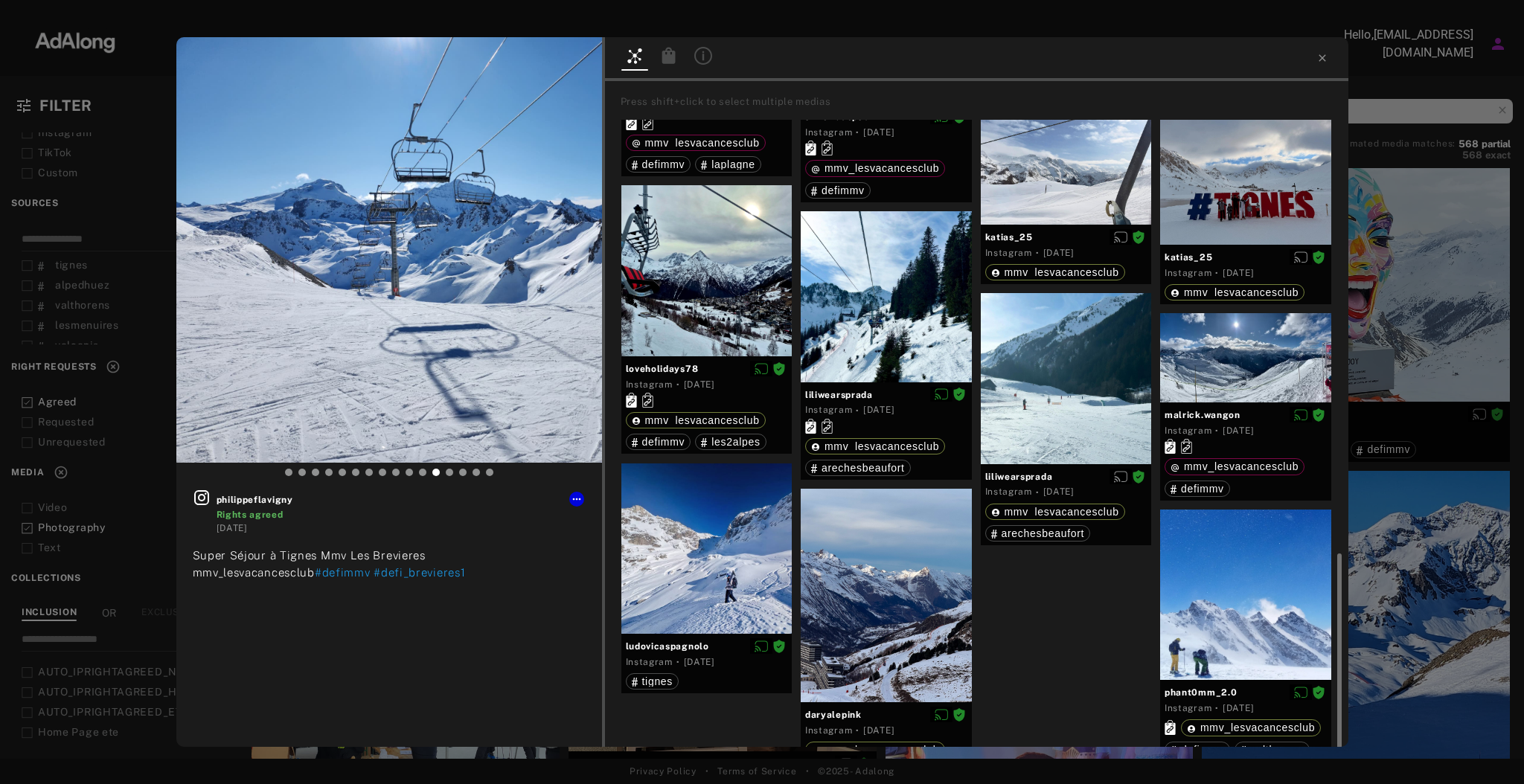
scroll to position [1268, 0]
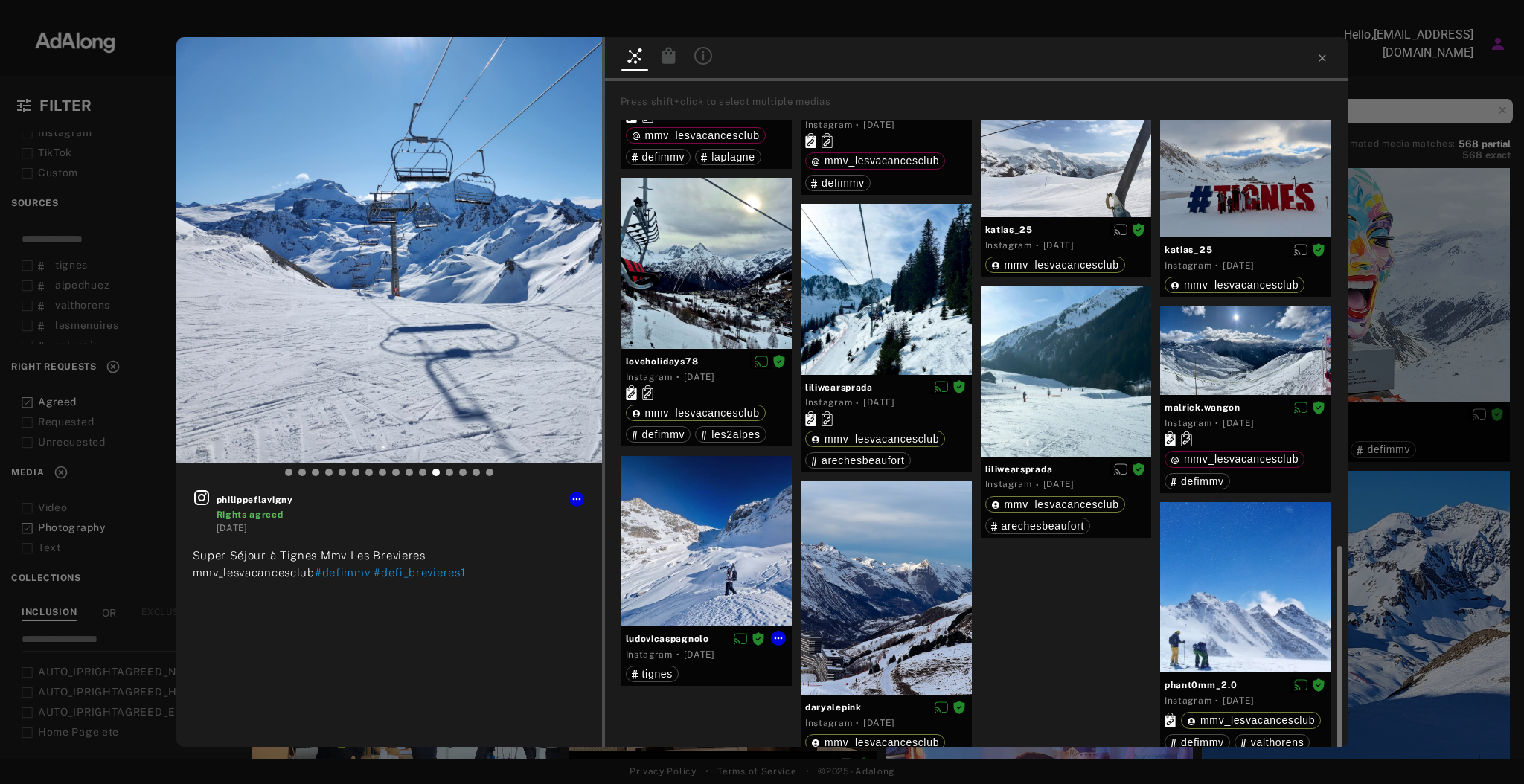
click at [711, 553] on div at bounding box center [706, 541] width 171 height 171
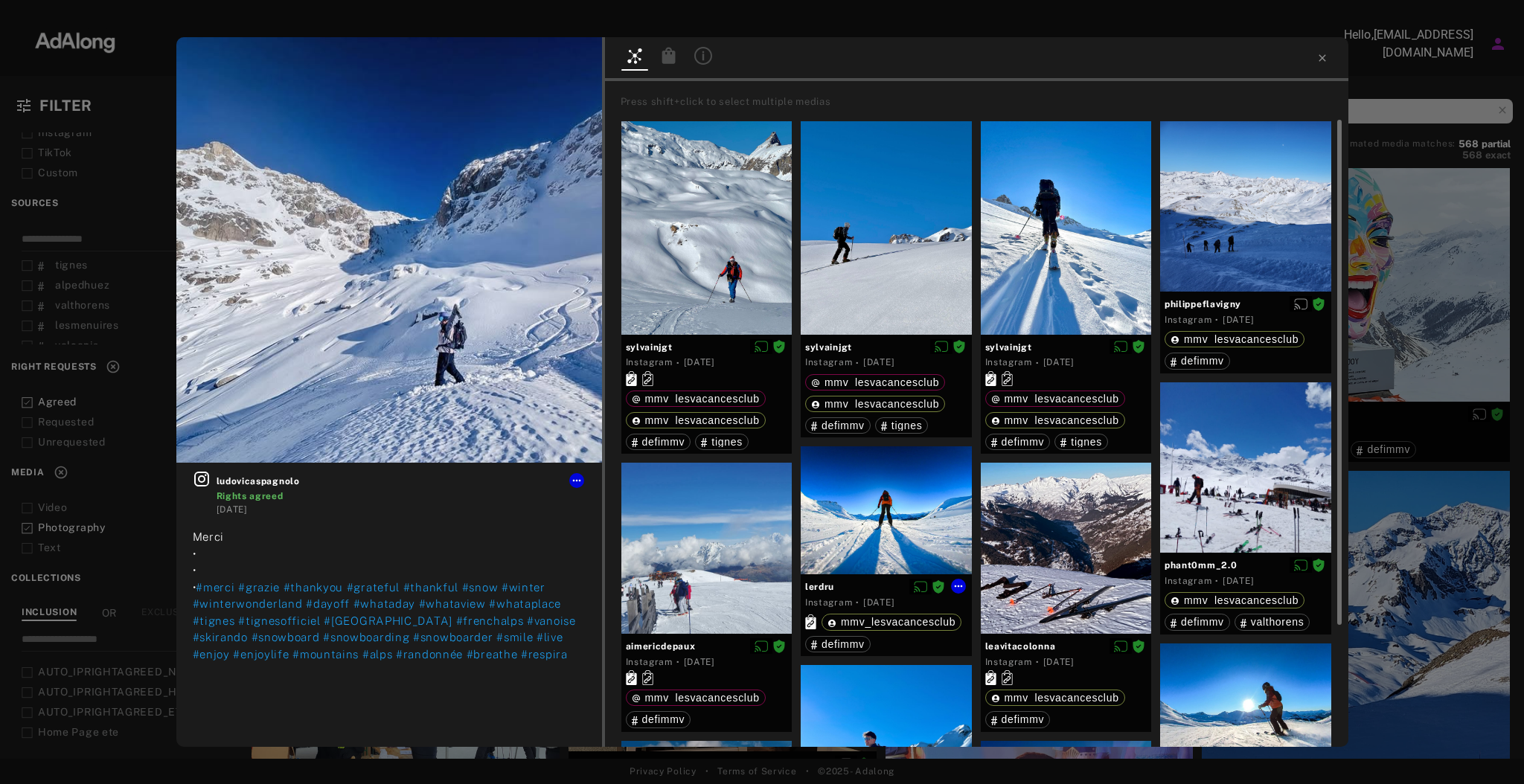
click at [848, 481] on div at bounding box center [886, 510] width 171 height 128
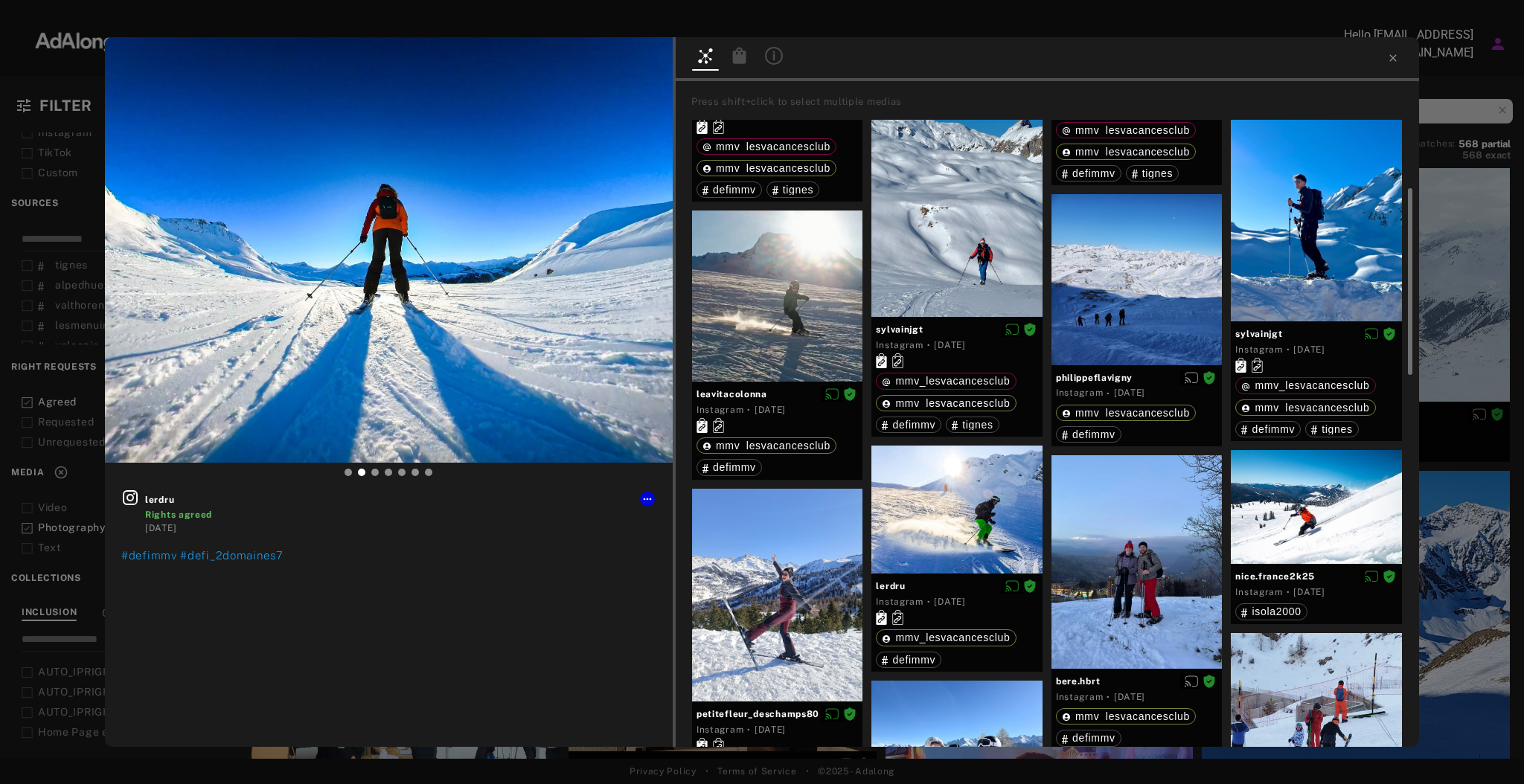
scroll to position [249, 0]
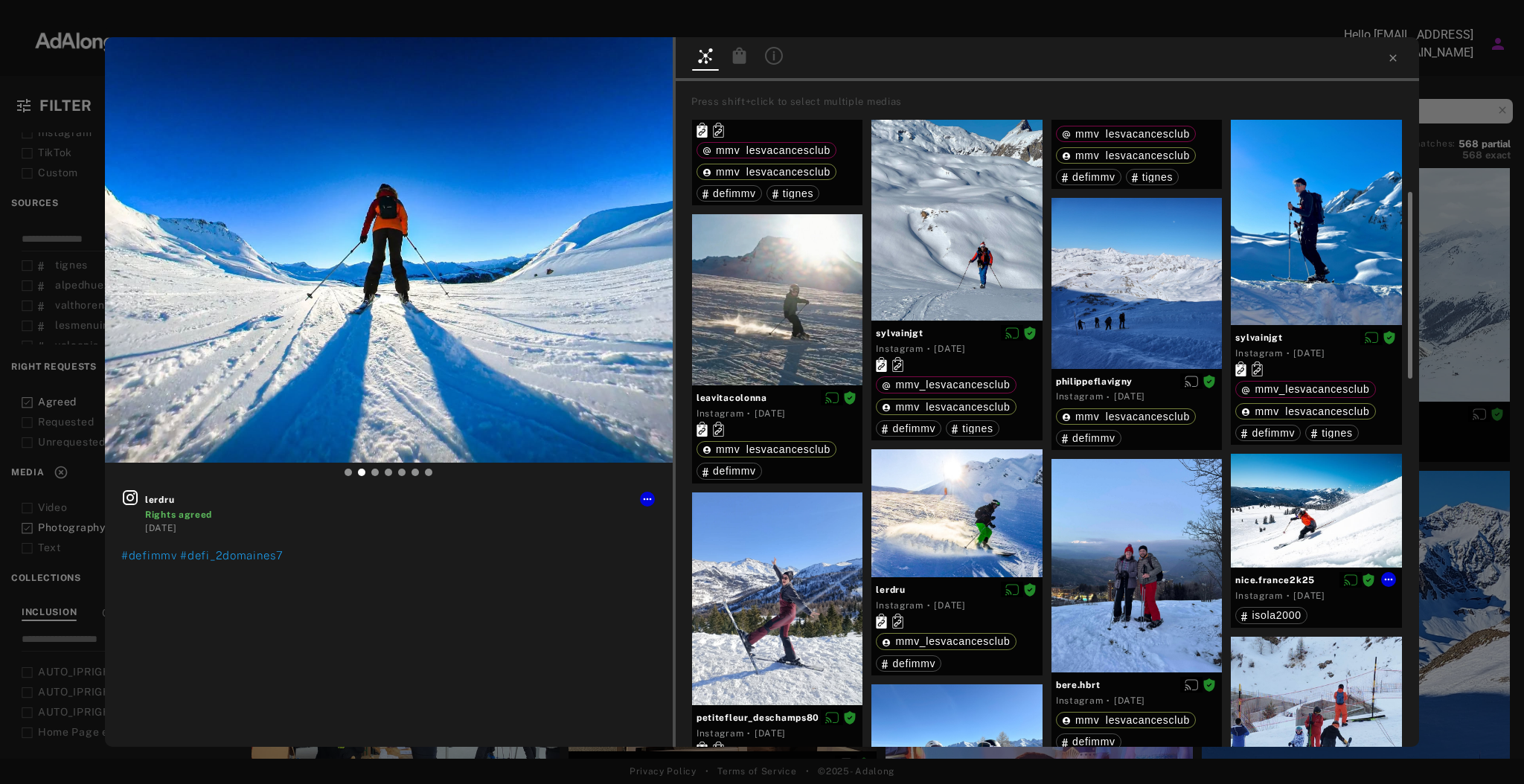
click at [1338, 529] on div at bounding box center [1315, 510] width 171 height 114
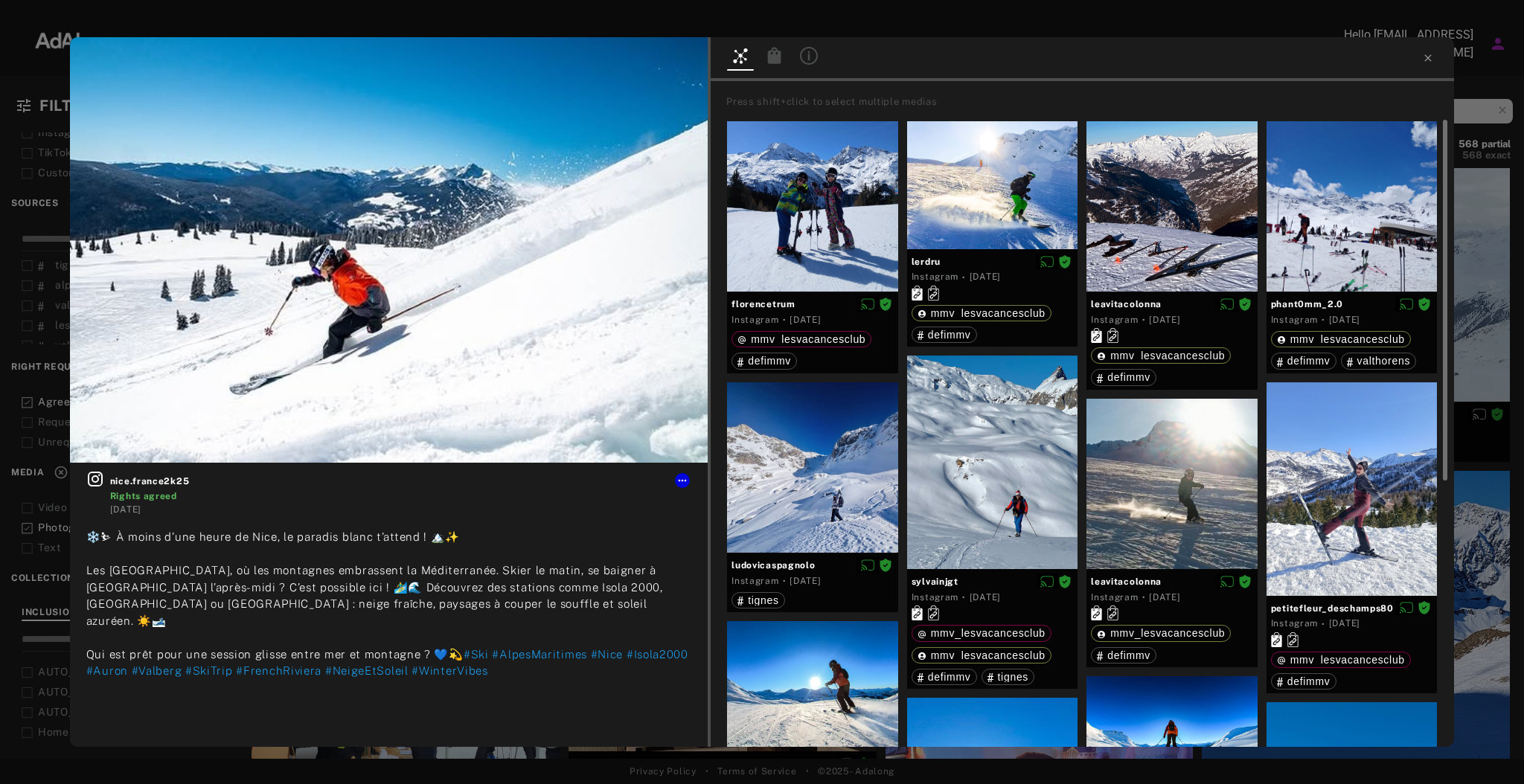
click at [1426, 64] on div at bounding box center [1082, 59] width 743 height 44
click at [1426, 59] on icon at bounding box center [1427, 58] width 7 height 7
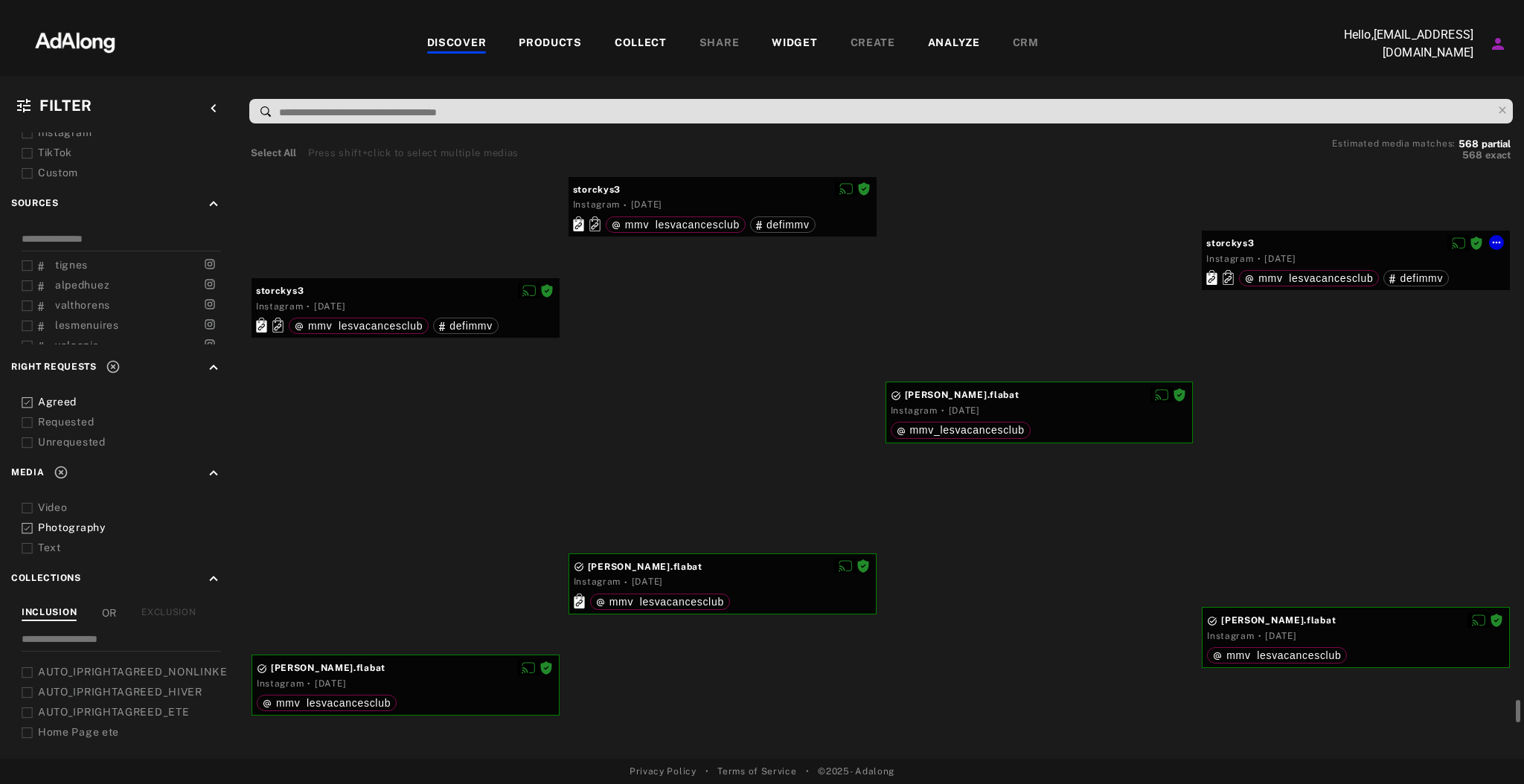
scroll to position [32410, 0]
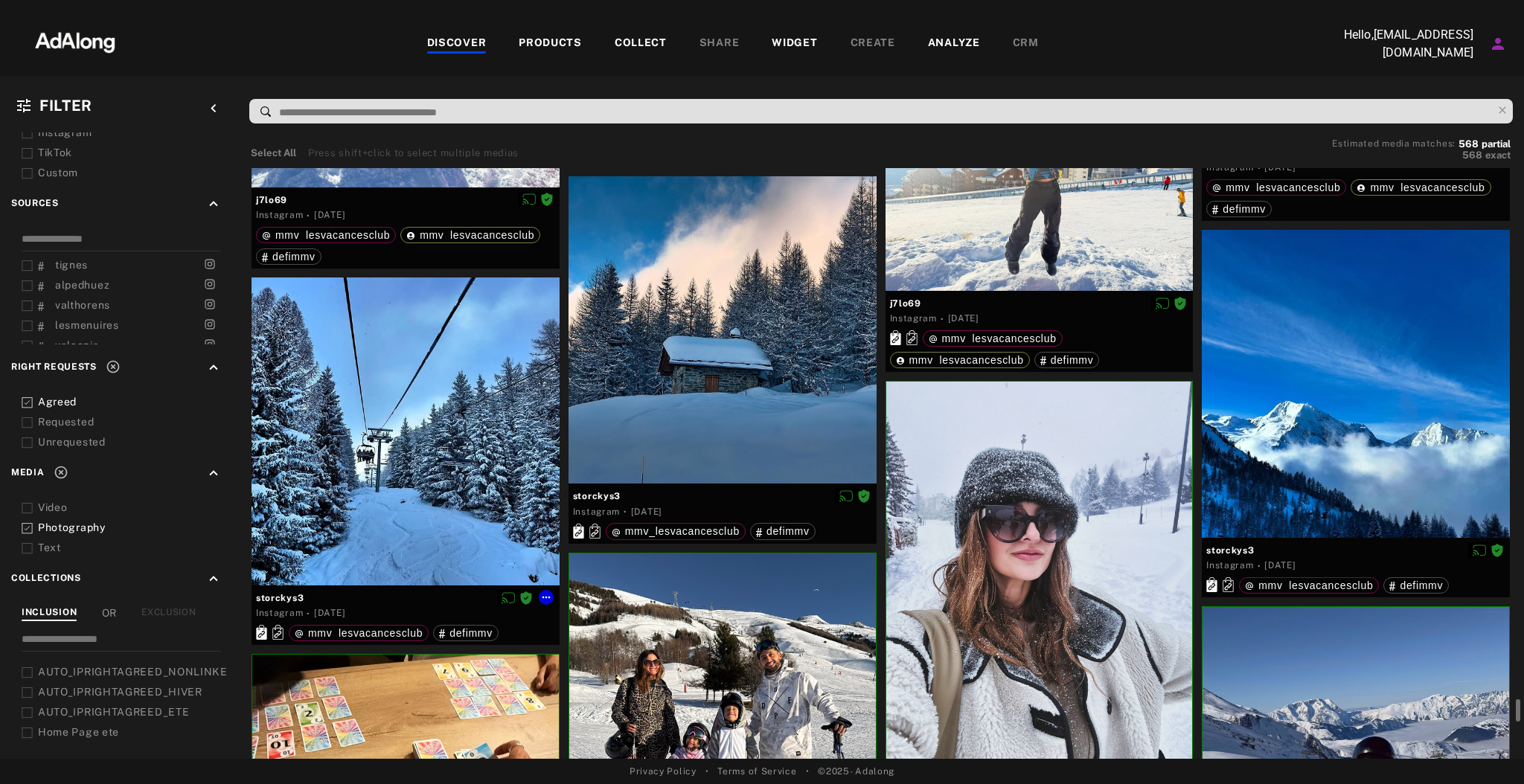
click at [393, 439] on div at bounding box center [406, 431] width 308 height 308
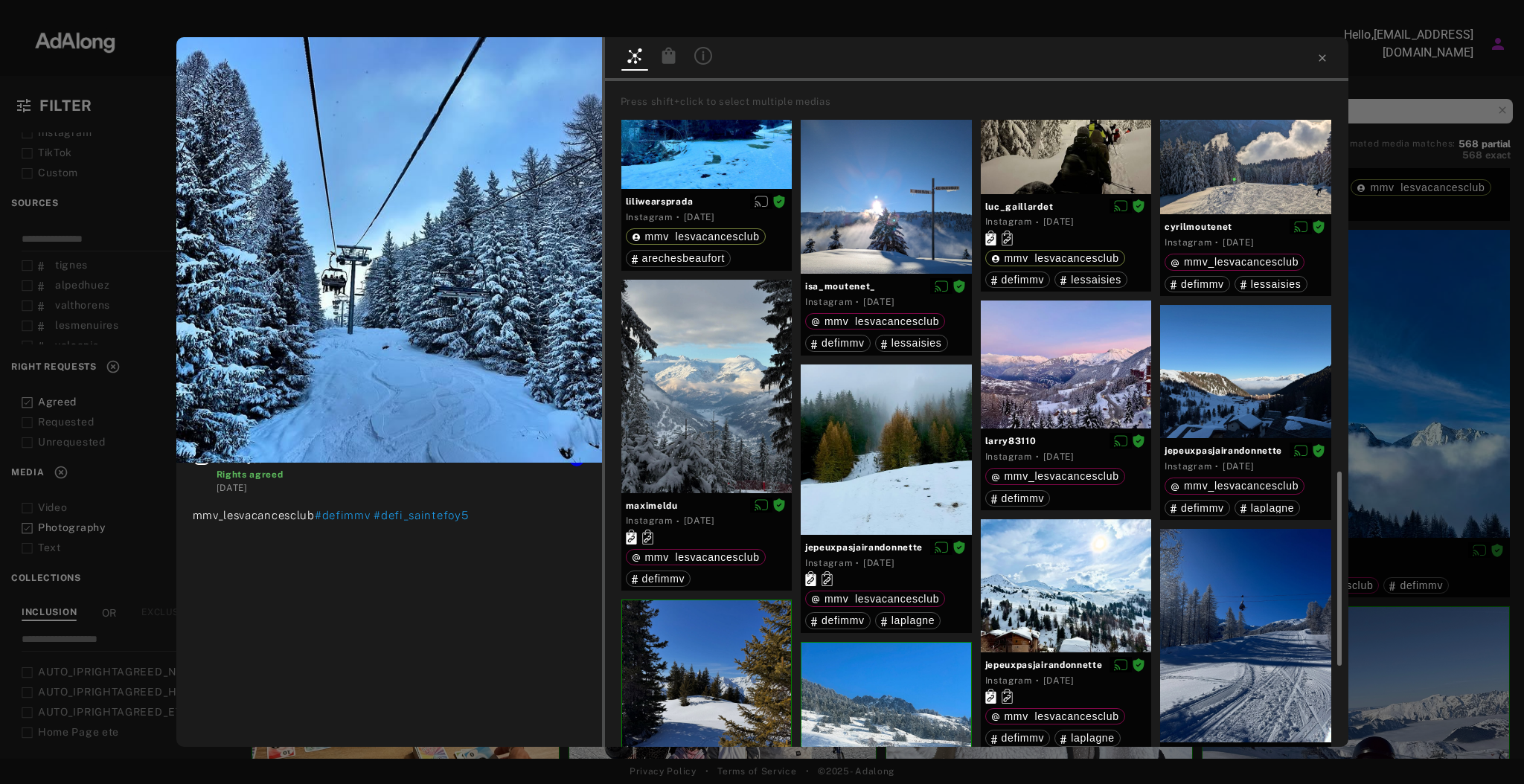
scroll to position [1161, 0]
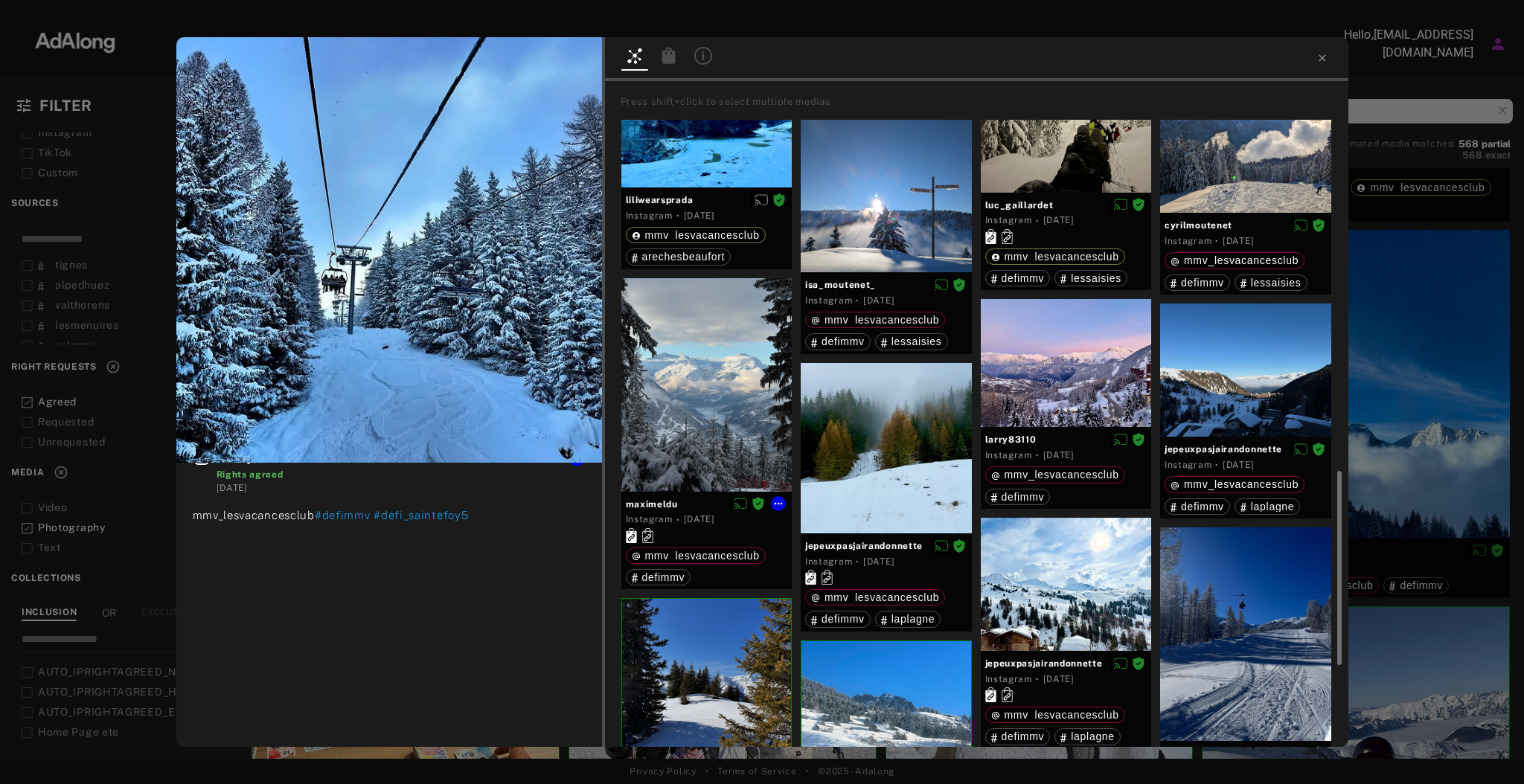
click at [694, 437] on div at bounding box center [706, 384] width 171 height 214
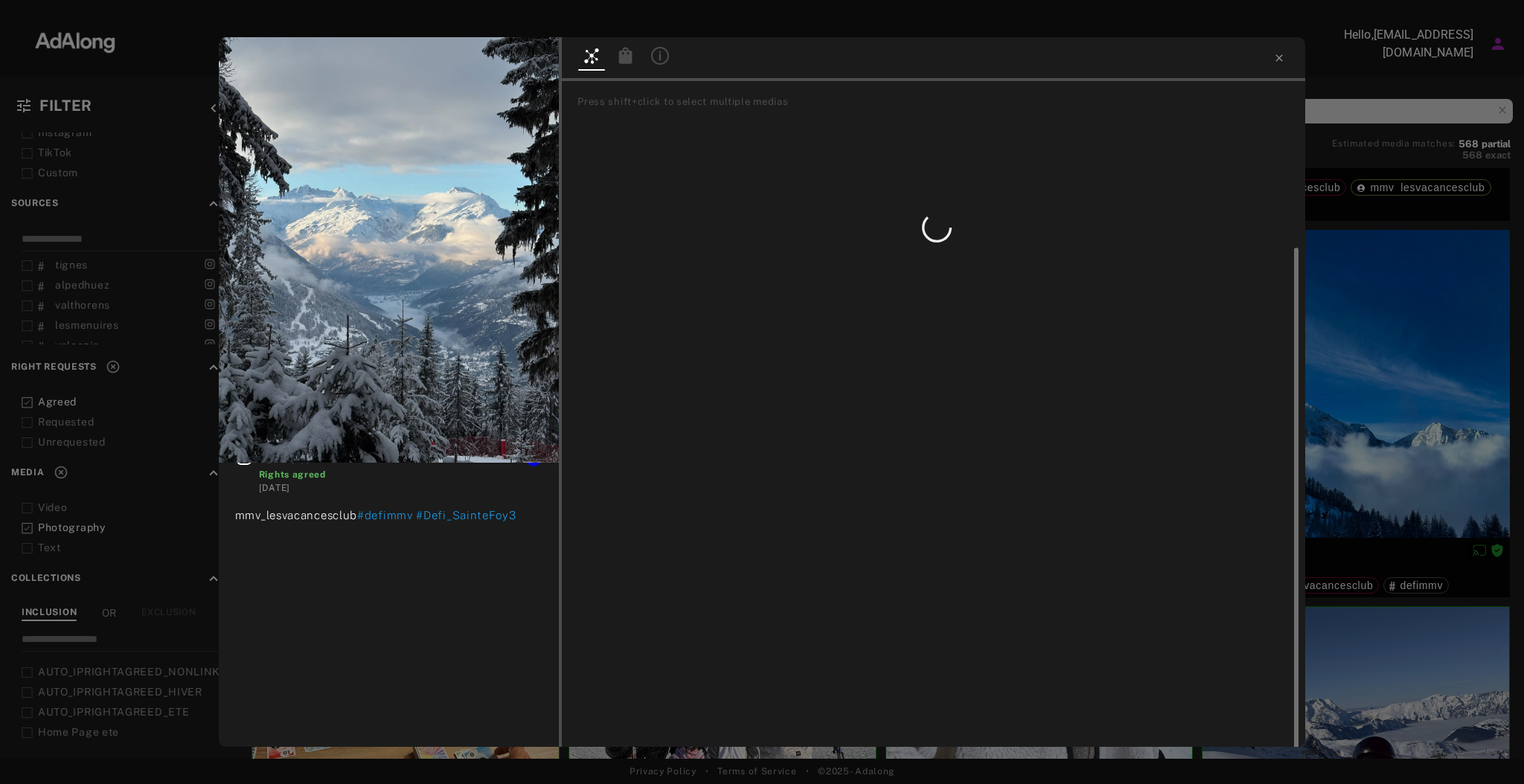
scroll to position [15, 0]
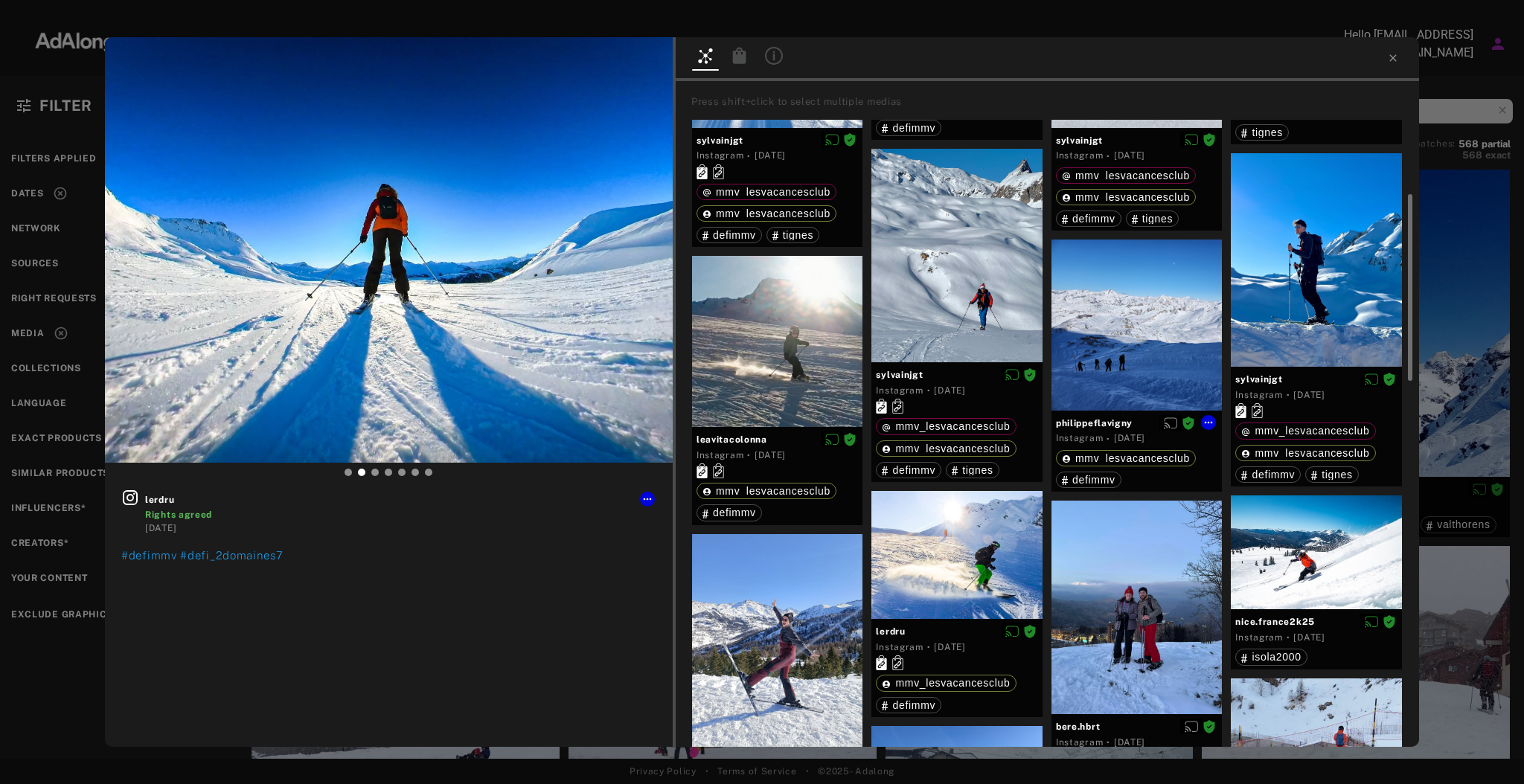
scroll to position [208, 0]
click at [951, 249] on div at bounding box center [956, 255] width 171 height 214
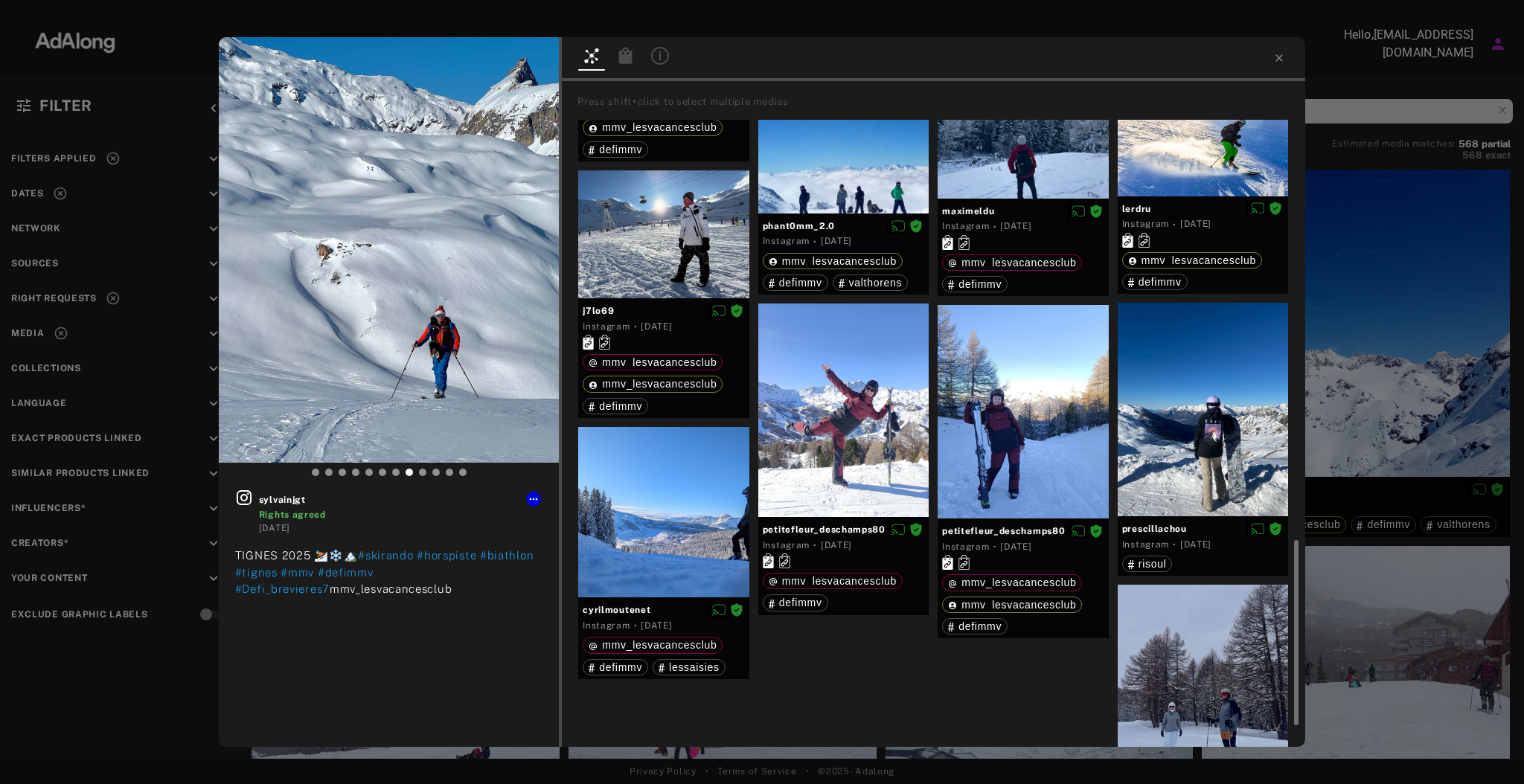
scroll to position [1586, 0]
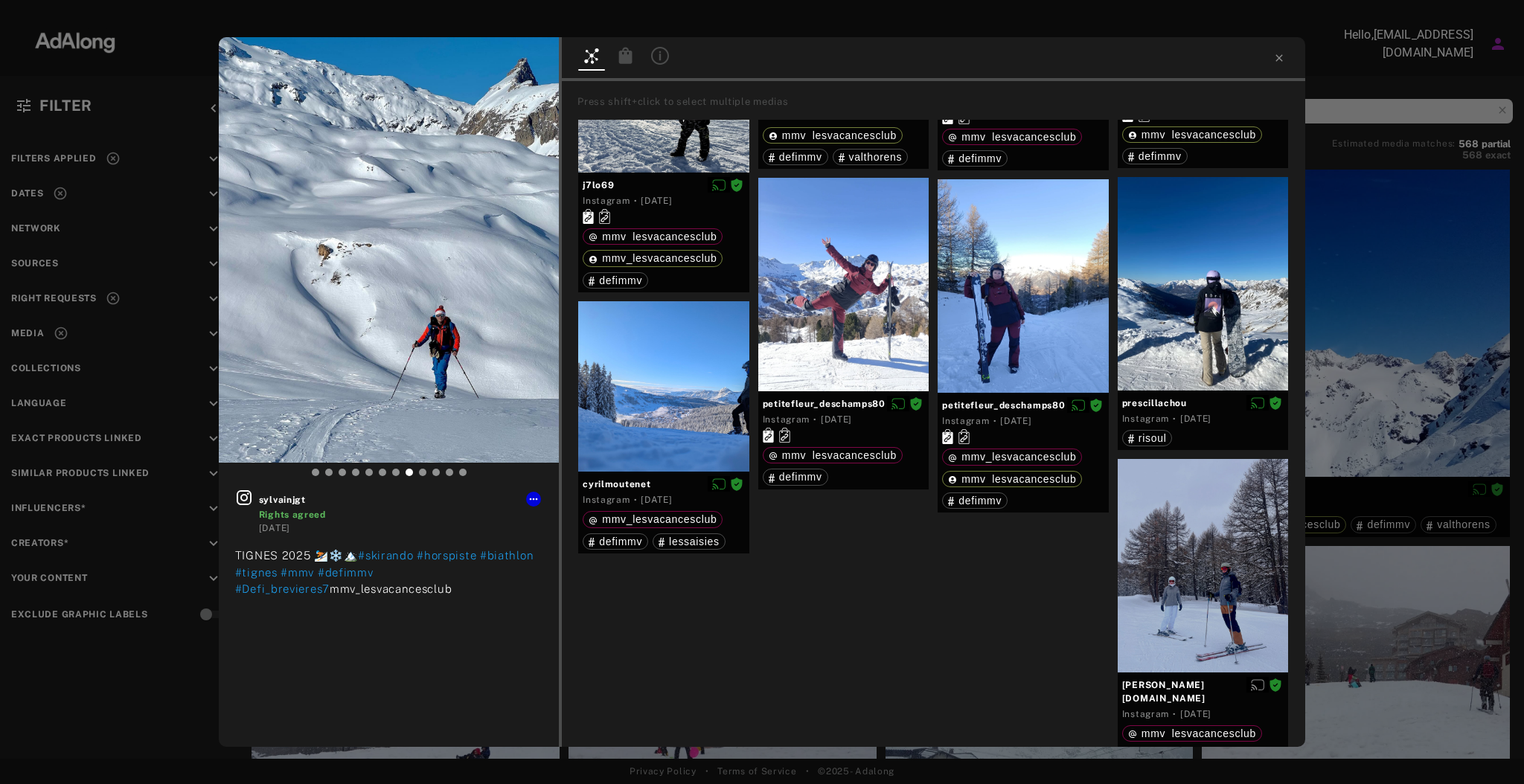
click at [1433, 337] on div "sylvainjgt Rights agreed 9 months ago TIGNES 2025 ⛷️❄️🏔️ #skirando #horspiste #…" at bounding box center [762, 392] width 1524 height 784
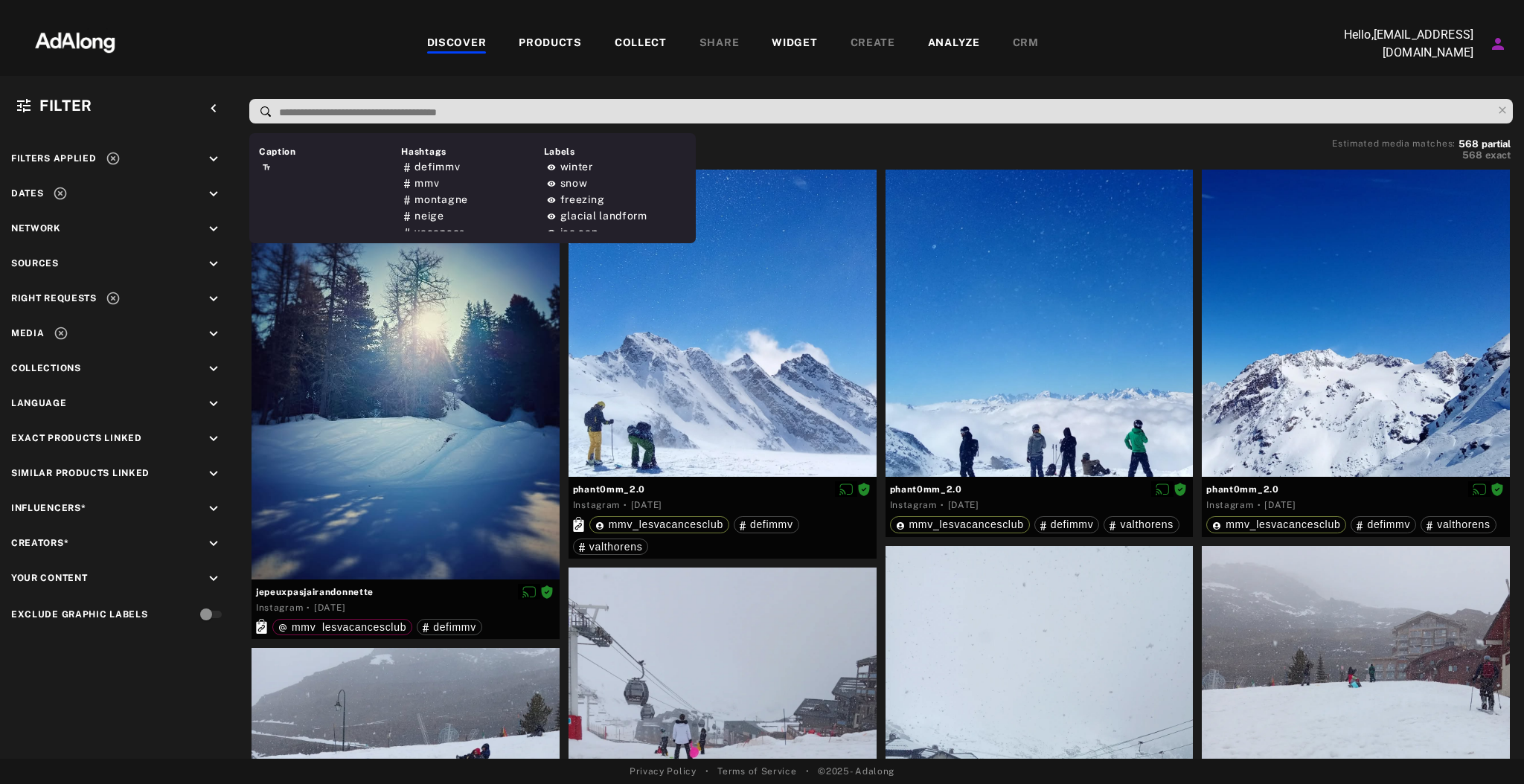
click at [597, 116] on input at bounding box center [884, 112] width 1215 height 20
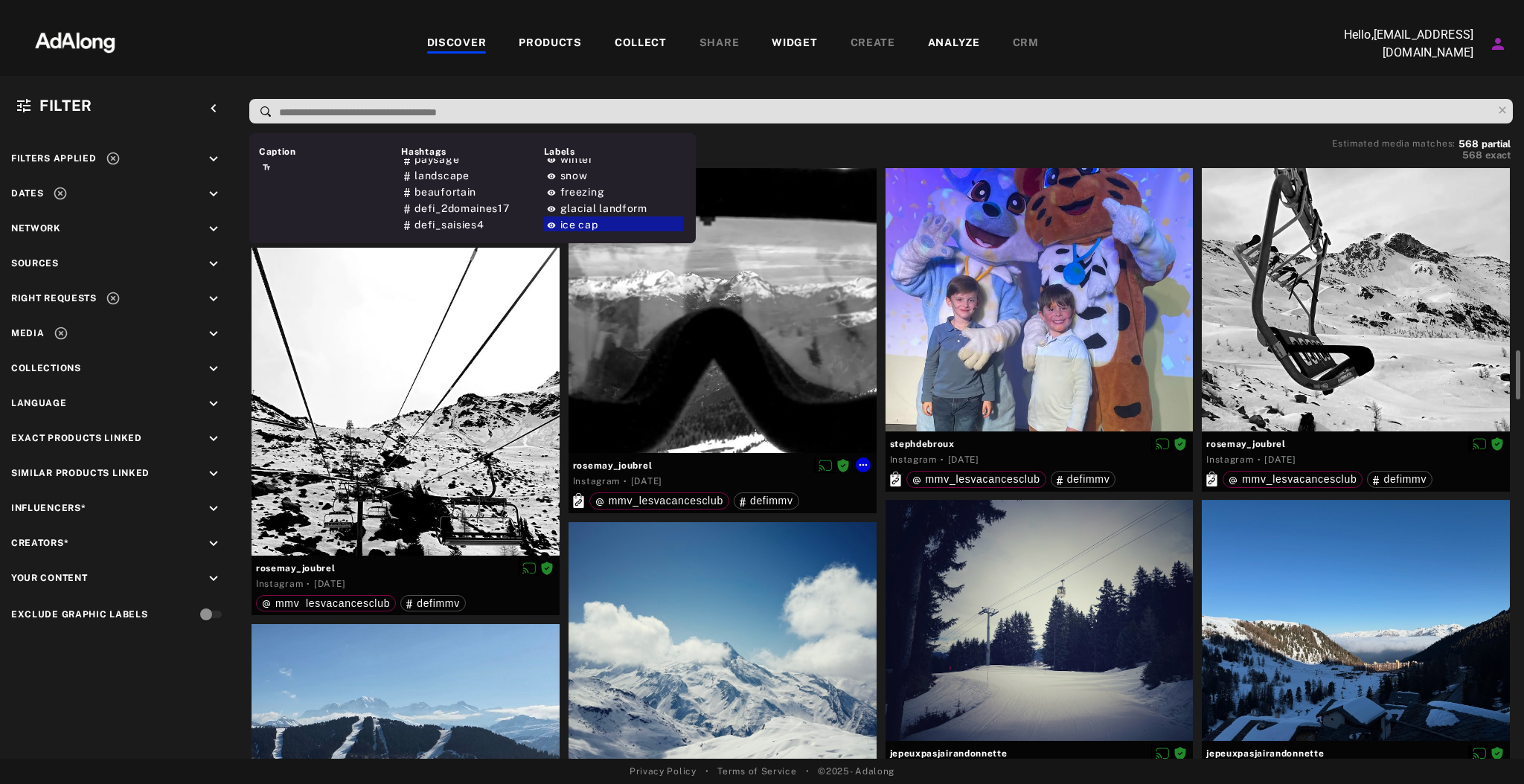
scroll to position [2424, 0]
click at [978, 325] on div at bounding box center [1040, 277] width 308 height 308
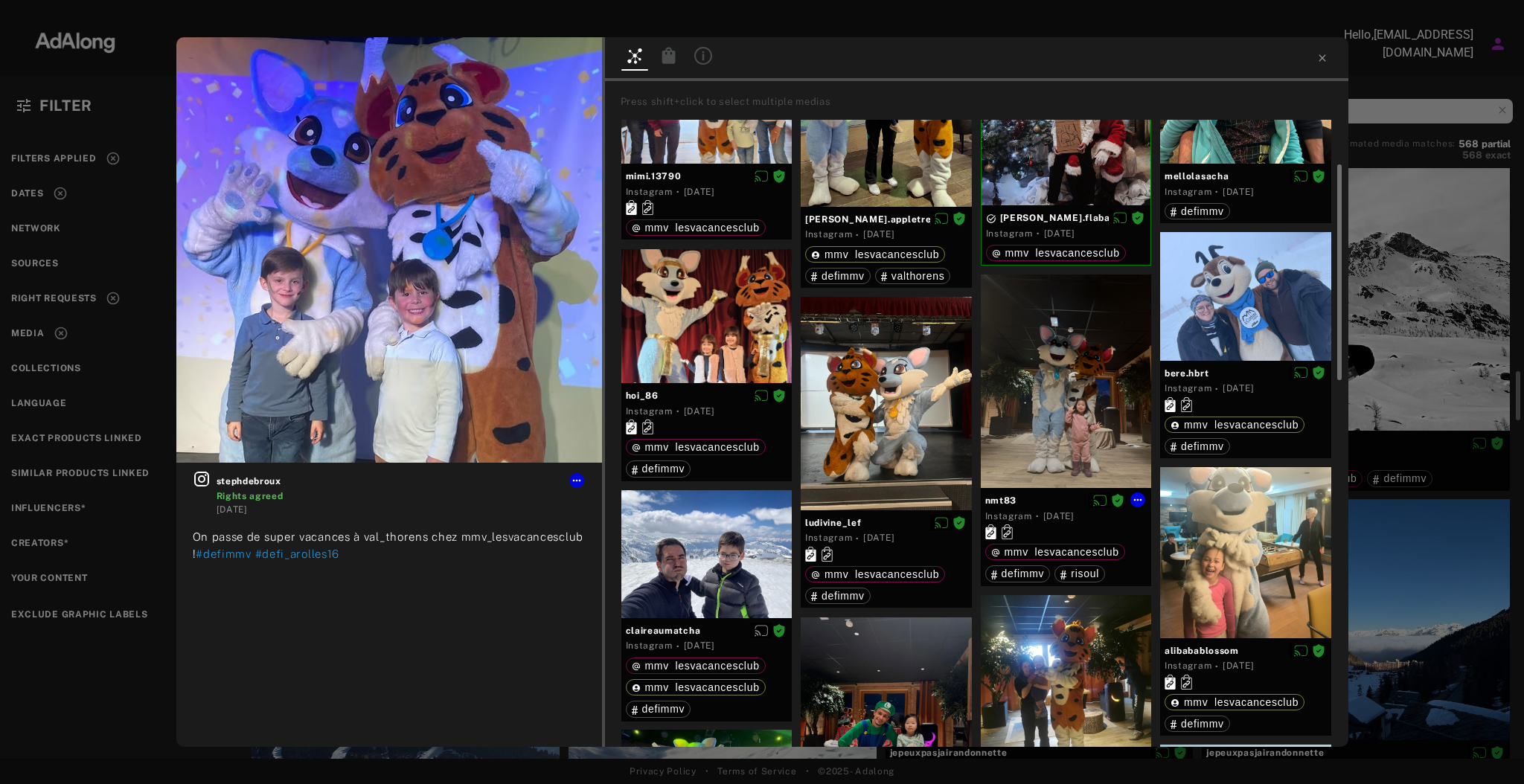
scroll to position [130, 0]
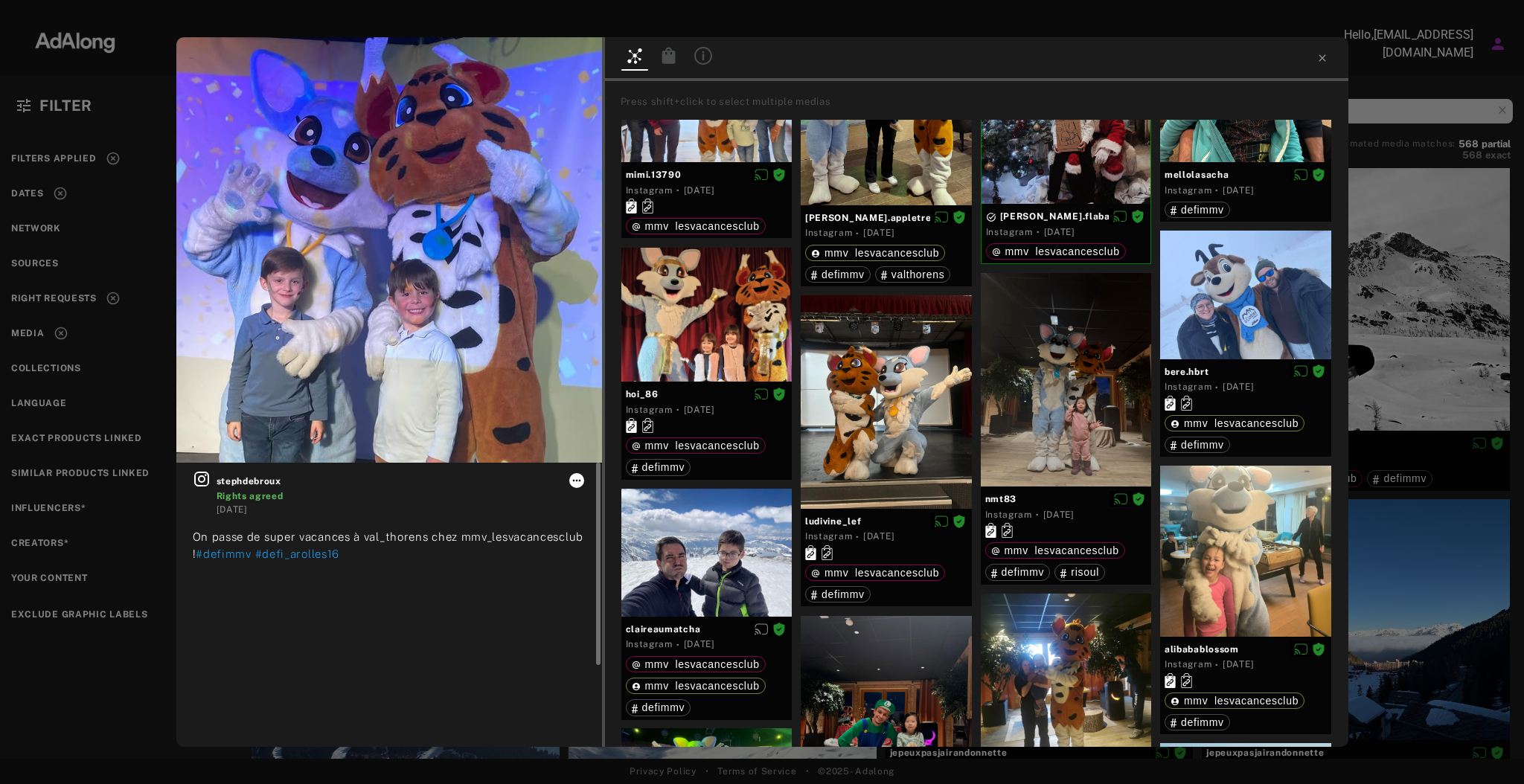
click at [580, 481] on icon at bounding box center [576, 481] width 8 height 2
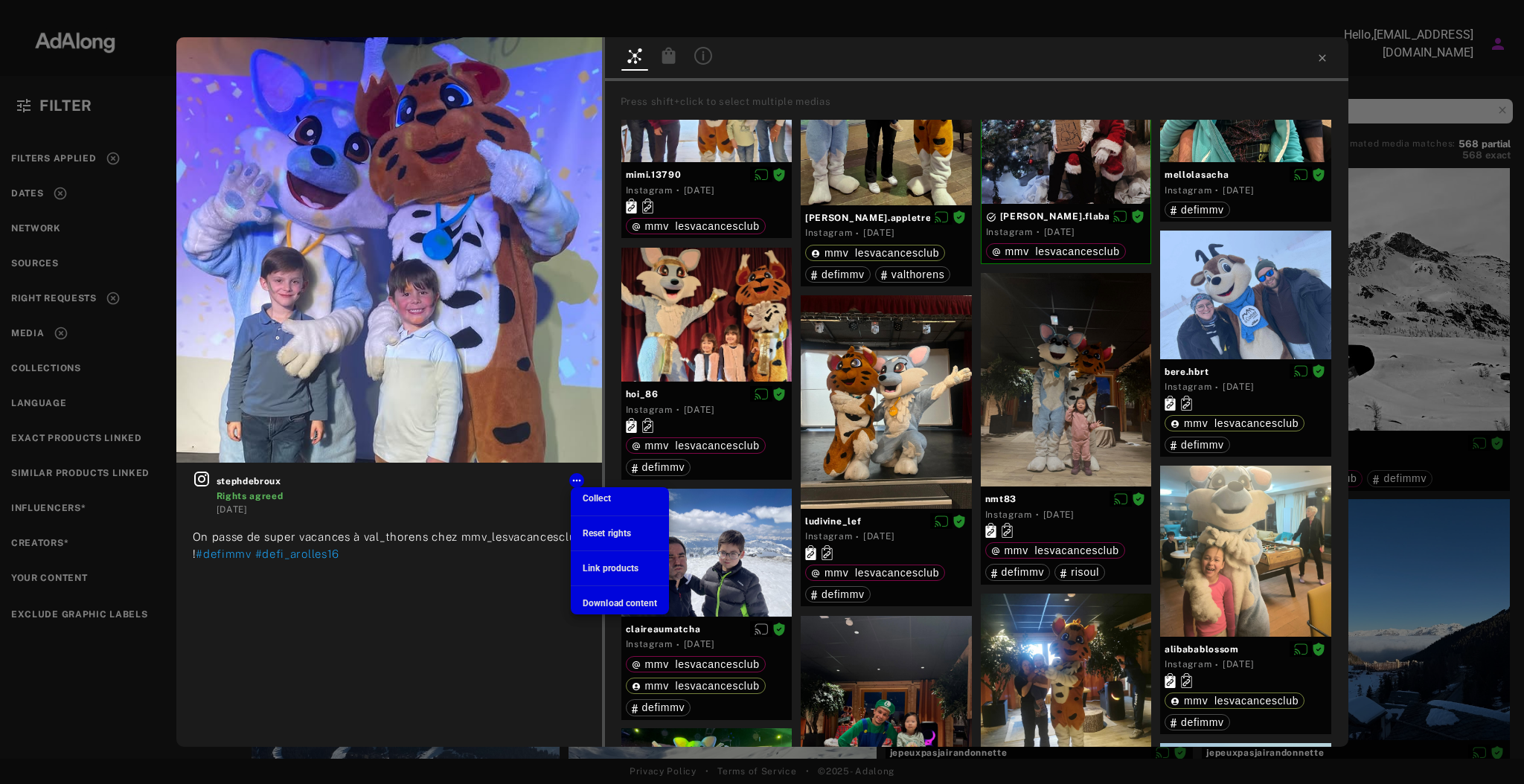
click at [457, 296] on div at bounding box center [762, 392] width 1524 height 784
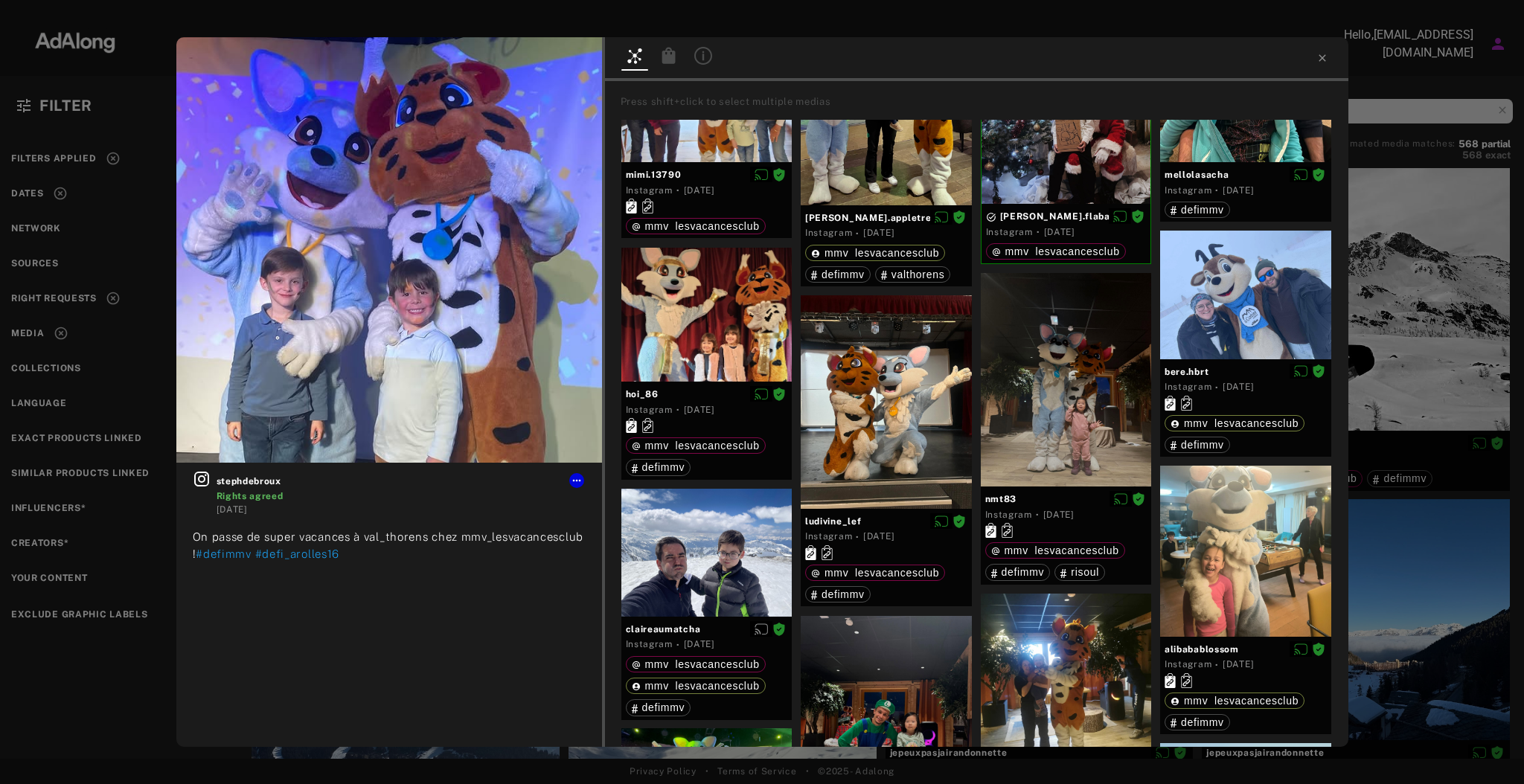
click at [352, 456] on img at bounding box center [389, 250] width 425 height 425
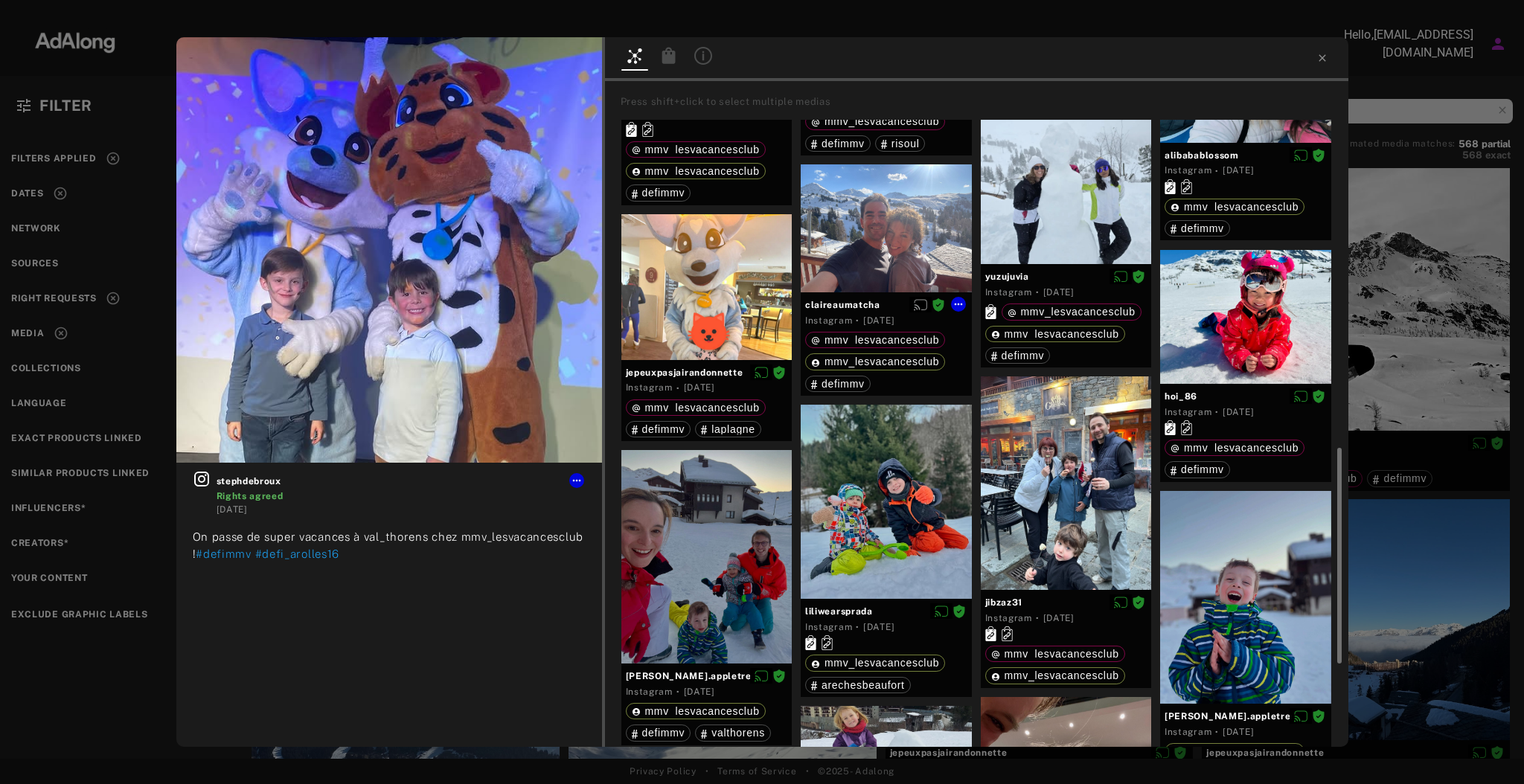
scroll to position [1269, 0]
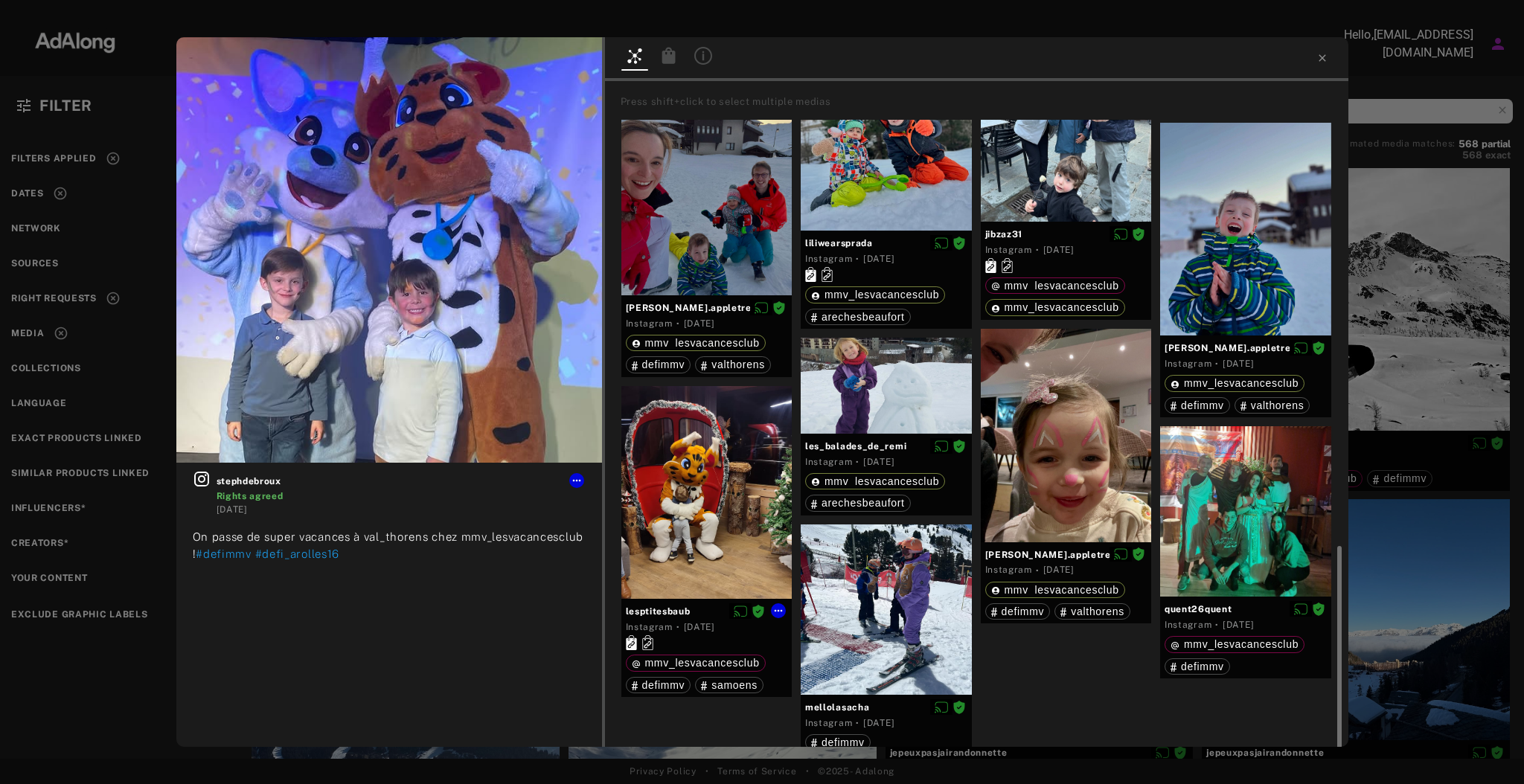
click at [646, 596] on div at bounding box center [706, 492] width 171 height 214
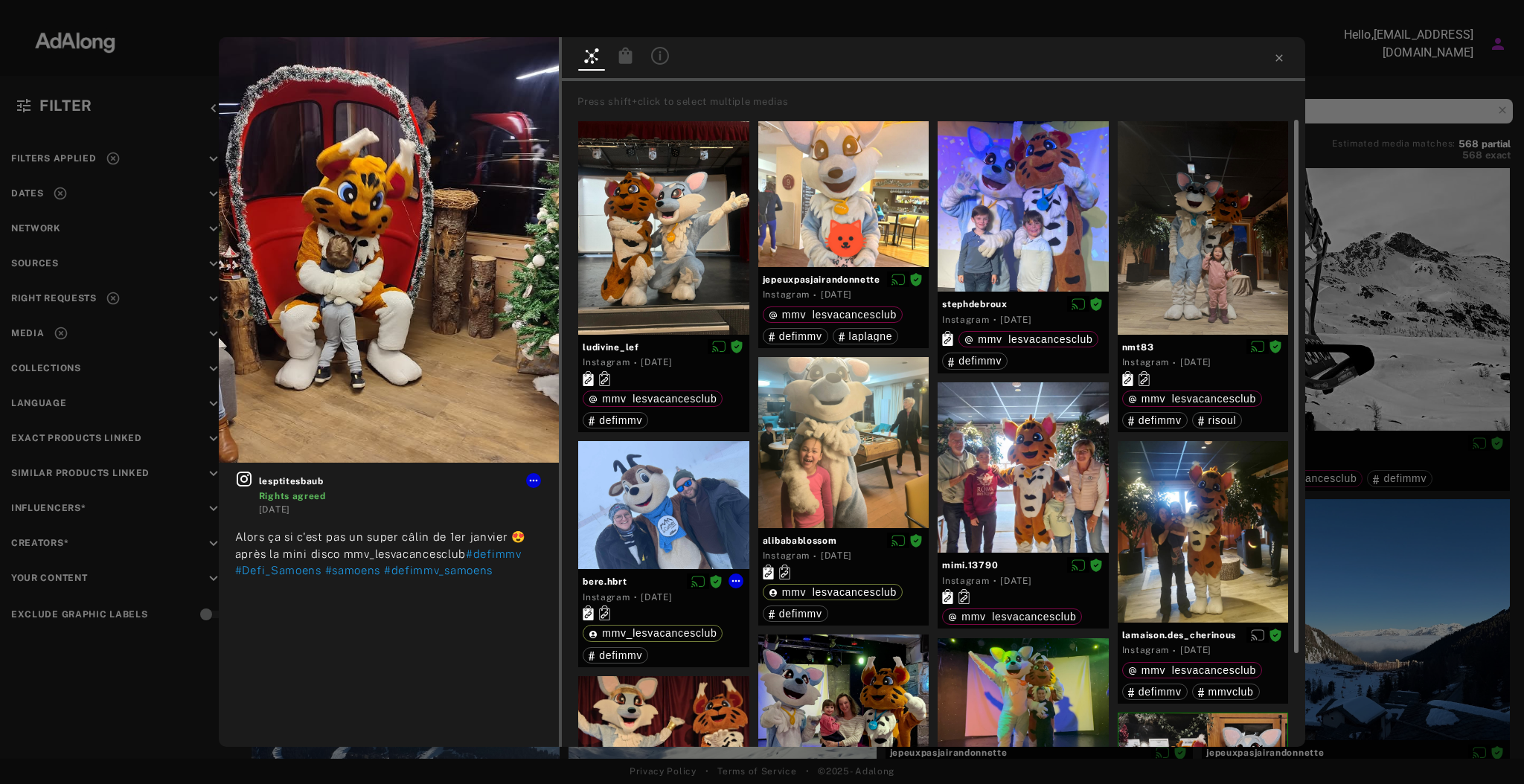
click at [643, 527] on div at bounding box center [663, 504] width 171 height 128
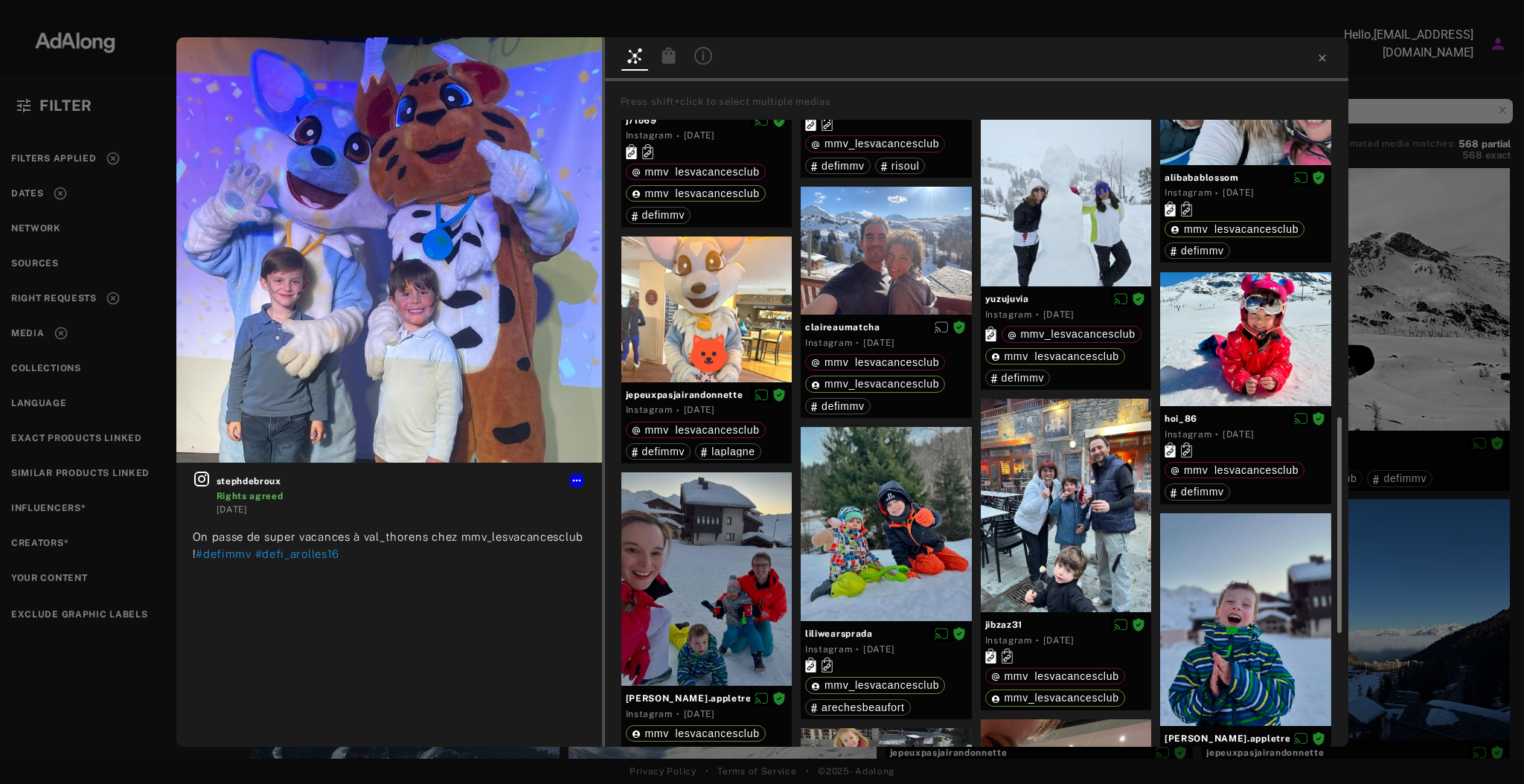
scroll to position [881, 0]
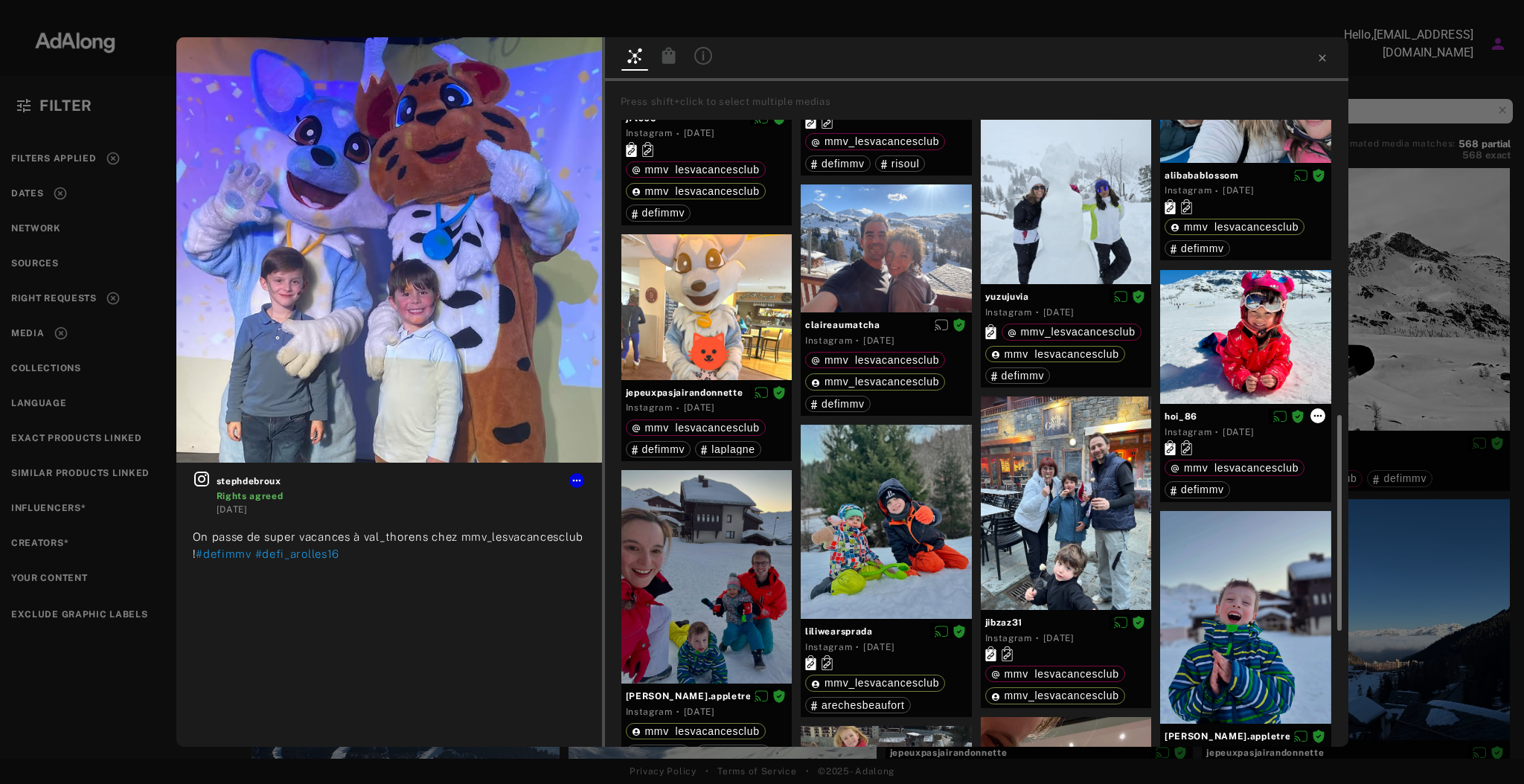
click at [1320, 415] on icon at bounding box center [1317, 416] width 8 height 2
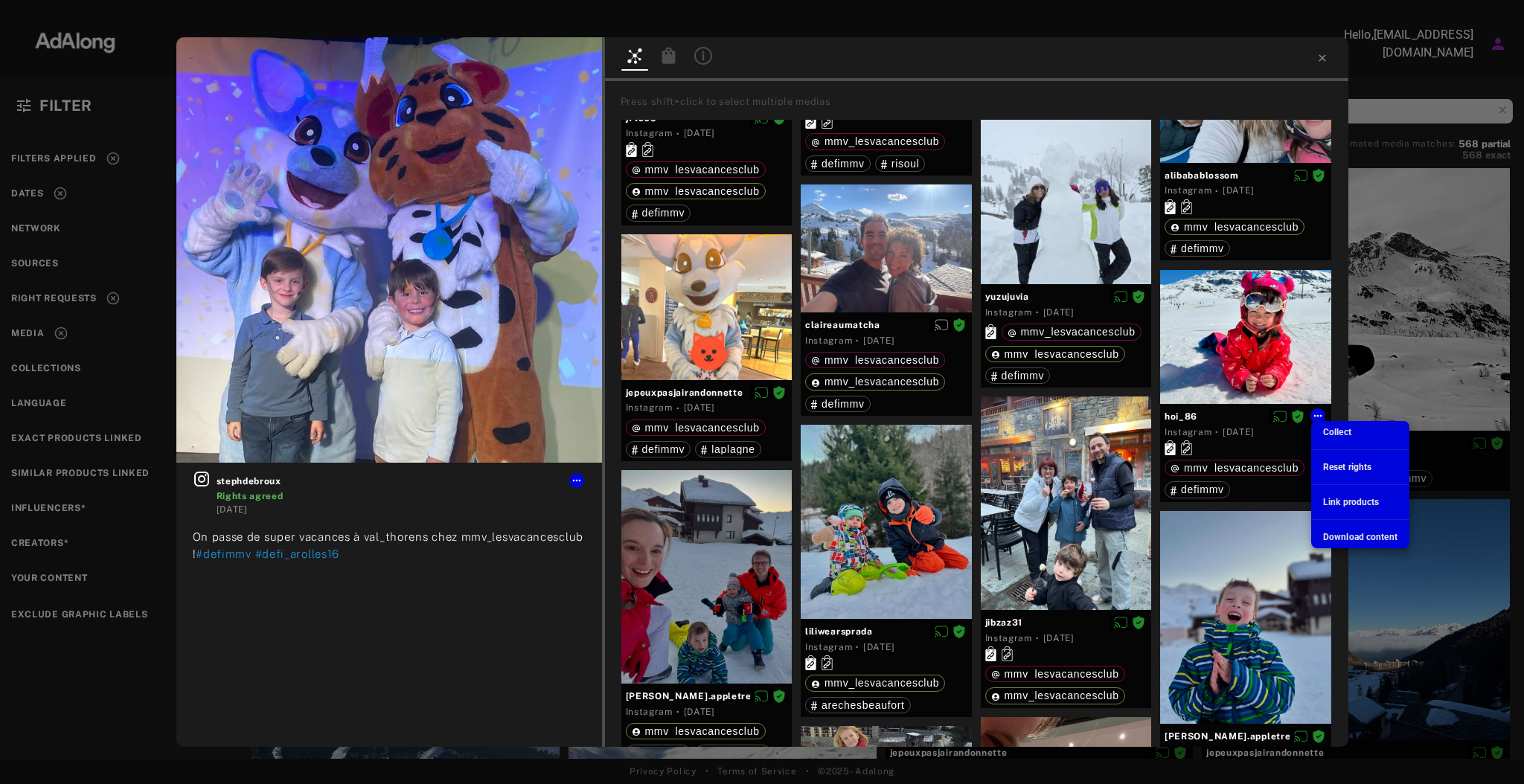
click at [1278, 357] on div at bounding box center [762, 392] width 1524 height 784
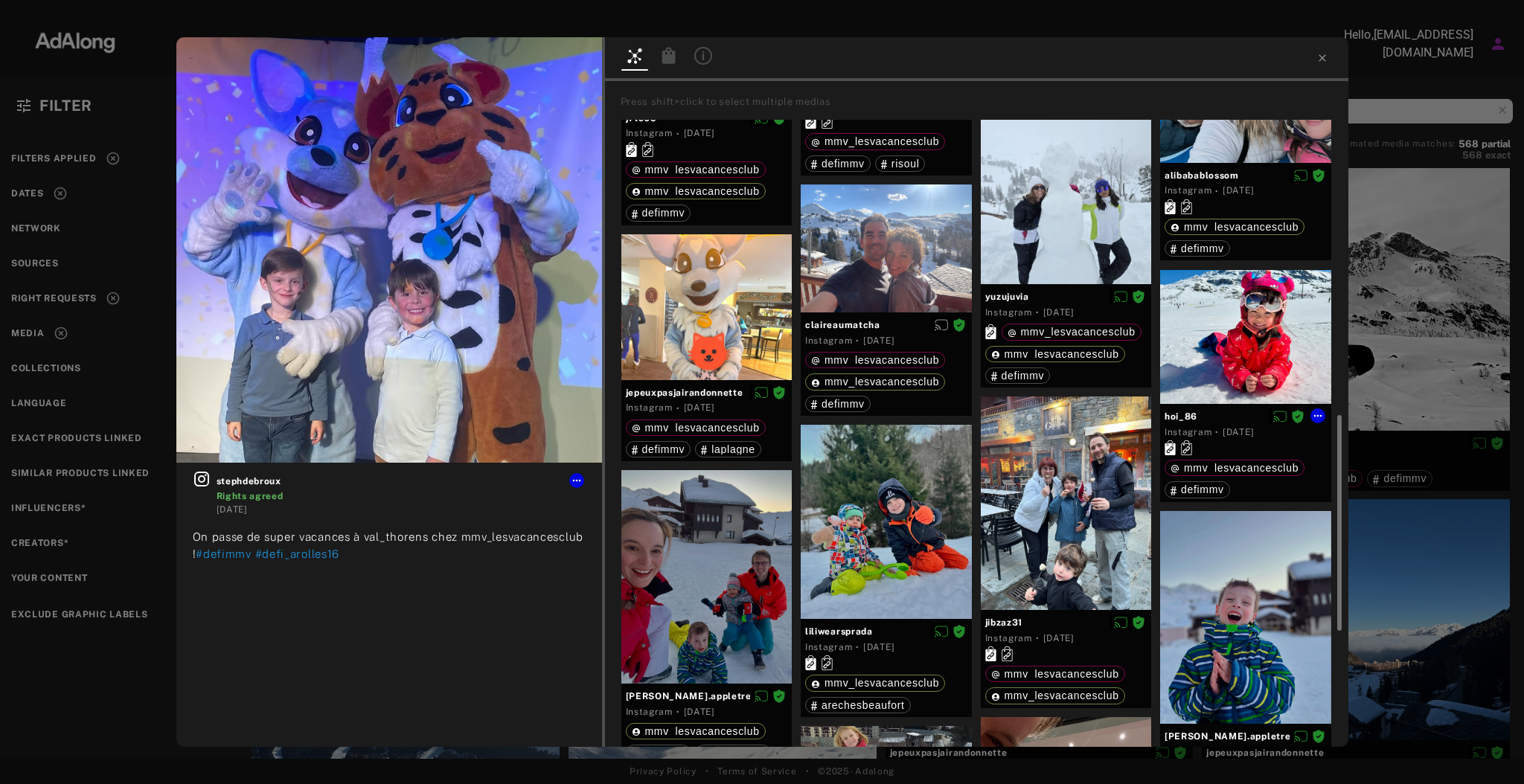
click at [1245, 351] on div at bounding box center [1245, 336] width 171 height 134
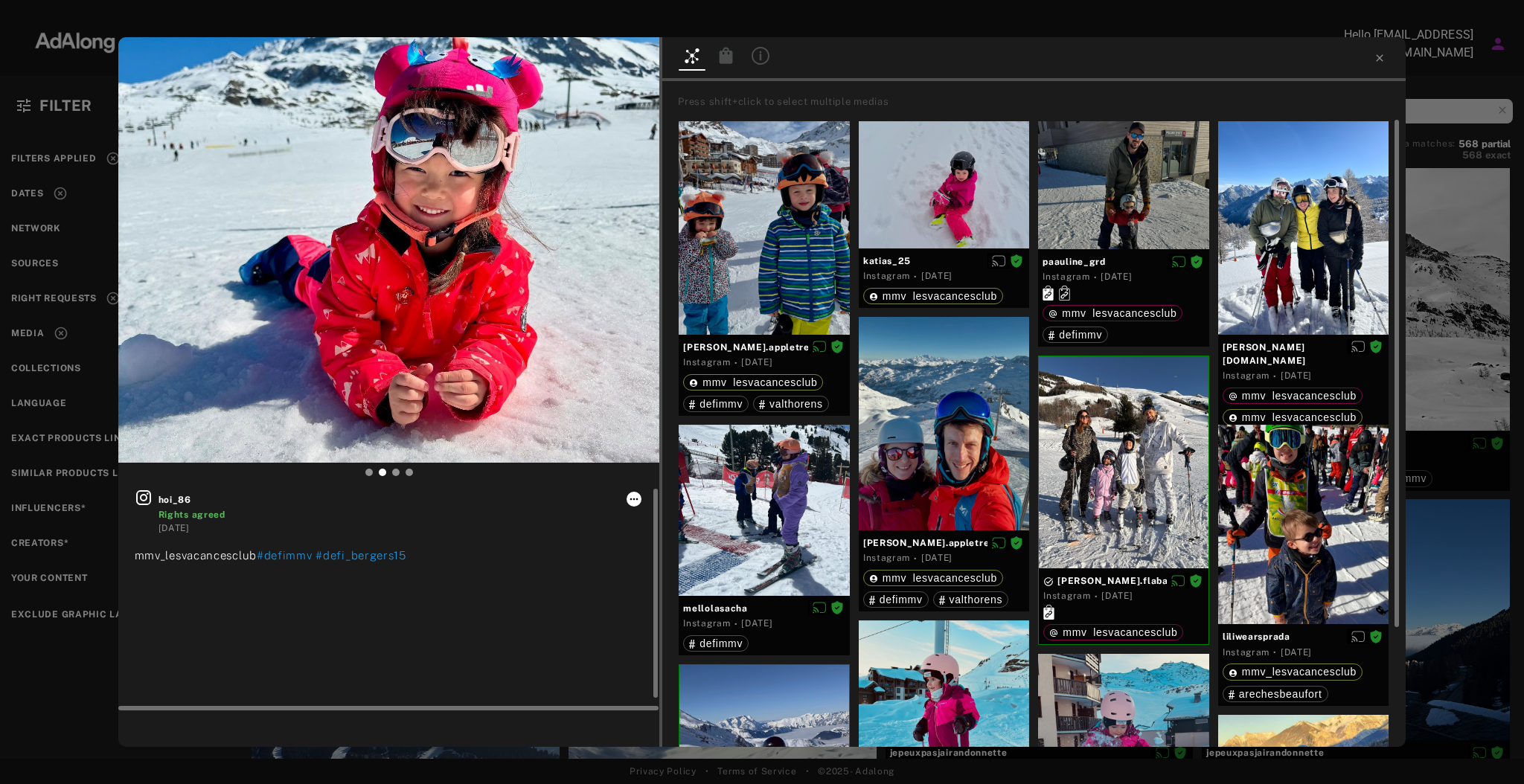
click at [632, 505] on button at bounding box center [633, 498] width 15 height 15
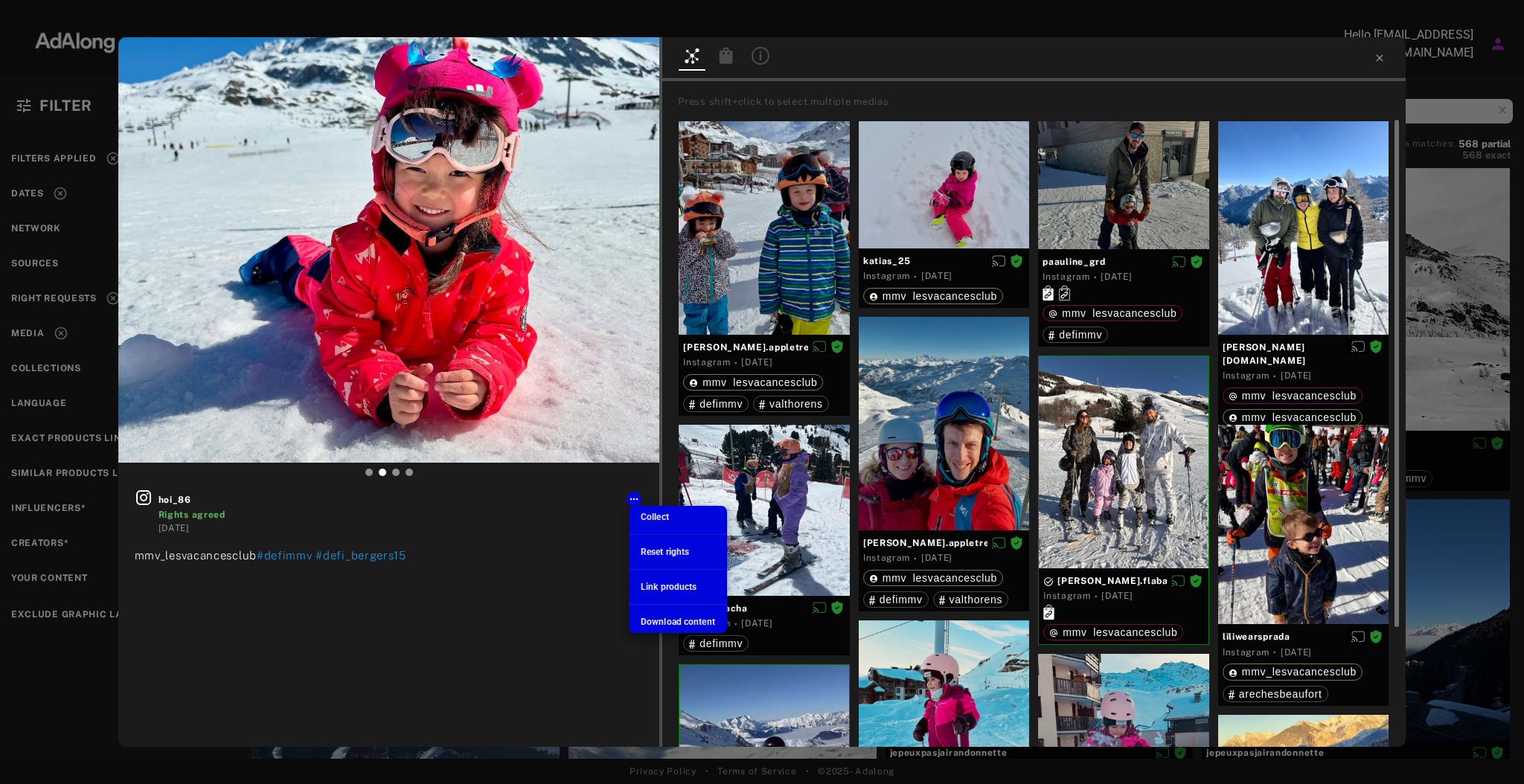
click at [851, 624] on div at bounding box center [762, 392] width 1524 height 784
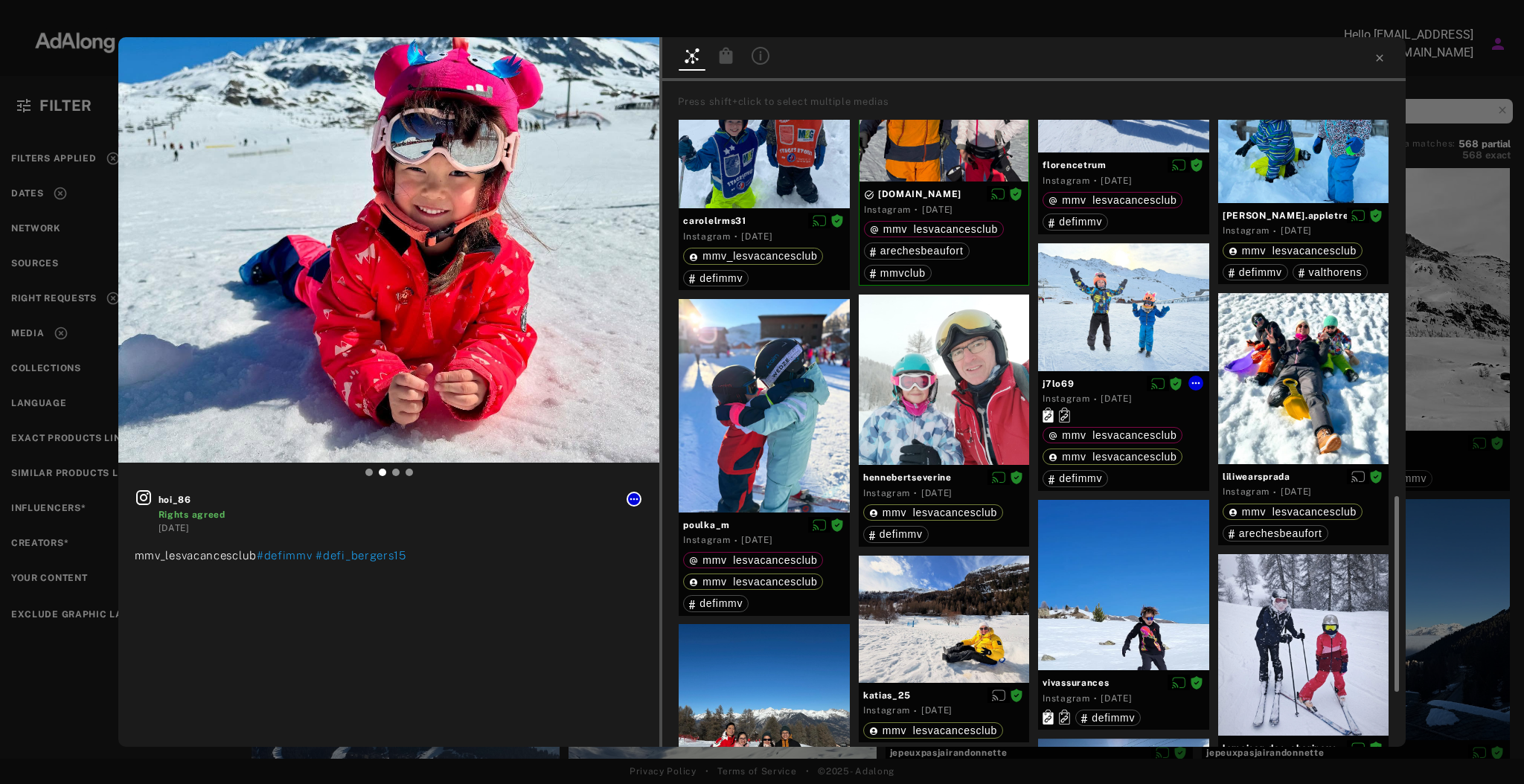
scroll to position [1233, 0]
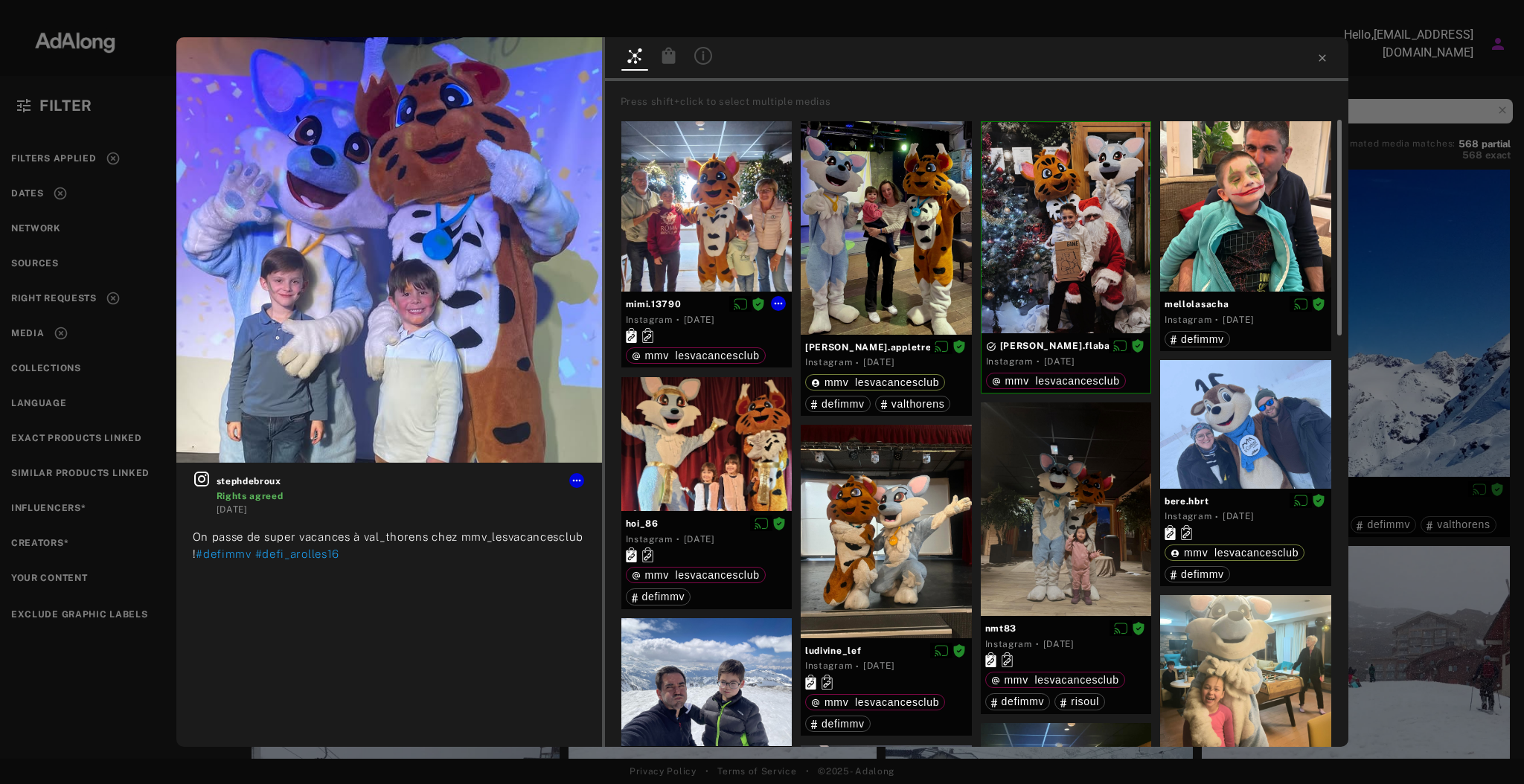
click at [735, 234] on div at bounding box center [706, 206] width 171 height 171
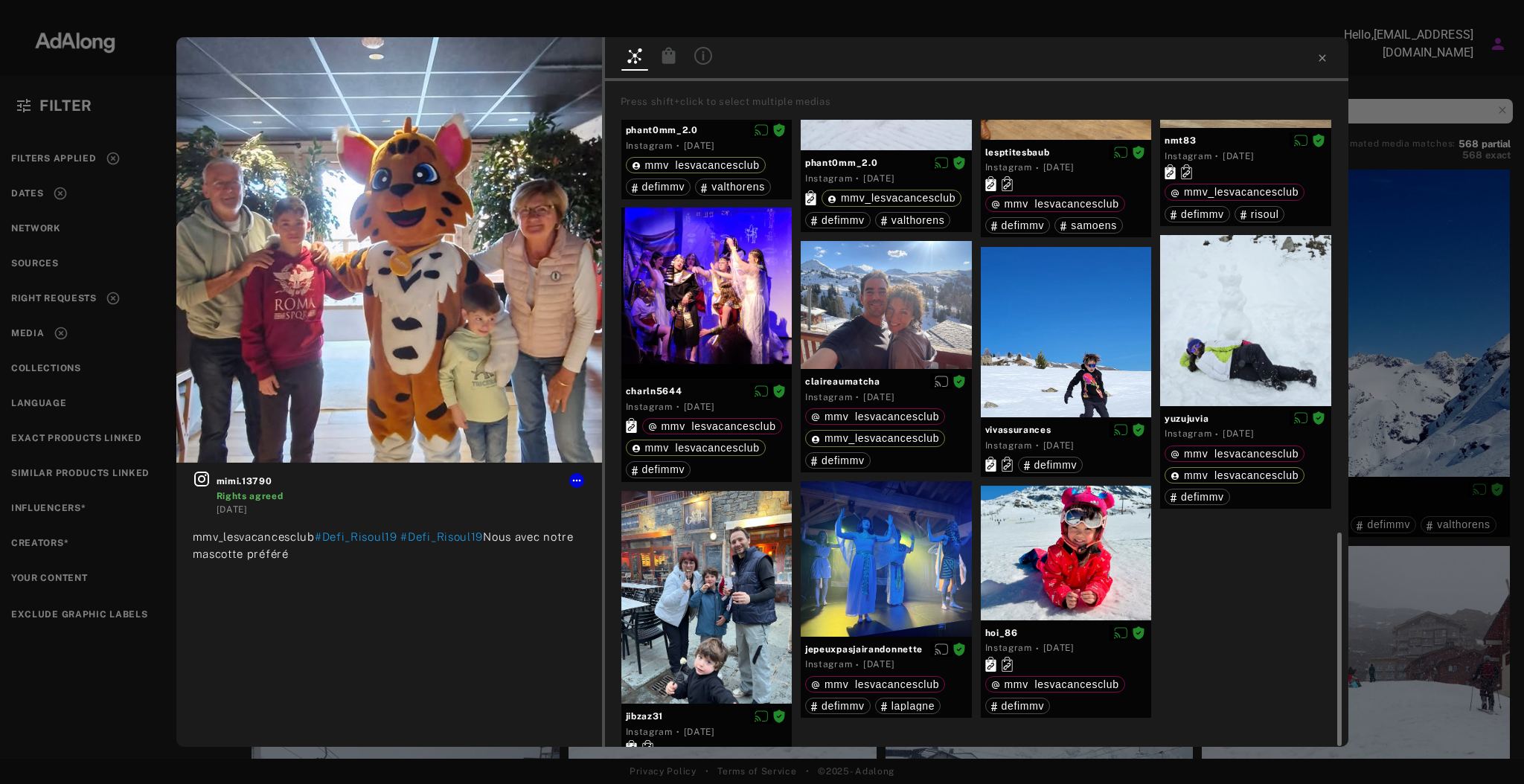
scroll to position [1233, 0]
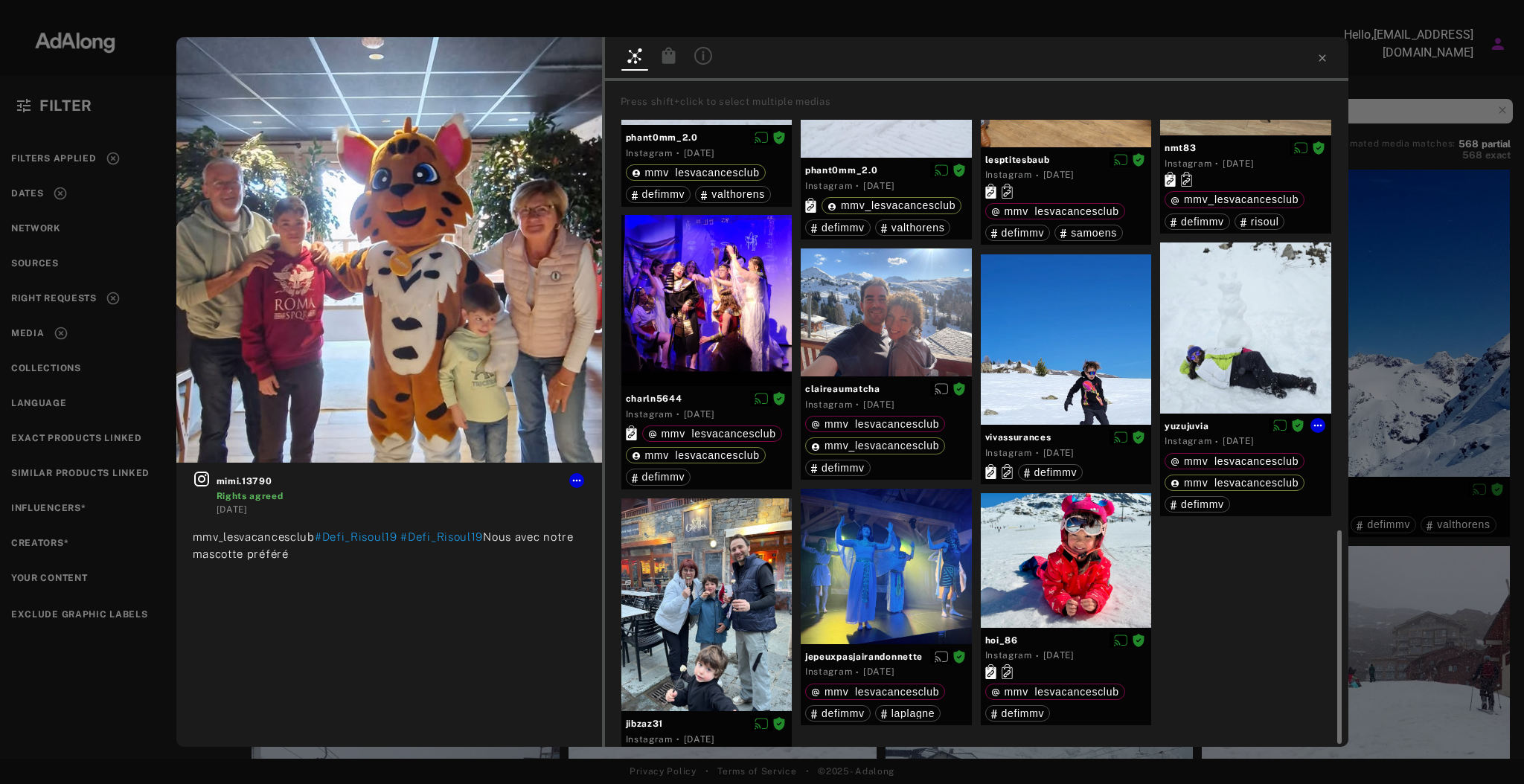
click at [1260, 321] on div at bounding box center [1245, 328] width 171 height 171
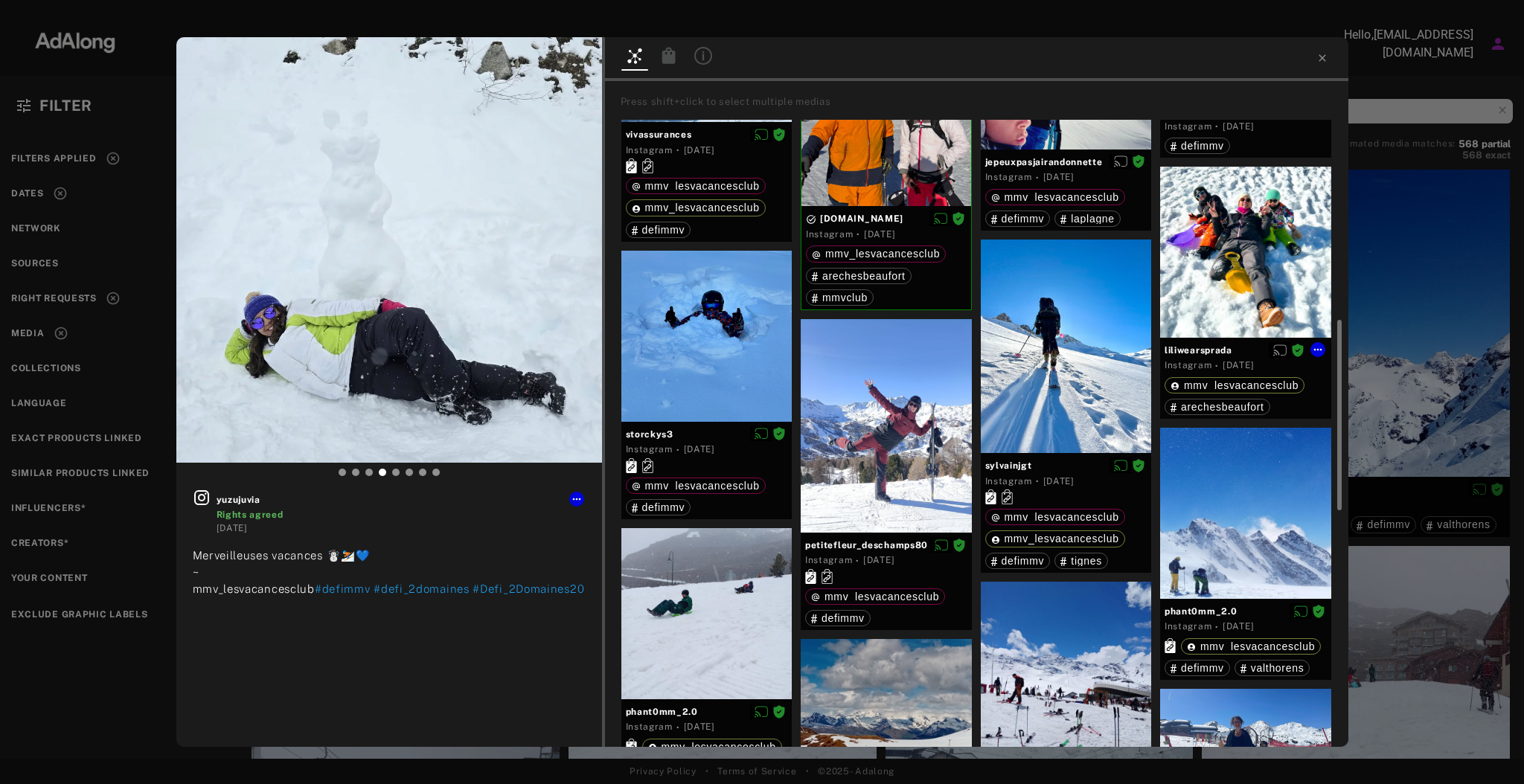
scroll to position [672, 0]
drag, startPoint x: 1260, startPoint y: 321, endPoint x: 938, endPoint y: 396, distance: 330.6
click at [938, 396] on div "j7lo69 Instagram · [DATE] mmv_lesvacancesclub mmv_lesvacancesclub defimmv yuzuj…" at bounding box center [976, 530] width 719 height 2161
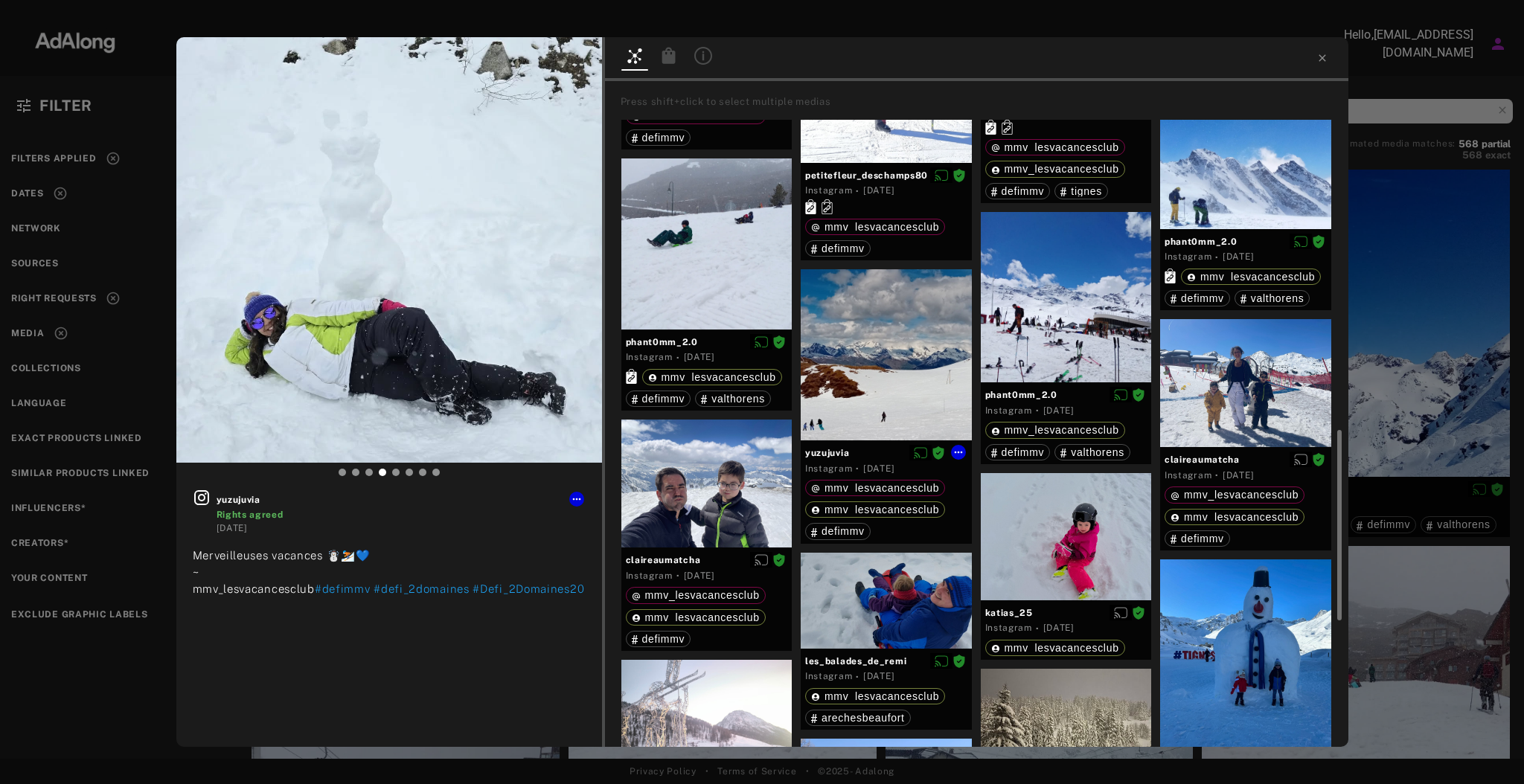
scroll to position [1042, 0]
